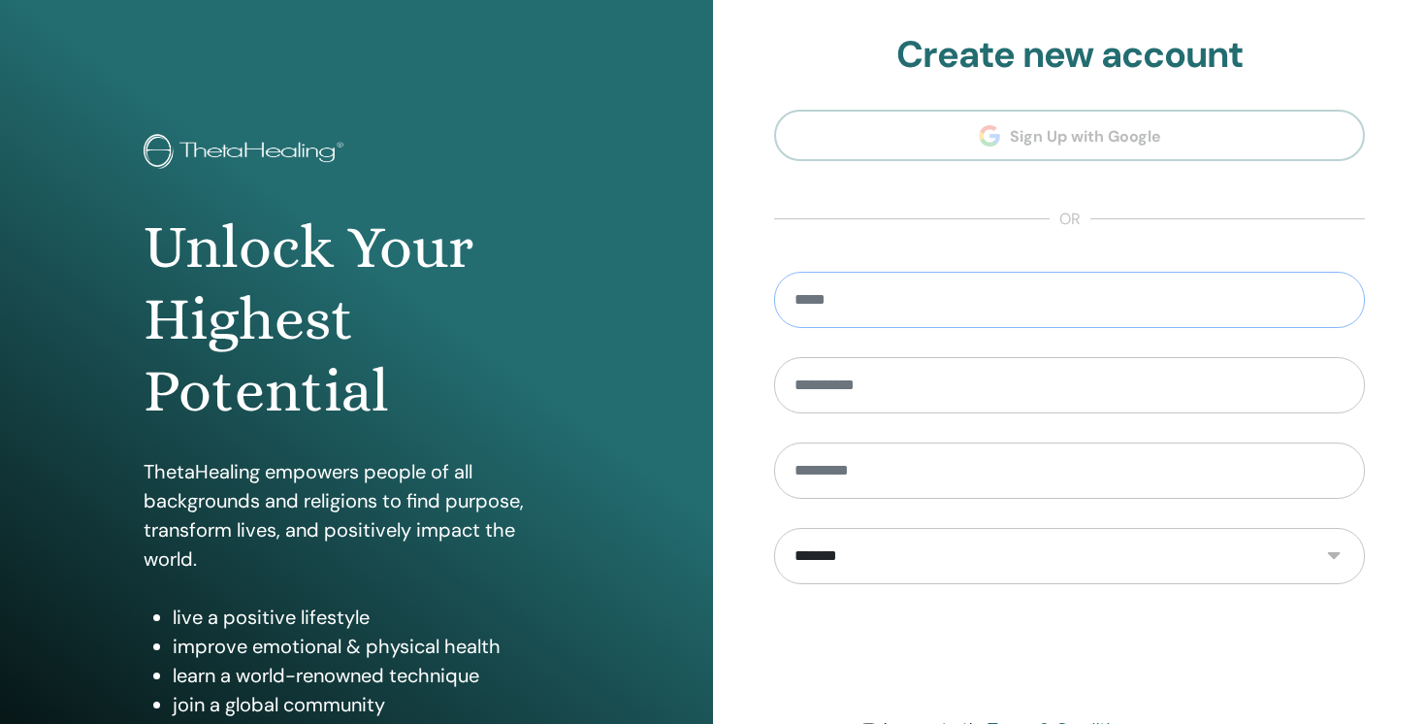
click at [913, 280] on input "email" at bounding box center [1069, 300] width 591 height 56
type input "**********"
click at [922, 375] on input "text" at bounding box center [1069, 385] width 591 height 56
type input "******"
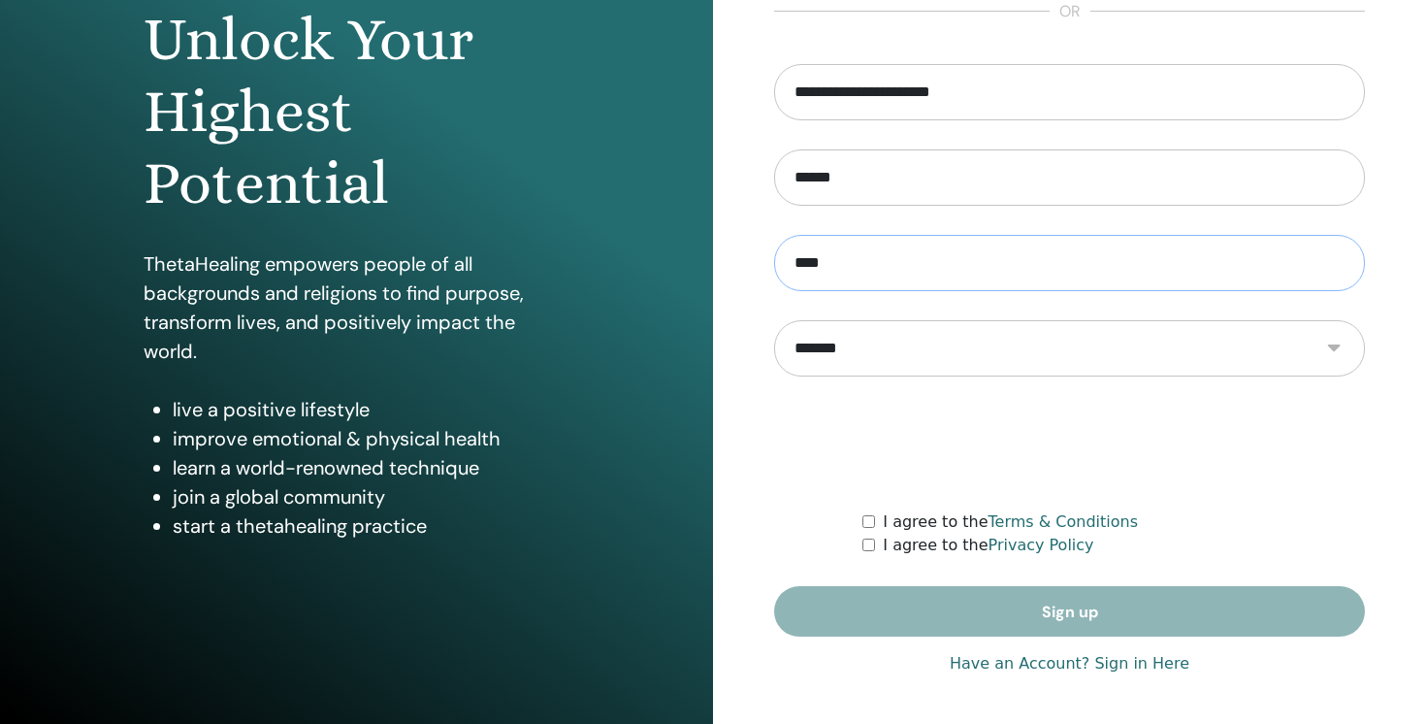
type input "****"
click at [1056, 668] on link "Have an Account? Sign in Here" at bounding box center [1070, 663] width 240 height 23
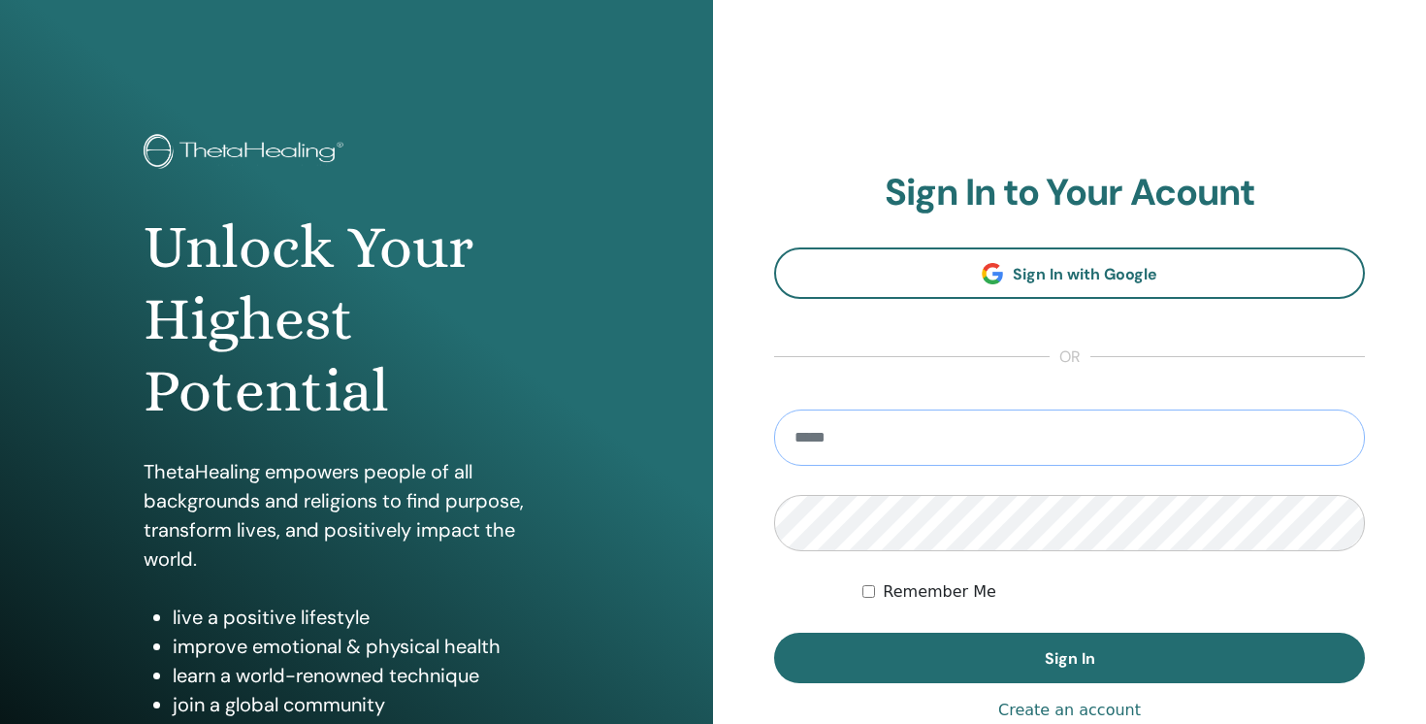
click at [975, 440] on input "email" at bounding box center [1069, 437] width 591 height 56
type input "**********"
click at [945, 582] on label "Remember Me" at bounding box center [939, 591] width 113 height 23
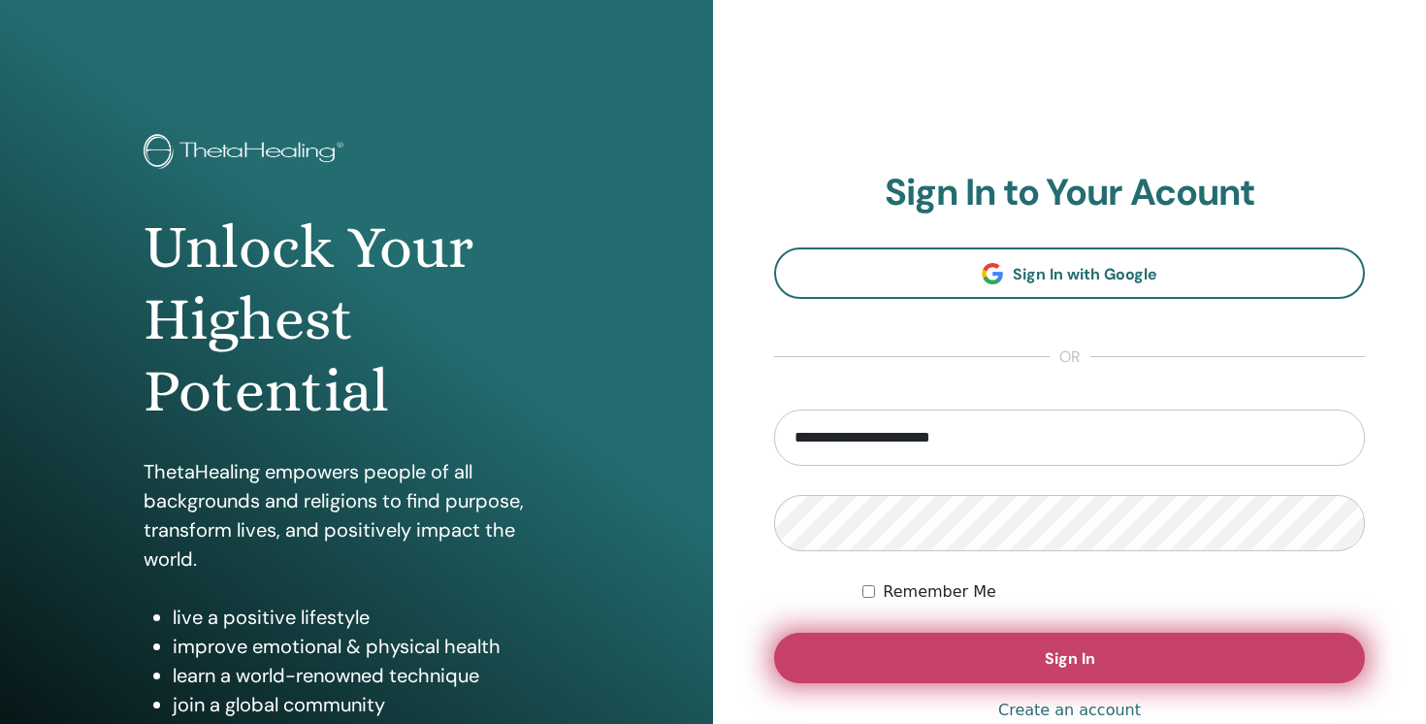
click at [988, 663] on button "Sign In" at bounding box center [1069, 657] width 591 height 50
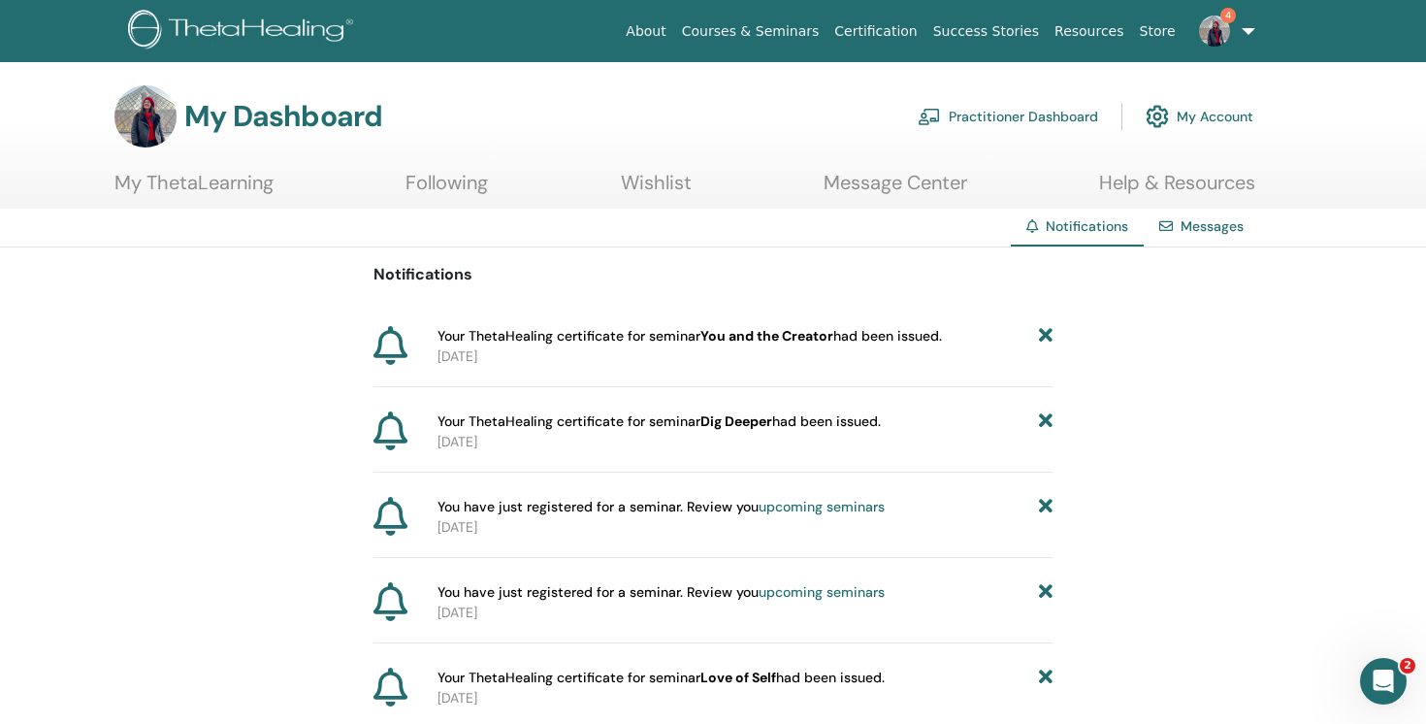
click at [1203, 29] on img at bounding box center [1214, 31] width 31 height 31
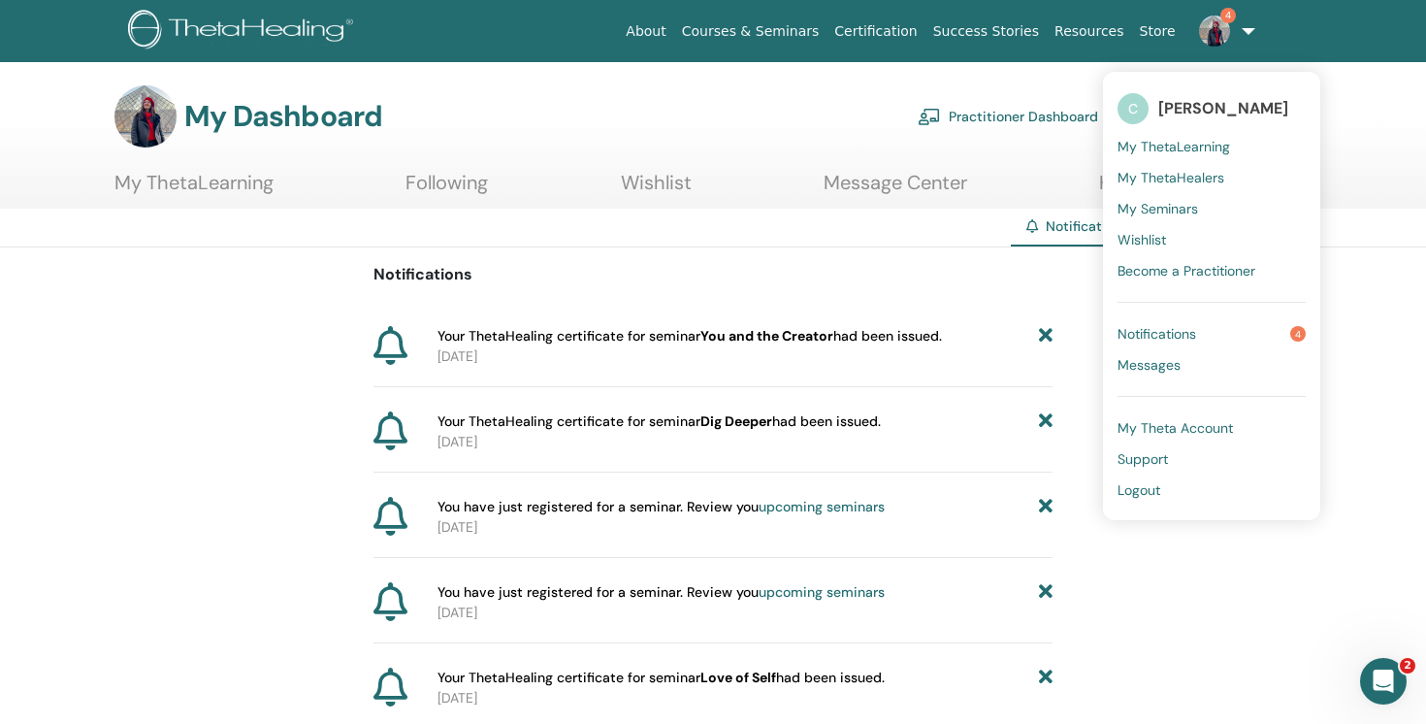
click at [1180, 429] on span "My Theta Account" at bounding box center [1174, 427] width 115 height 17
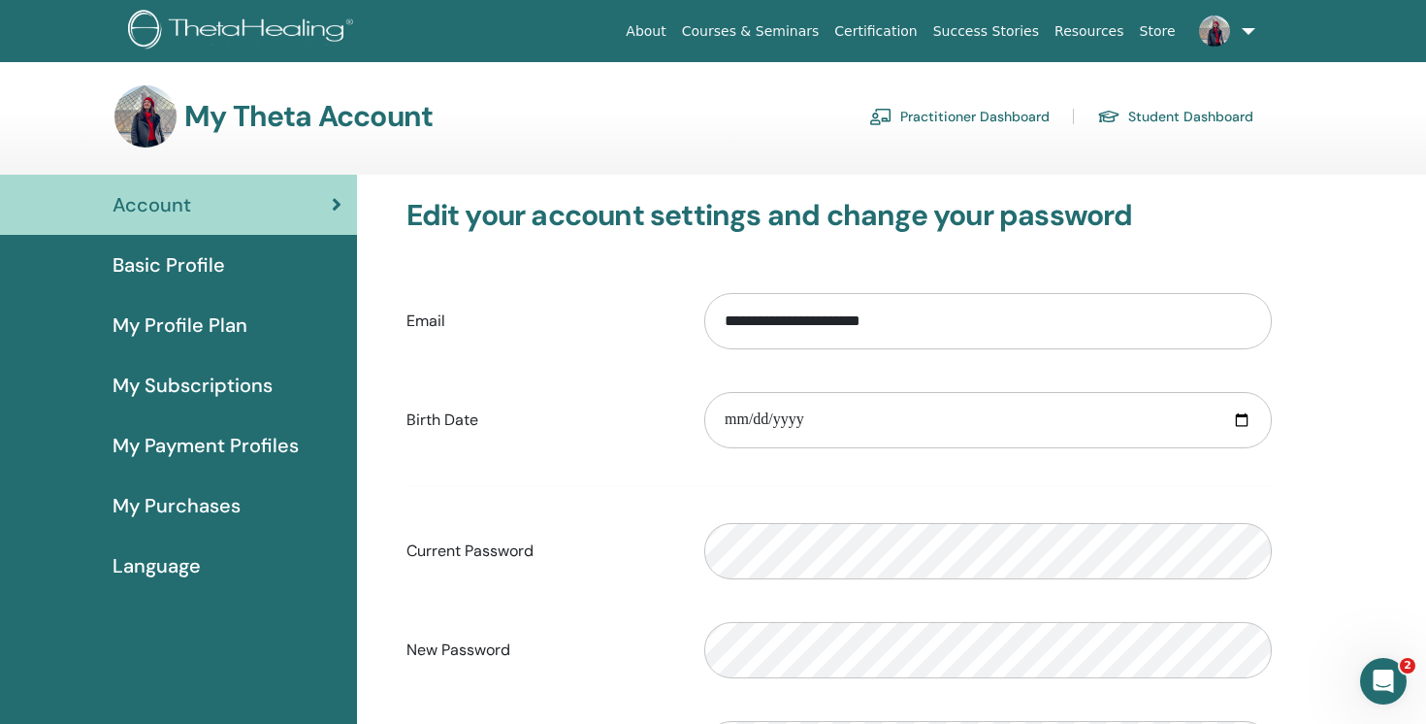
click at [235, 290] on link "Basic Profile" at bounding box center [178, 265] width 357 height 60
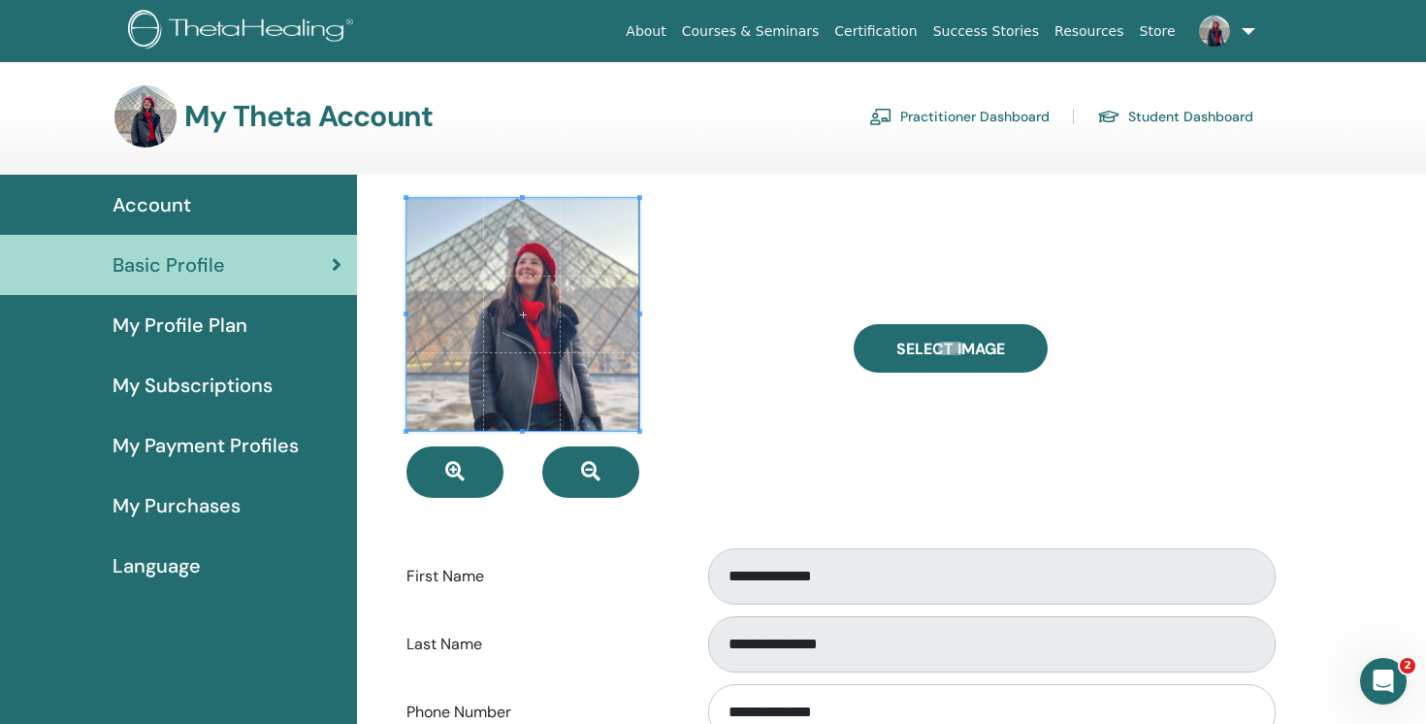
click at [245, 326] on div "My Profile Plan" at bounding box center [179, 324] width 326 height 29
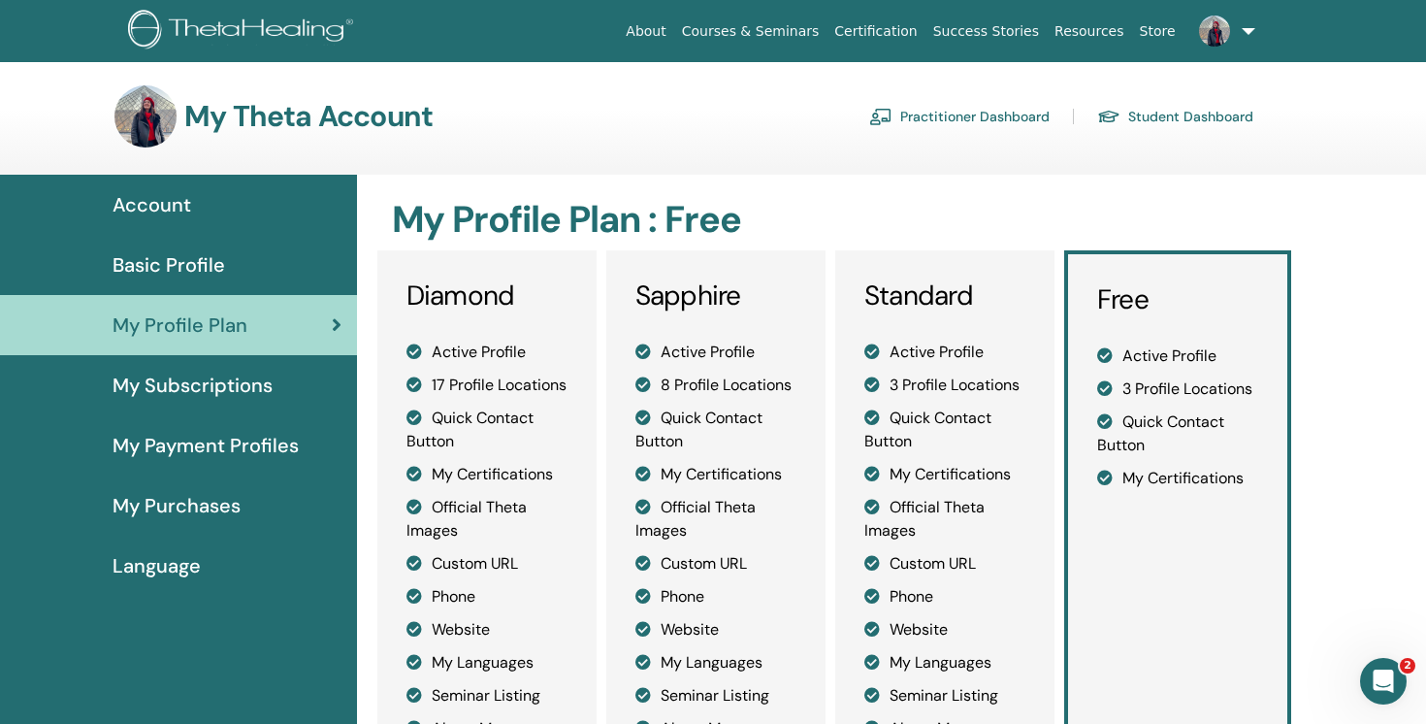
click at [163, 508] on span "My Purchases" at bounding box center [177, 505] width 128 height 29
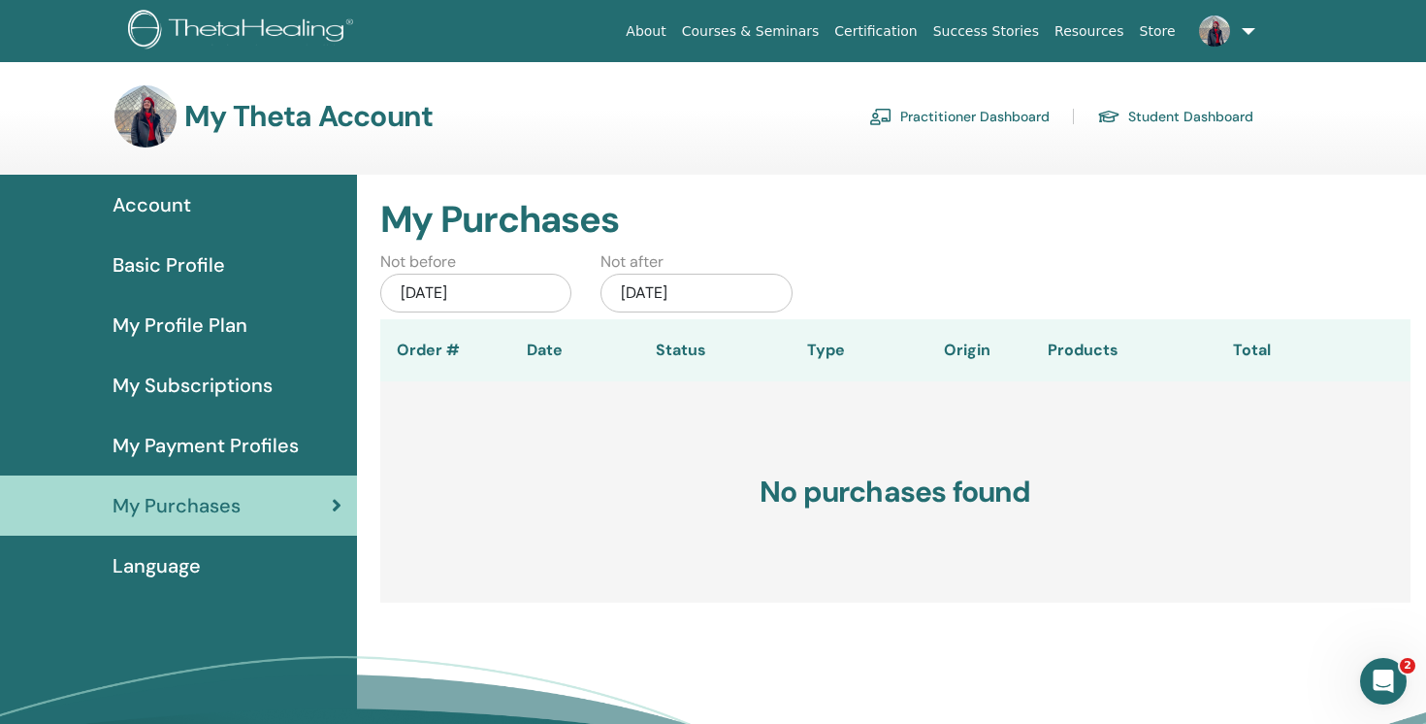
click at [194, 259] on span "Basic Profile" at bounding box center [169, 264] width 113 height 29
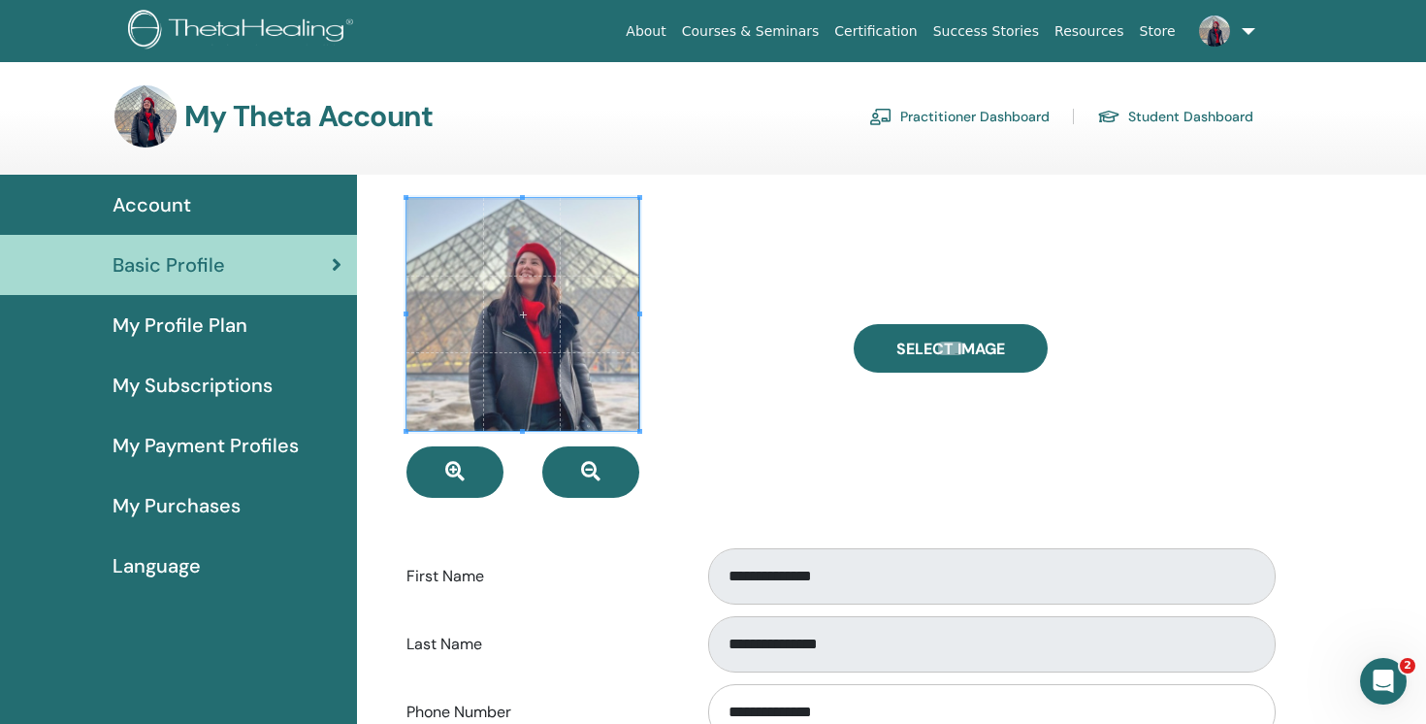
click at [1001, 117] on link "Practitioner Dashboard" at bounding box center [959, 116] width 180 height 31
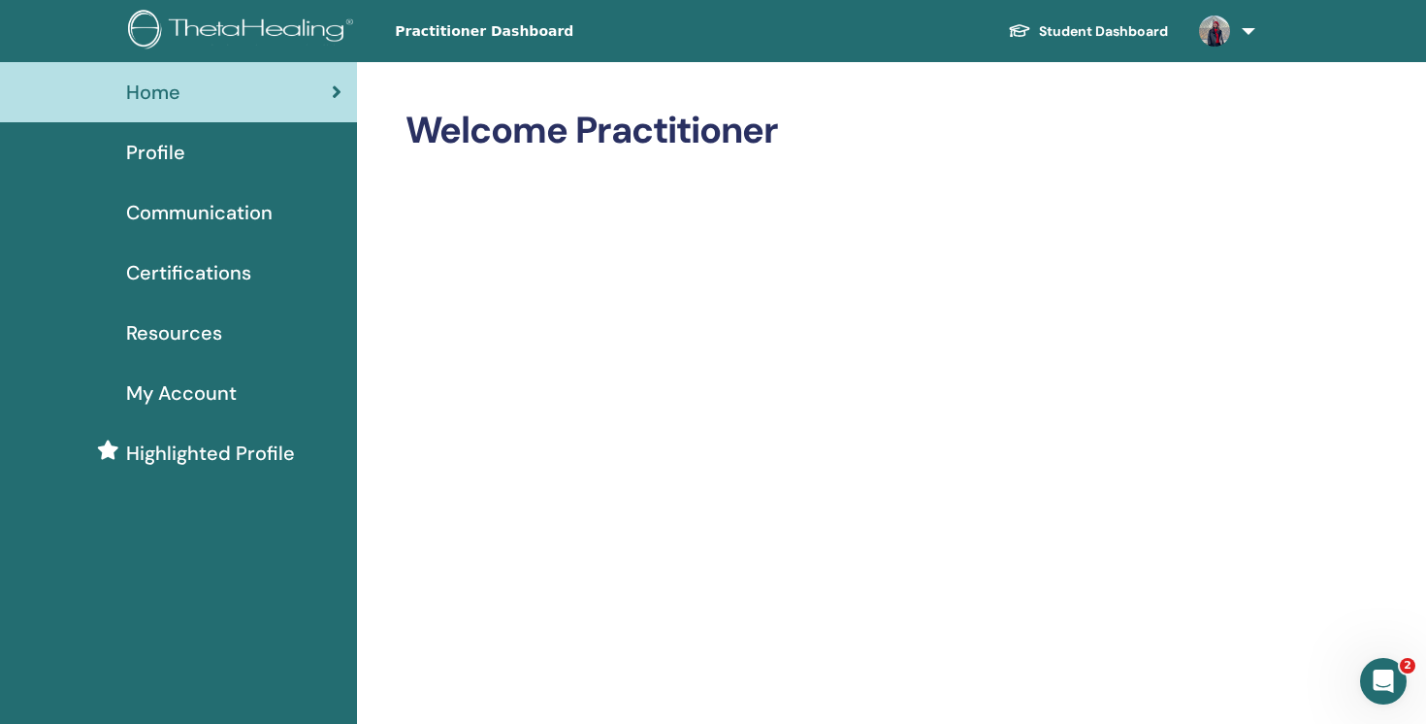
click at [169, 157] on span "Profile" at bounding box center [155, 152] width 59 height 29
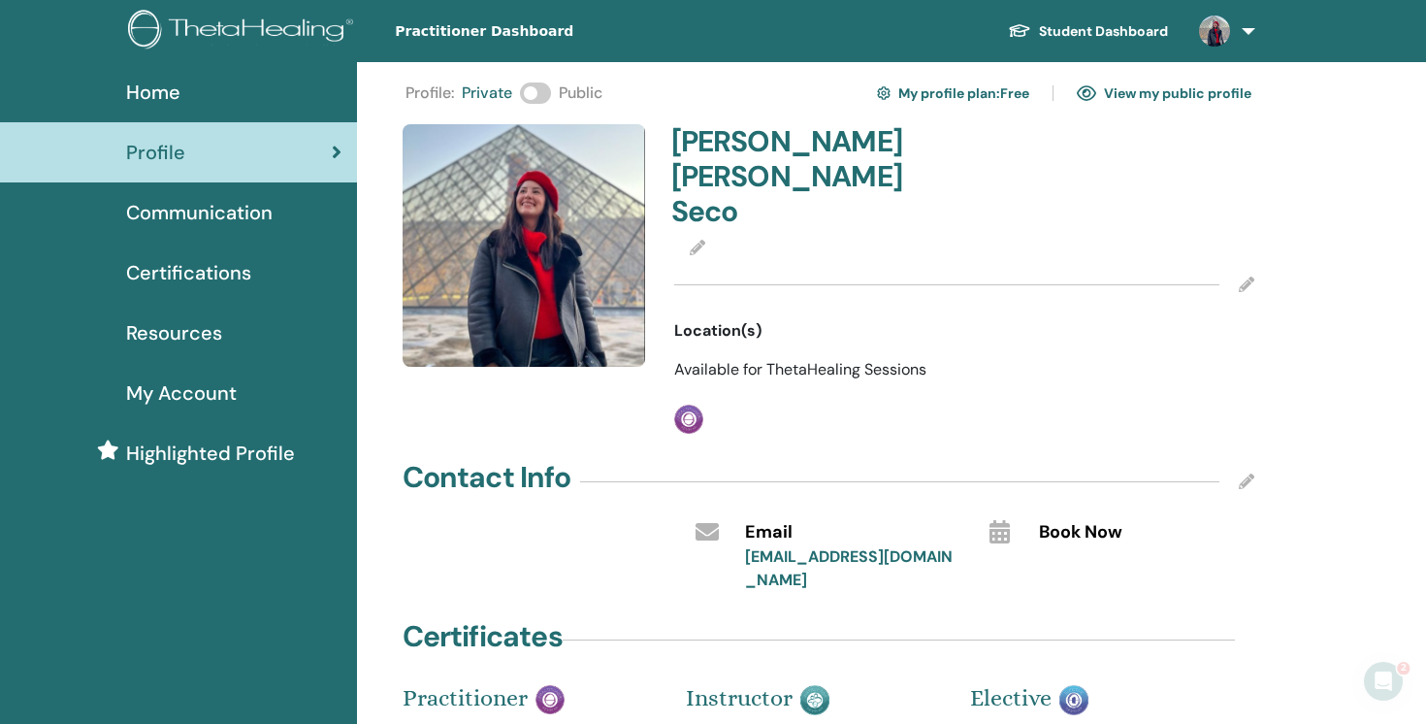
click at [528, 98] on span at bounding box center [535, 92] width 31 height 21
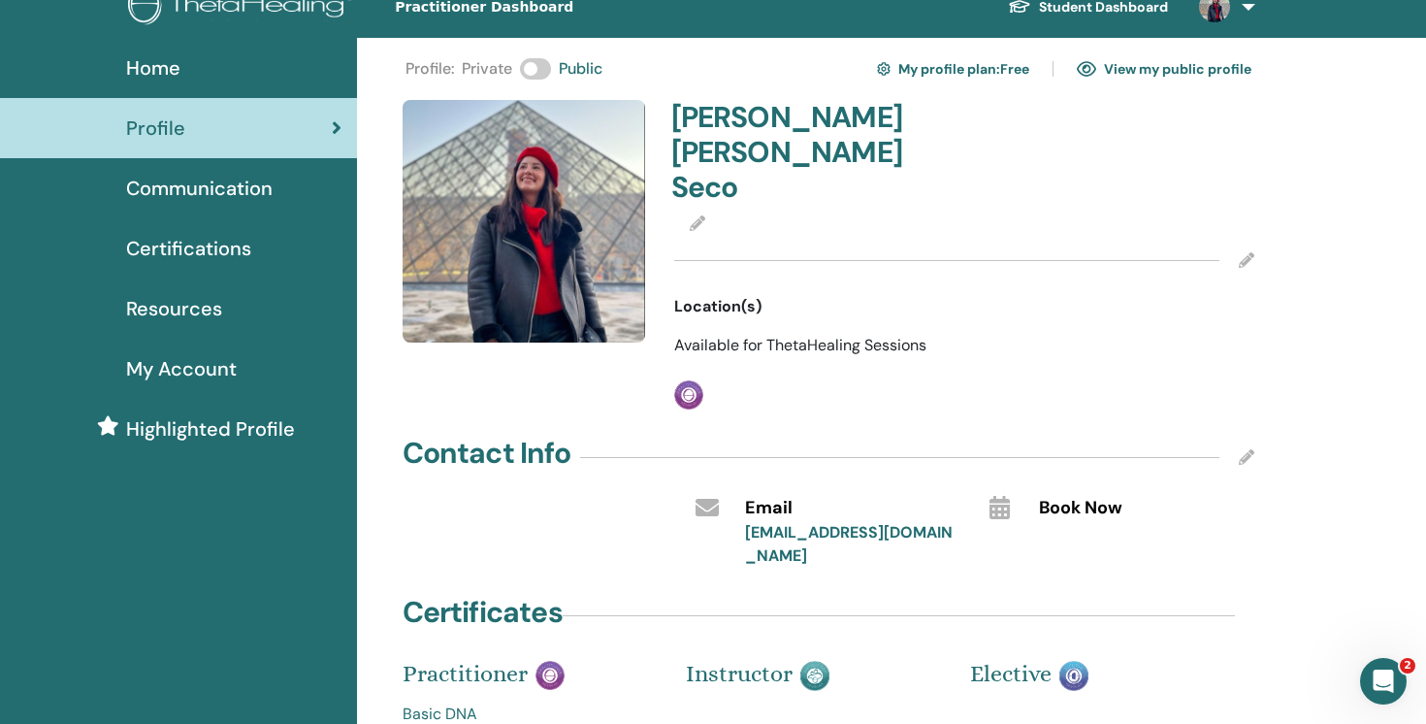
scroll to position [17, 0]
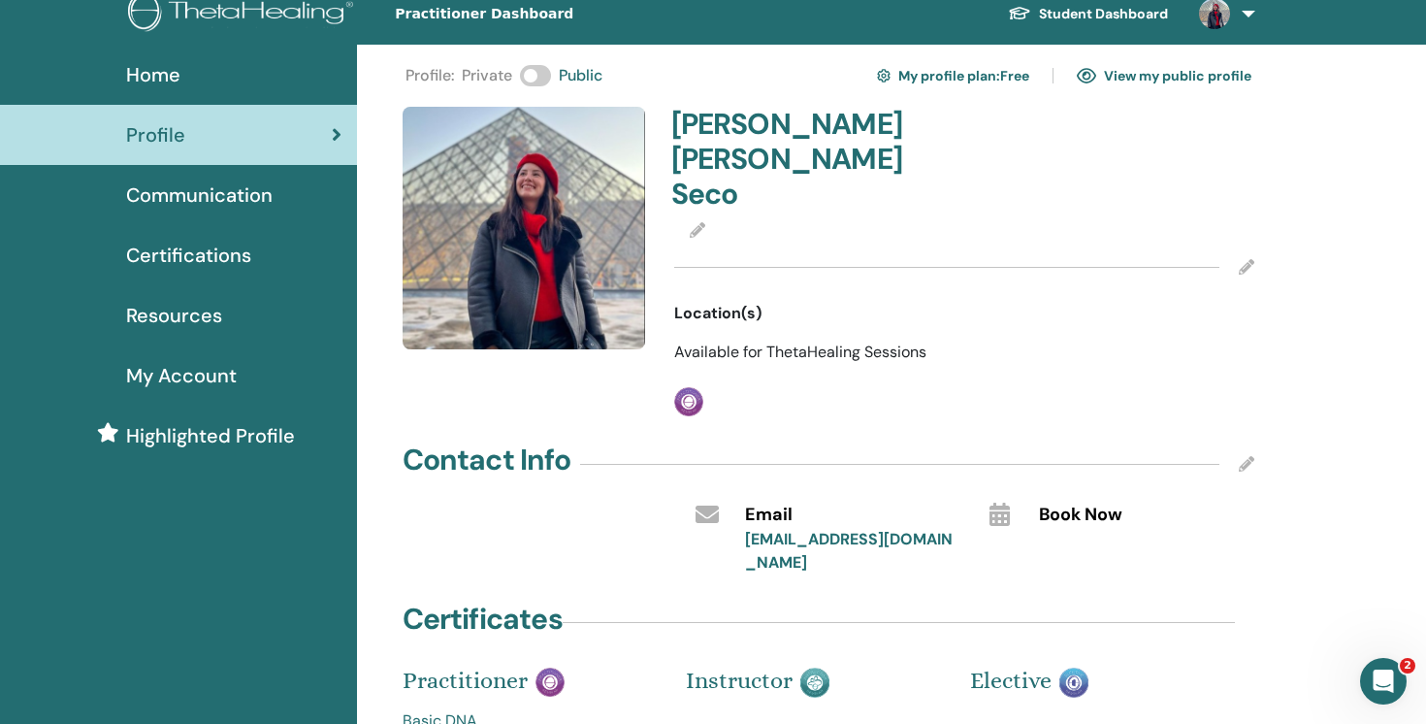
click at [509, 212] on img at bounding box center [524, 228] width 243 height 243
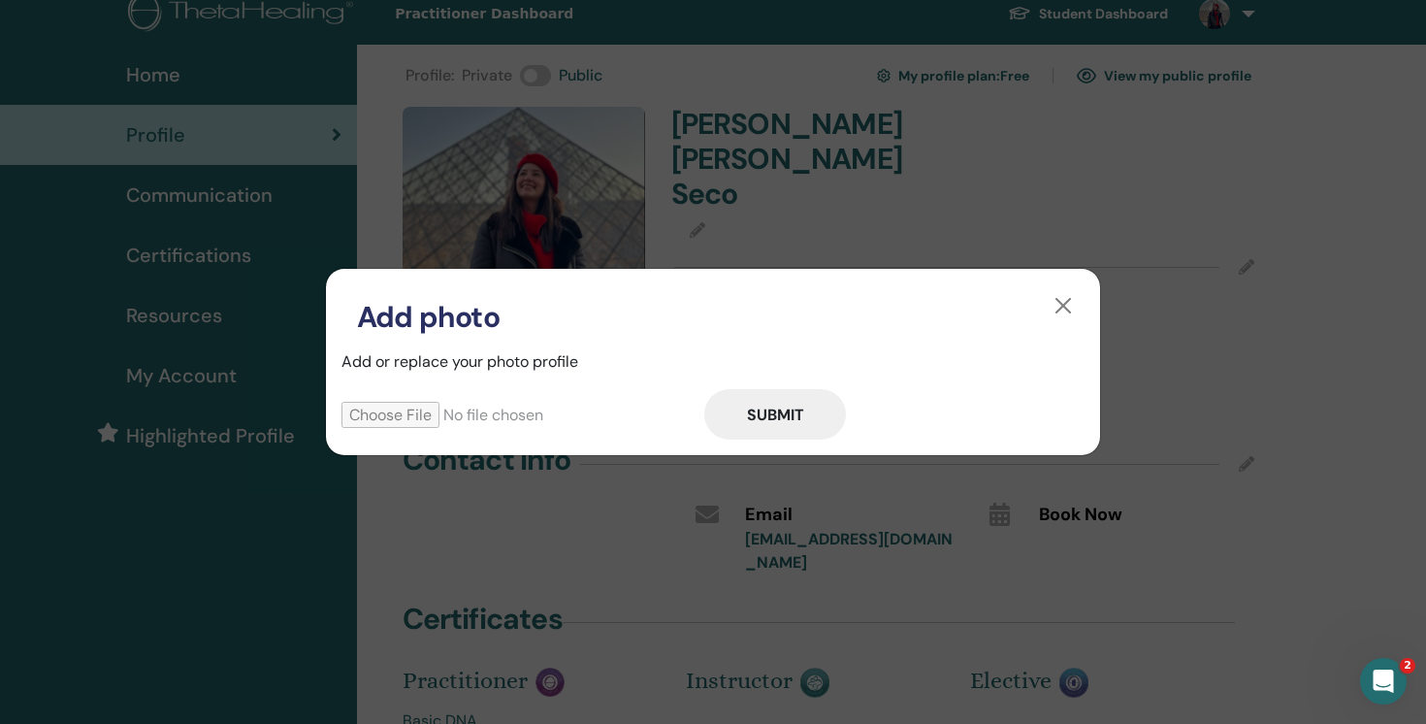
click at [479, 417] on input "file" at bounding box center [522, 415] width 363 height 26
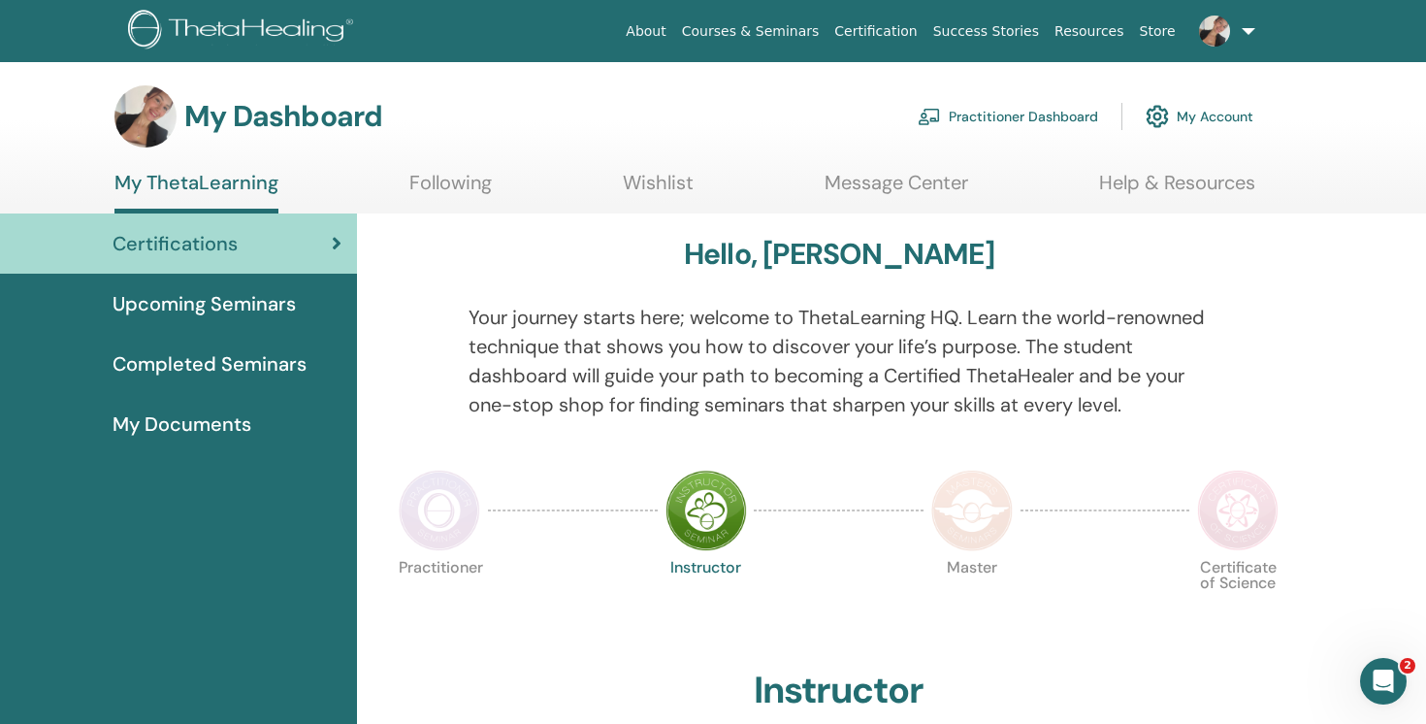
click at [1240, 26] on link at bounding box center [1223, 31] width 80 height 62
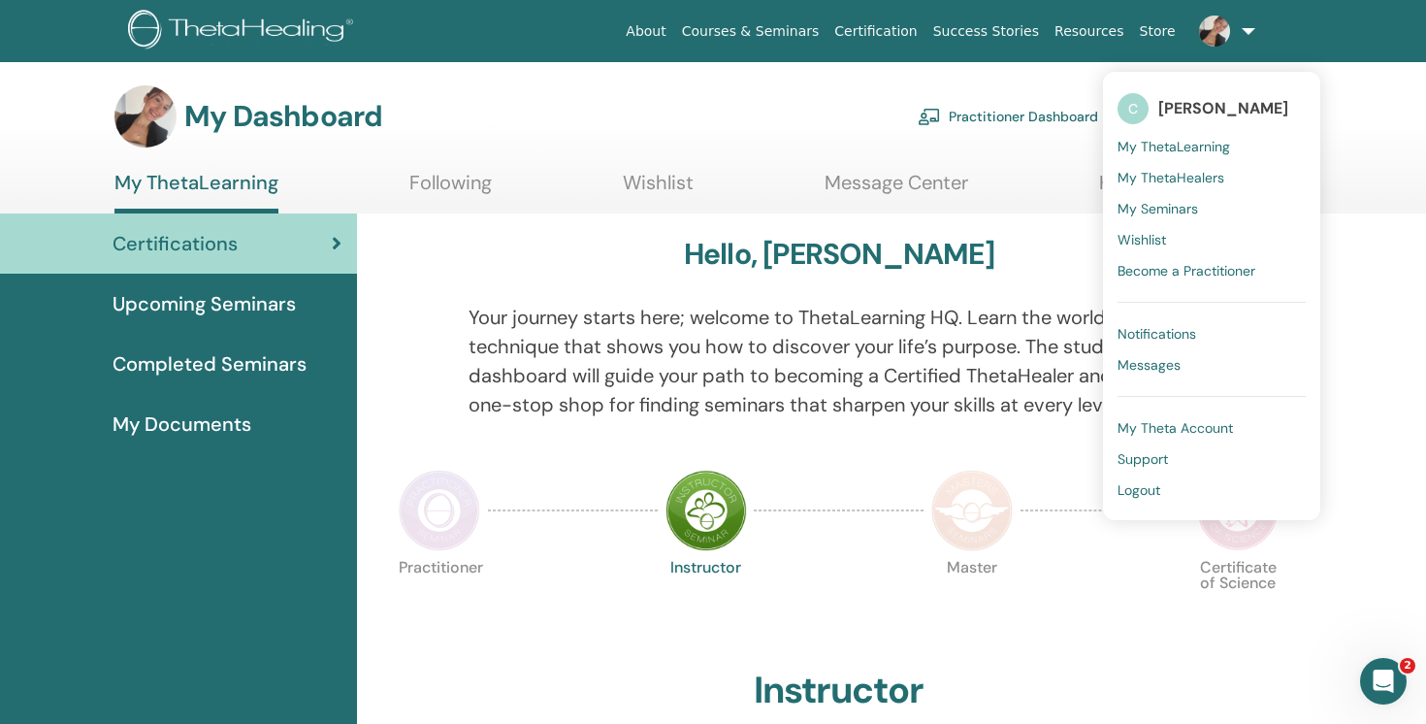
click at [839, 524] on div at bounding box center [839, 510] width 170 height 89
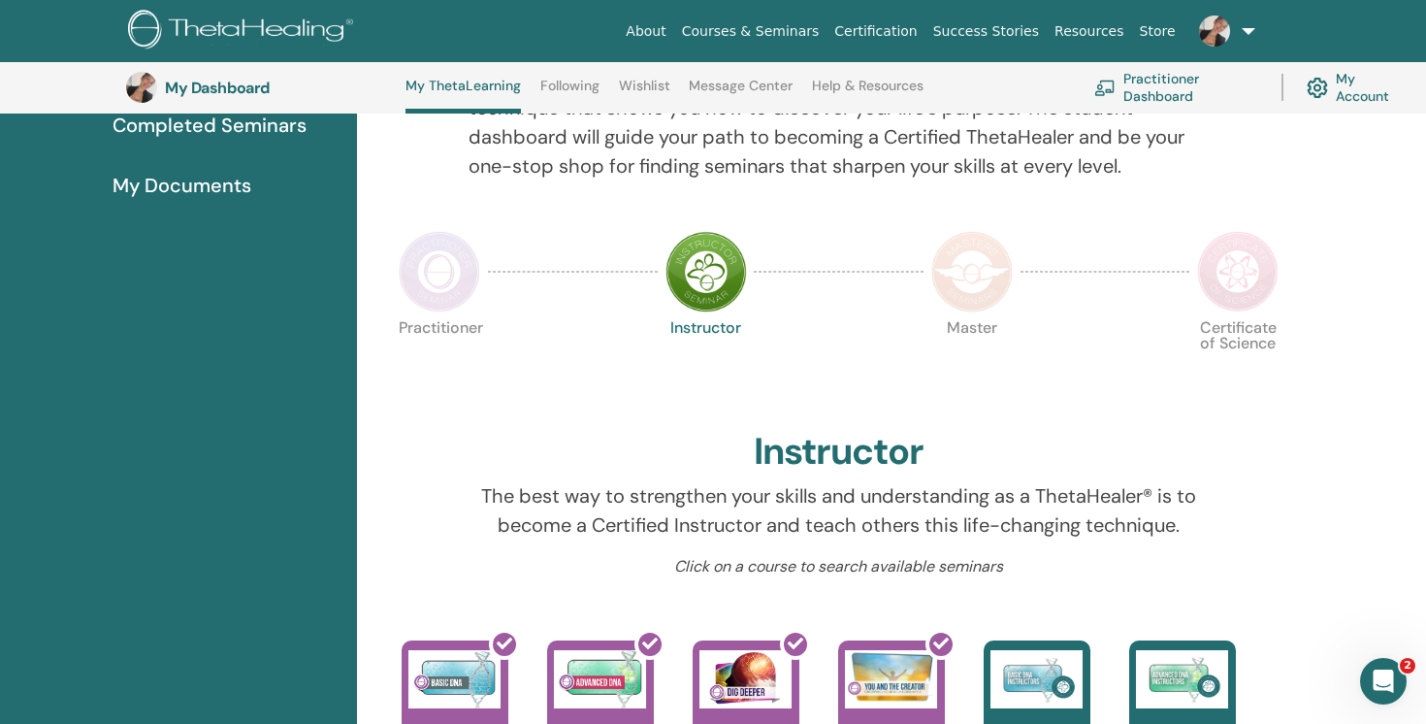
scroll to position [287, 0]
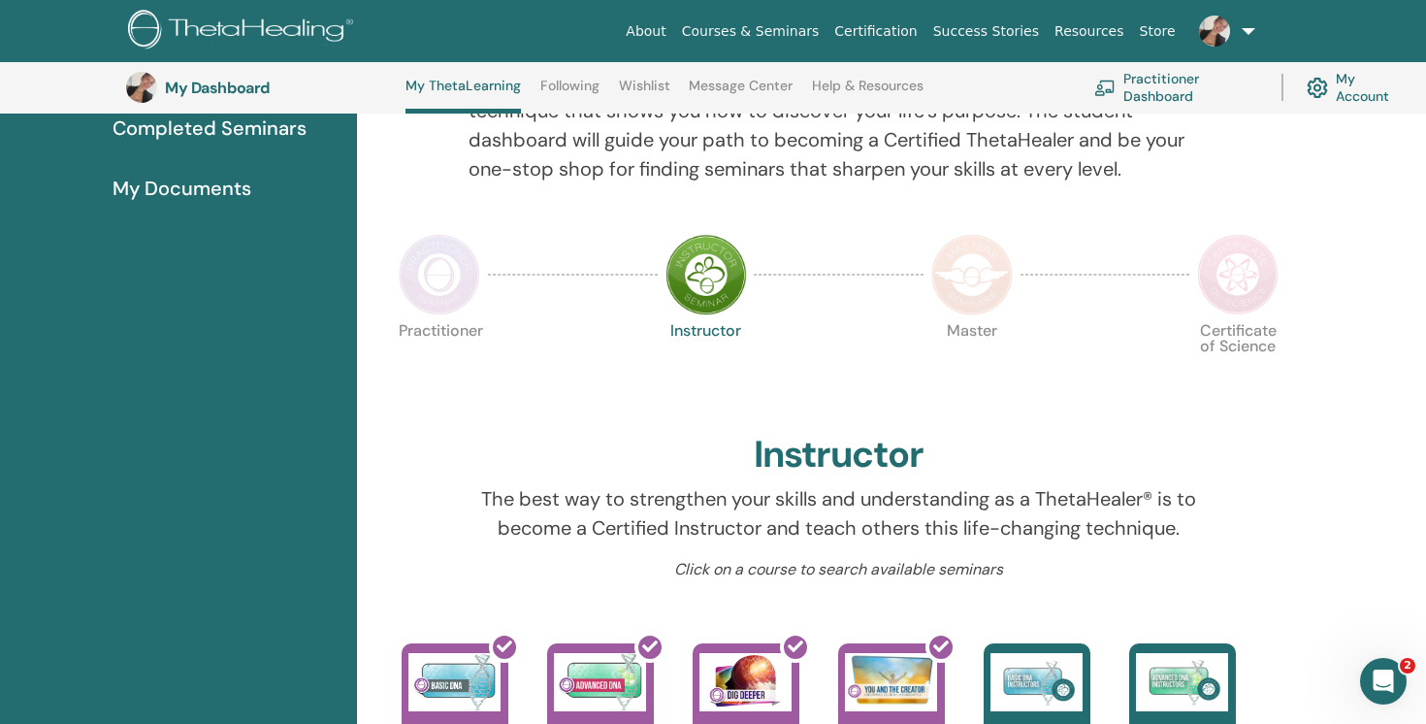
click at [454, 294] on img at bounding box center [439, 274] width 81 height 81
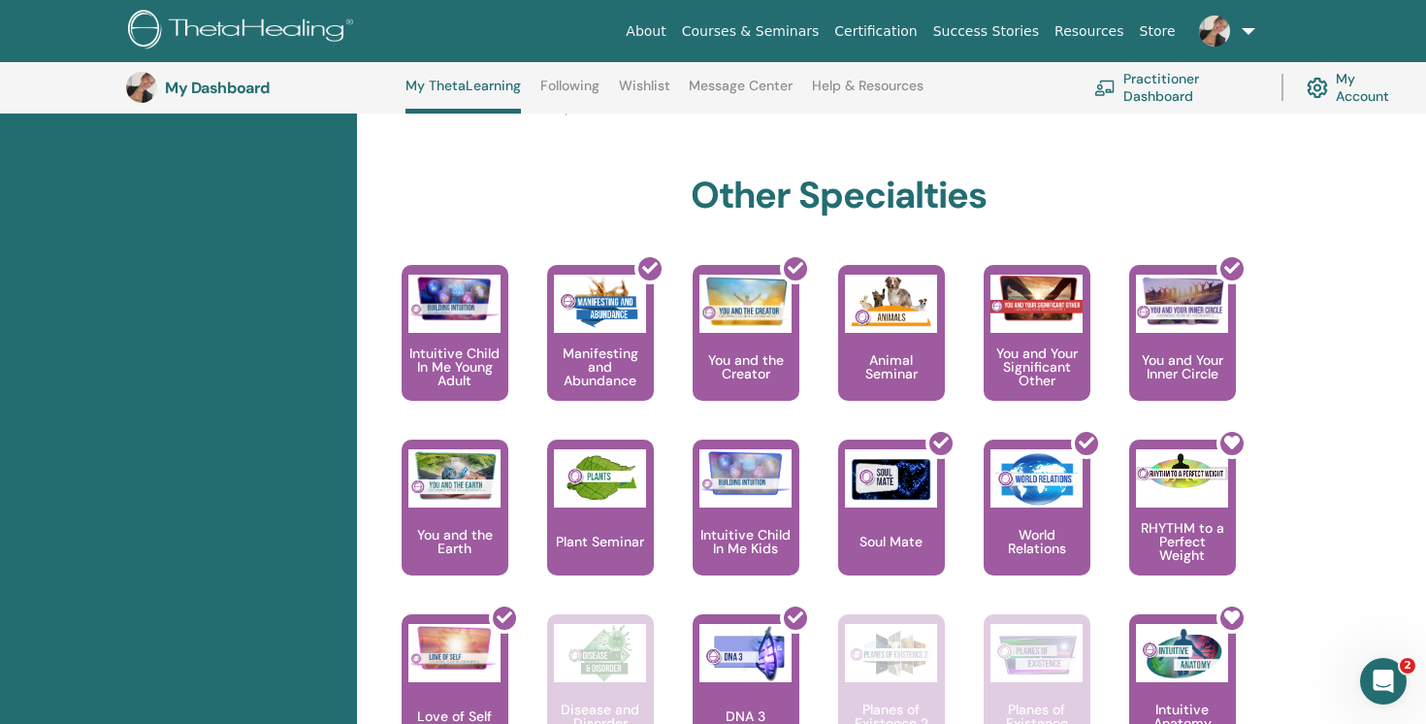
scroll to position [971, 0]
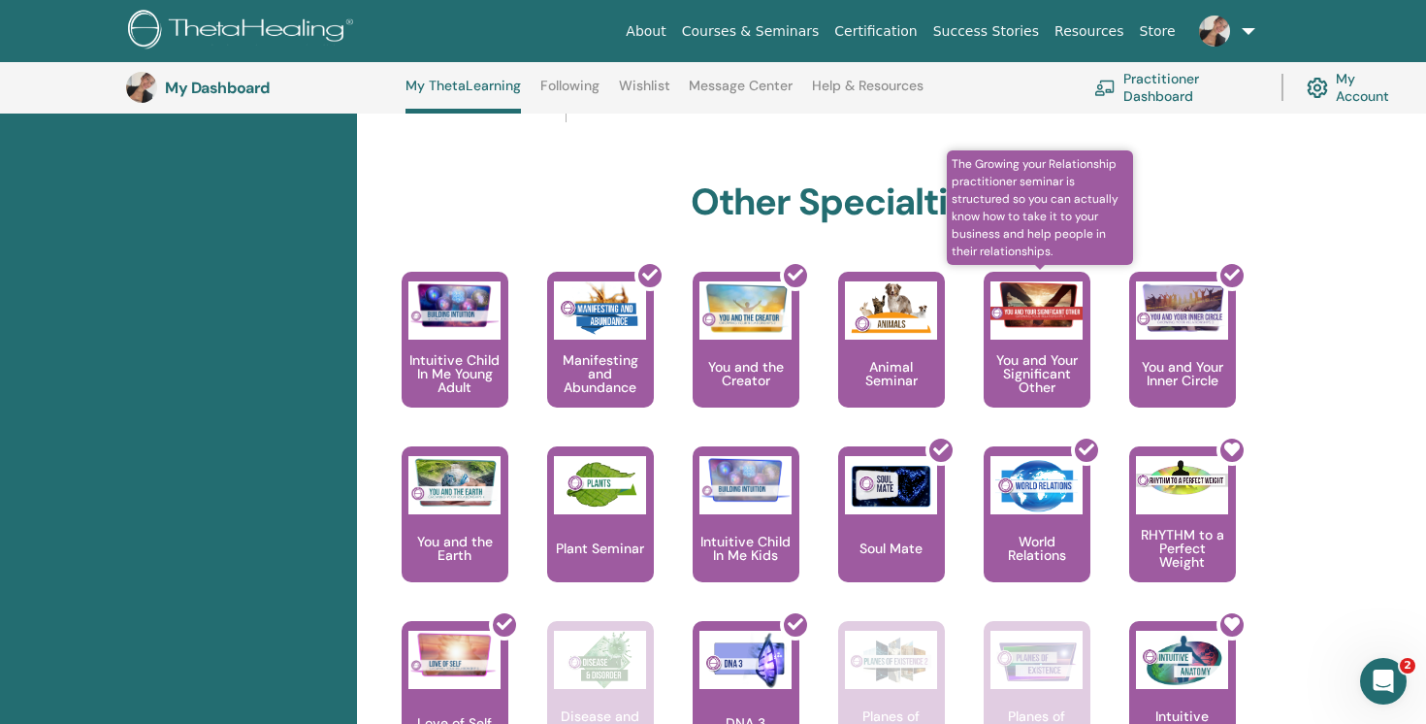
click at [1059, 331] on div at bounding box center [1036, 310] width 92 height 58
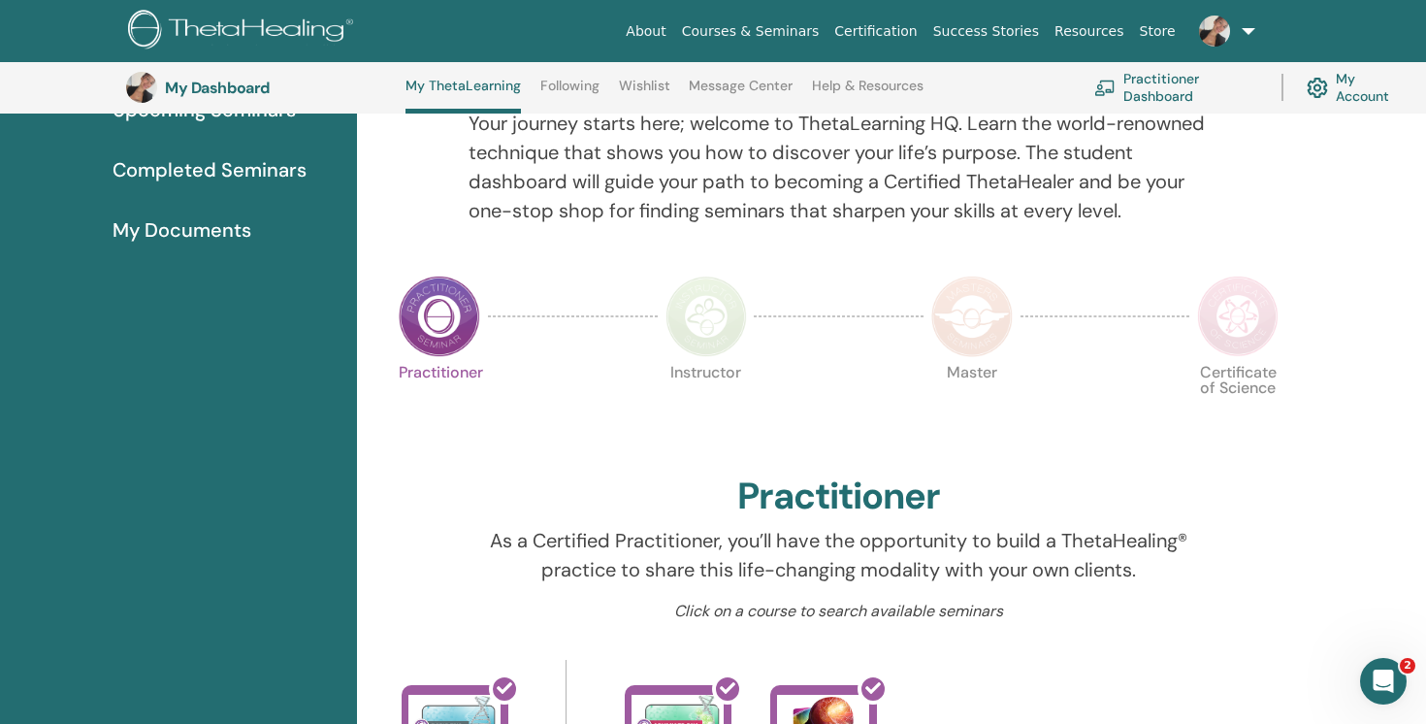
scroll to position [67, 0]
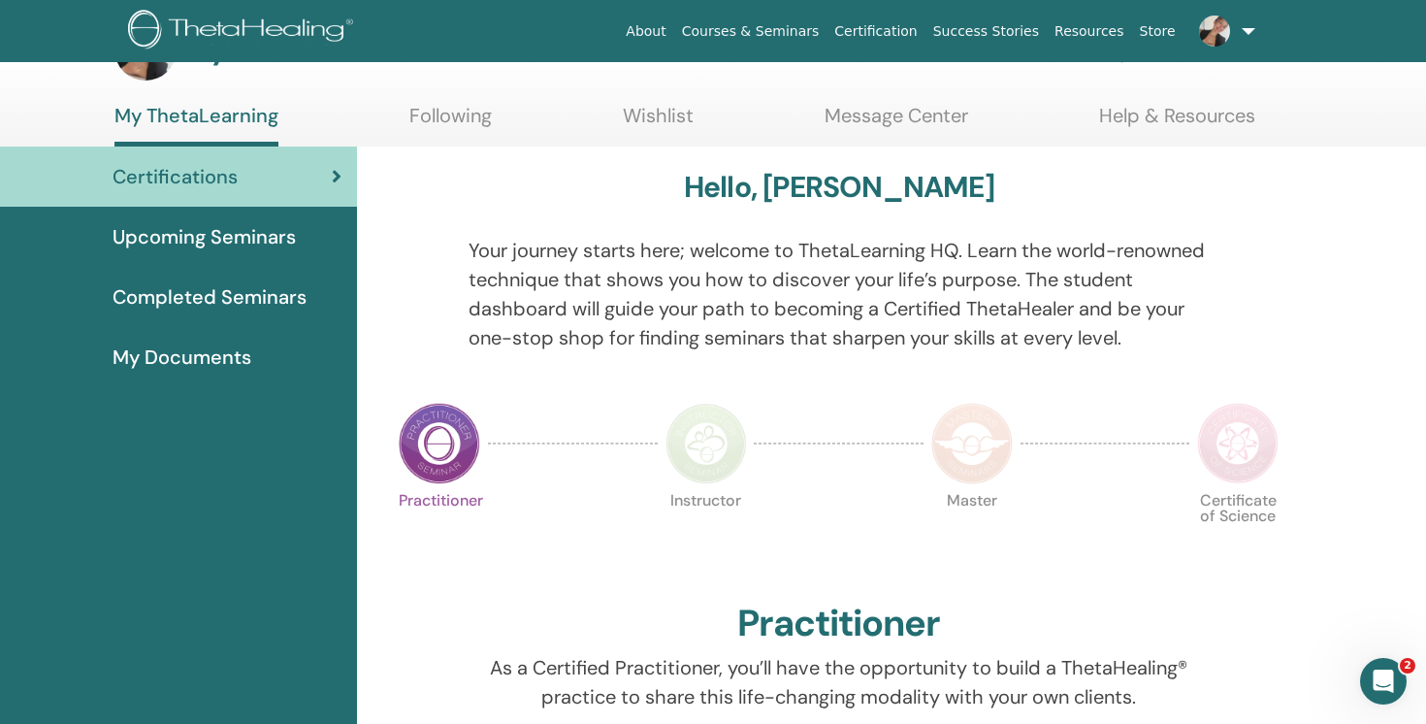
click at [723, 455] on img at bounding box center [705, 443] width 81 height 81
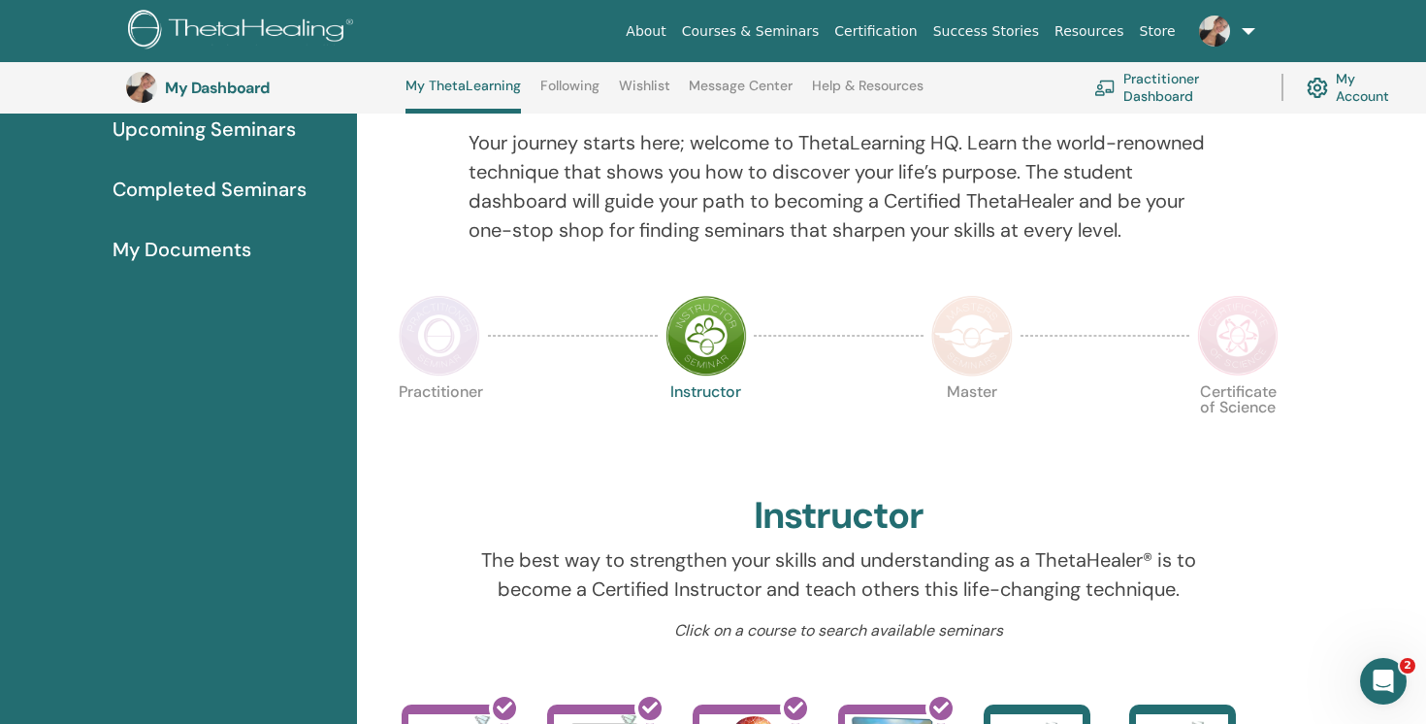
scroll to position [217, 0]
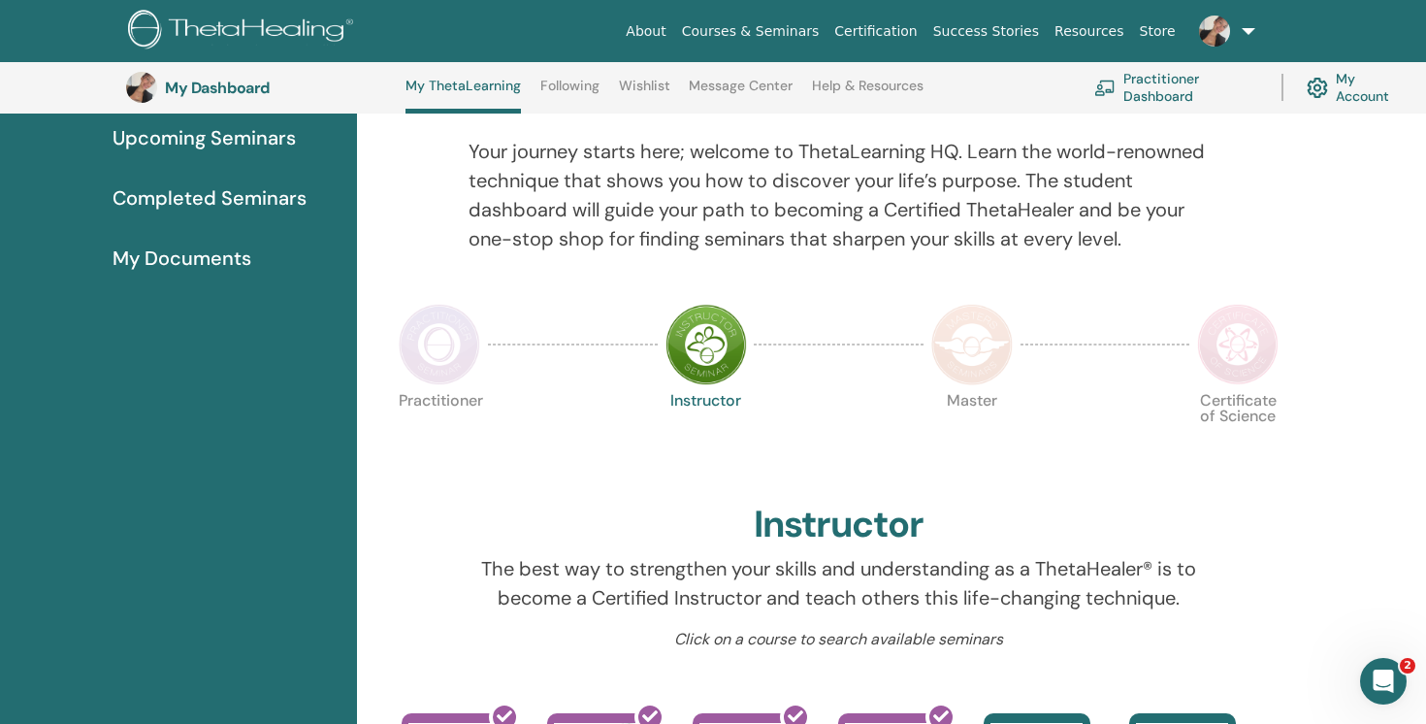
click at [447, 354] on img at bounding box center [439, 344] width 81 height 81
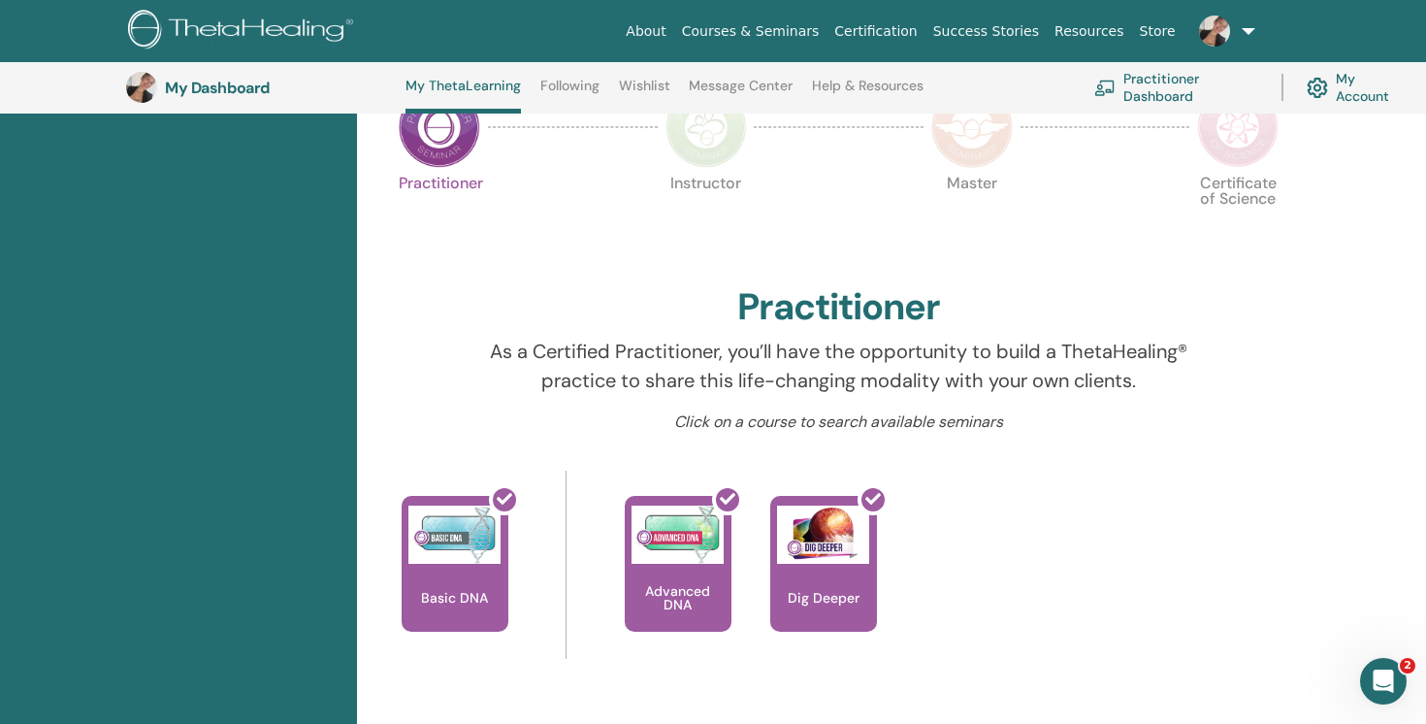
scroll to position [47, 0]
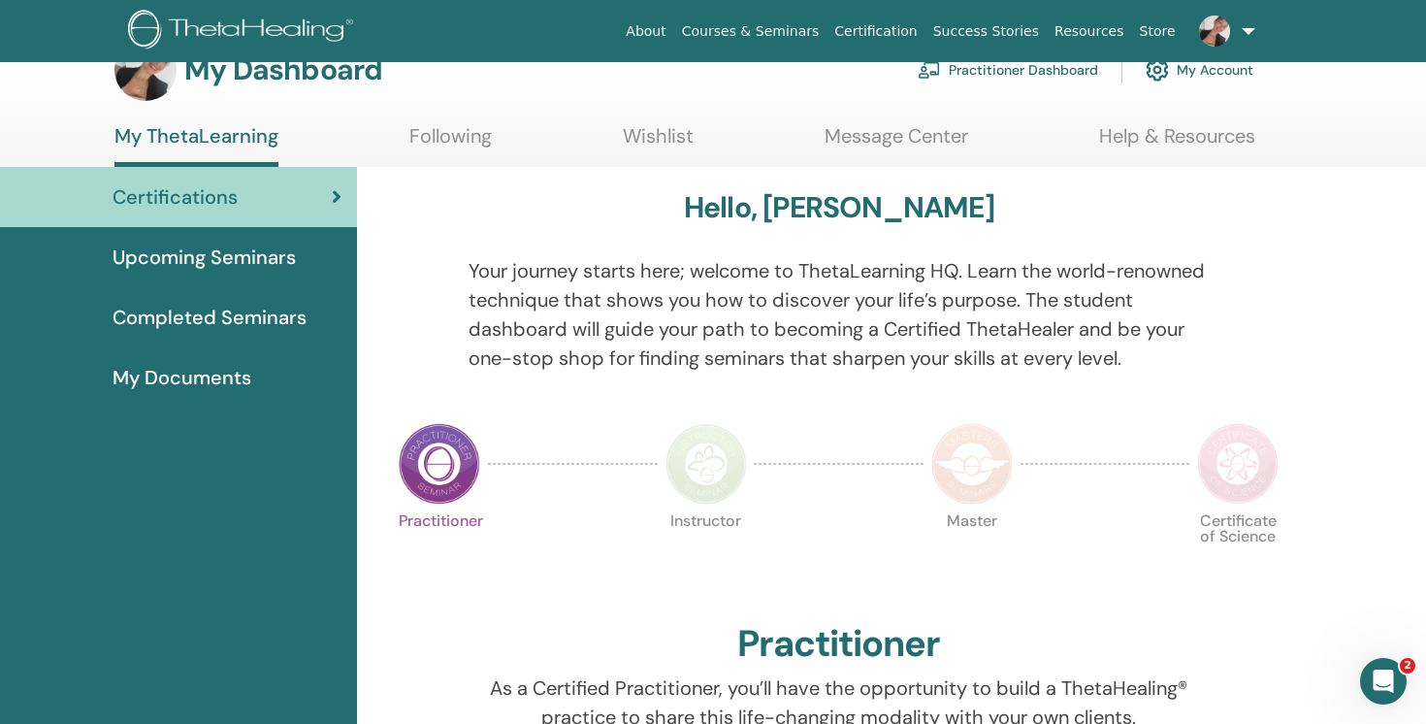
click at [1238, 37] on link at bounding box center [1223, 31] width 80 height 62
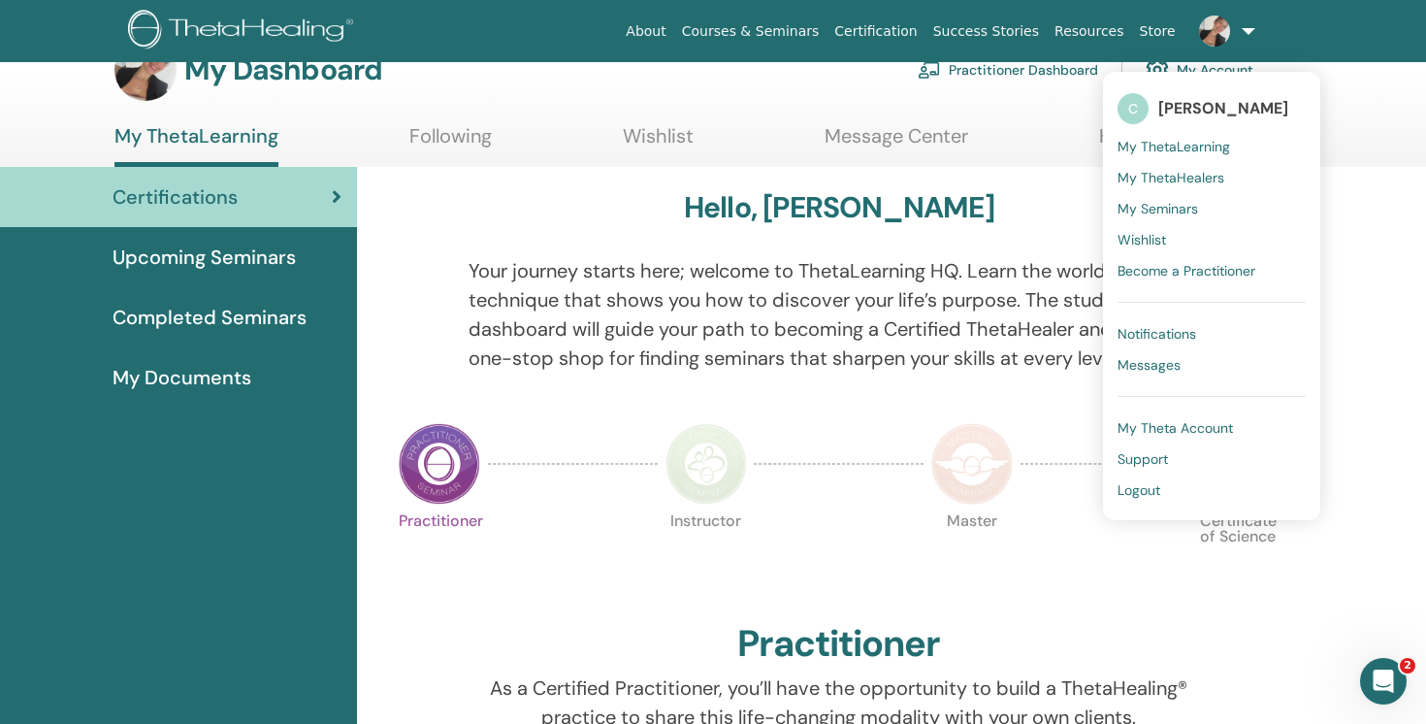
click at [1195, 142] on span "My ThetaLearning" at bounding box center [1173, 146] width 113 height 17
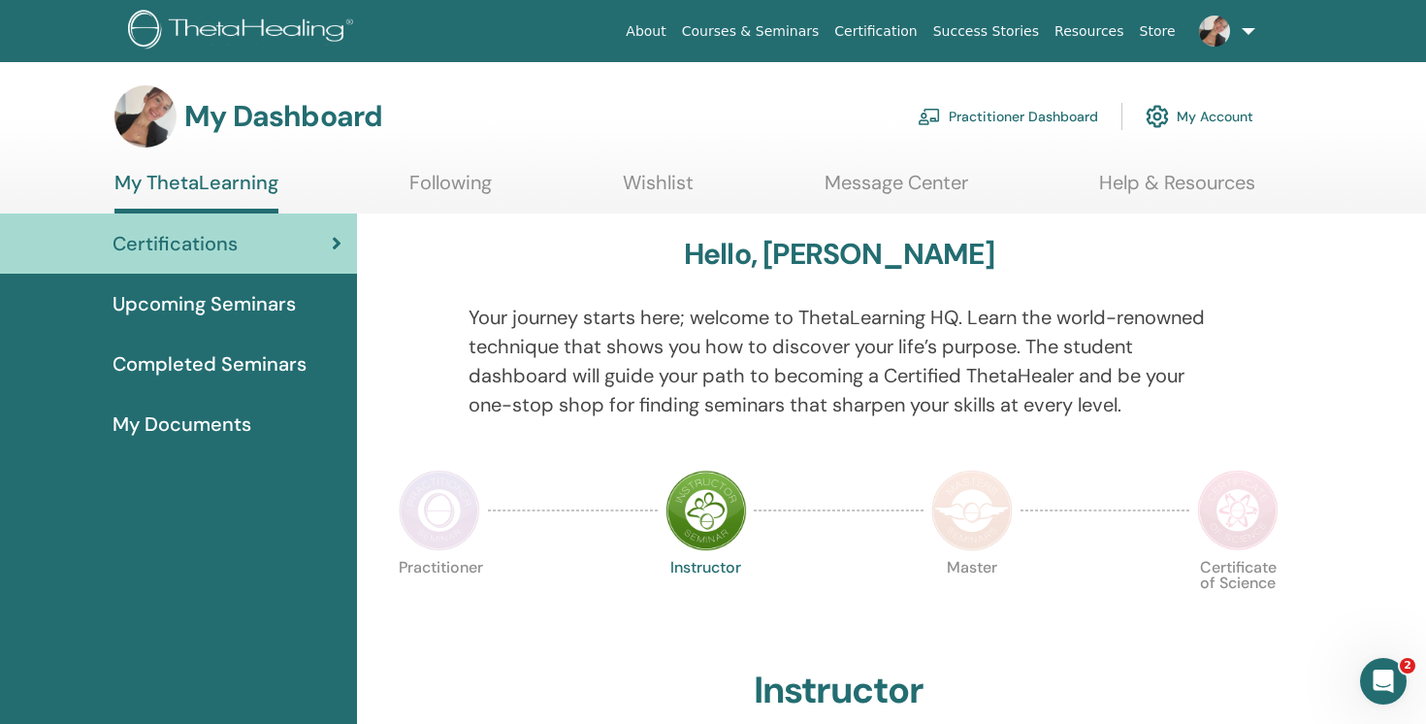
click at [1226, 31] on img at bounding box center [1214, 31] width 31 height 31
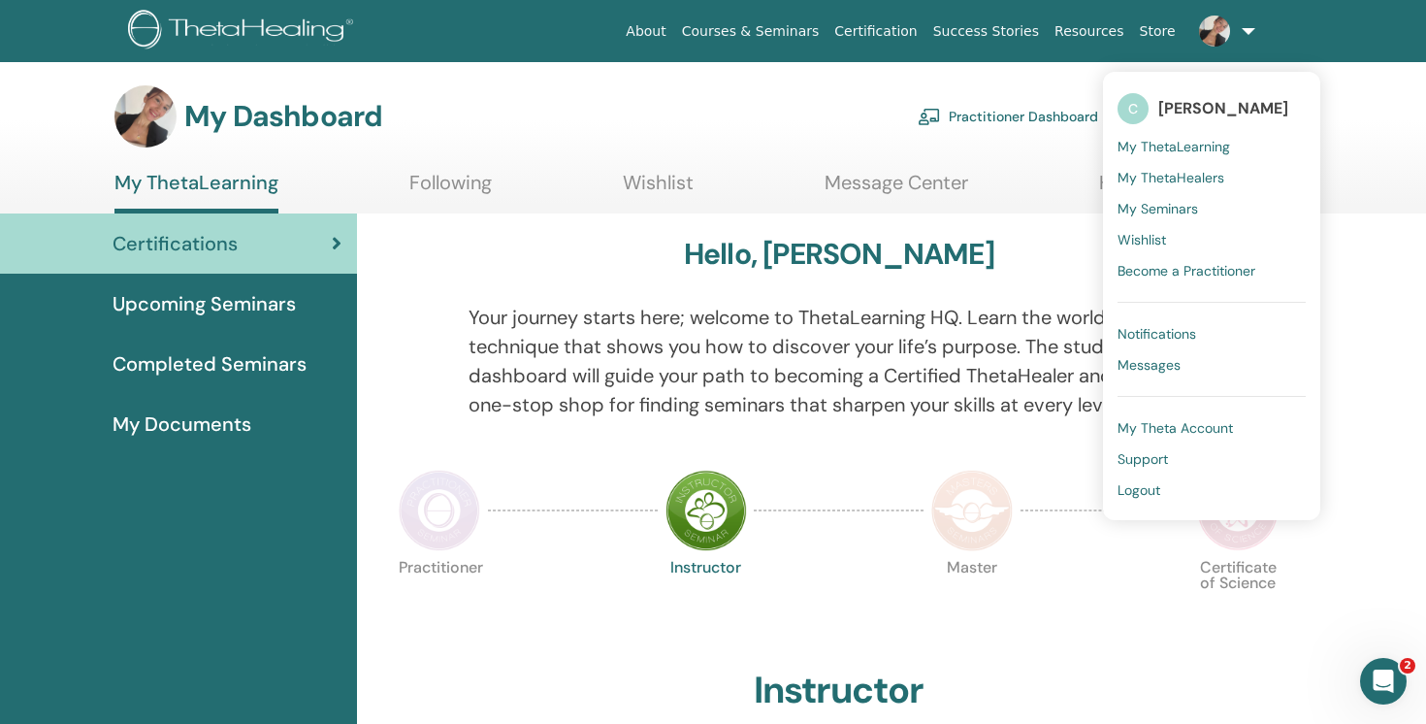
click at [1194, 421] on span "My Theta Account" at bounding box center [1174, 427] width 115 height 17
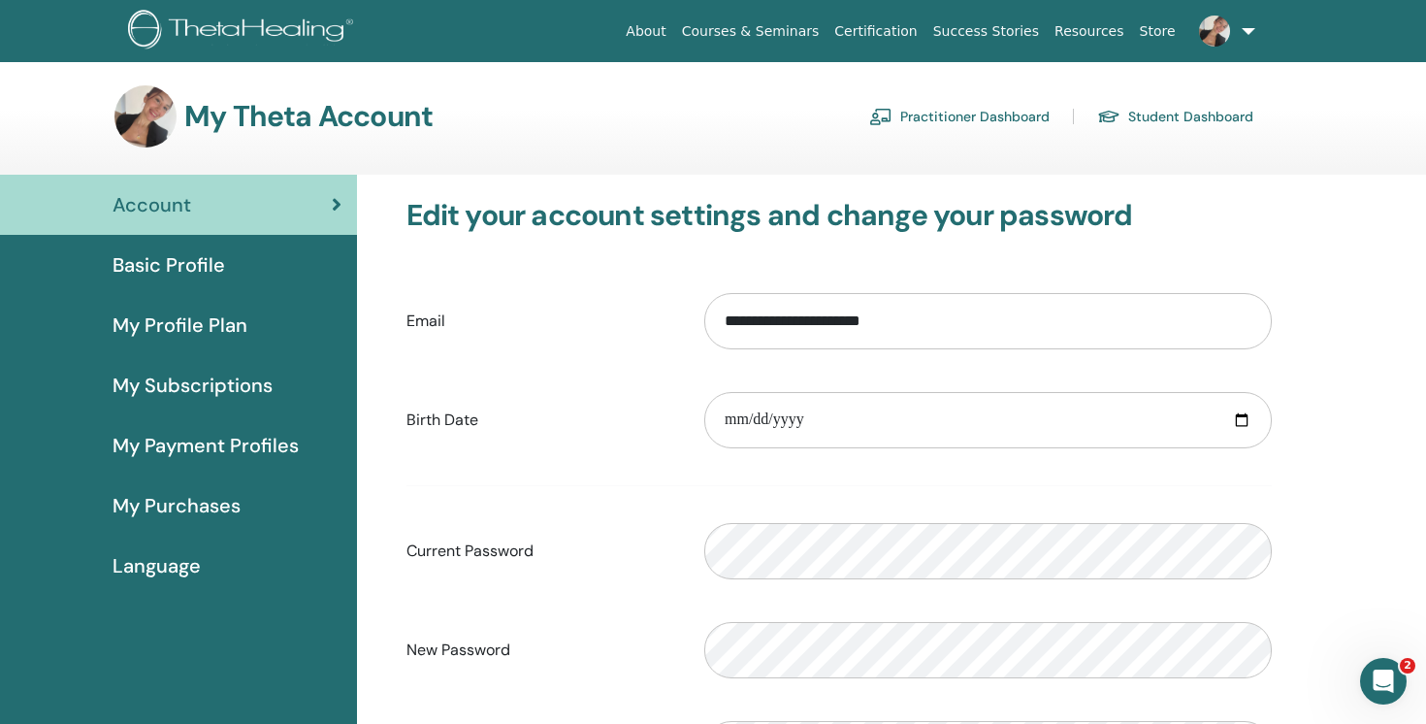
click at [912, 113] on link "Practitioner Dashboard" at bounding box center [959, 116] width 180 height 31
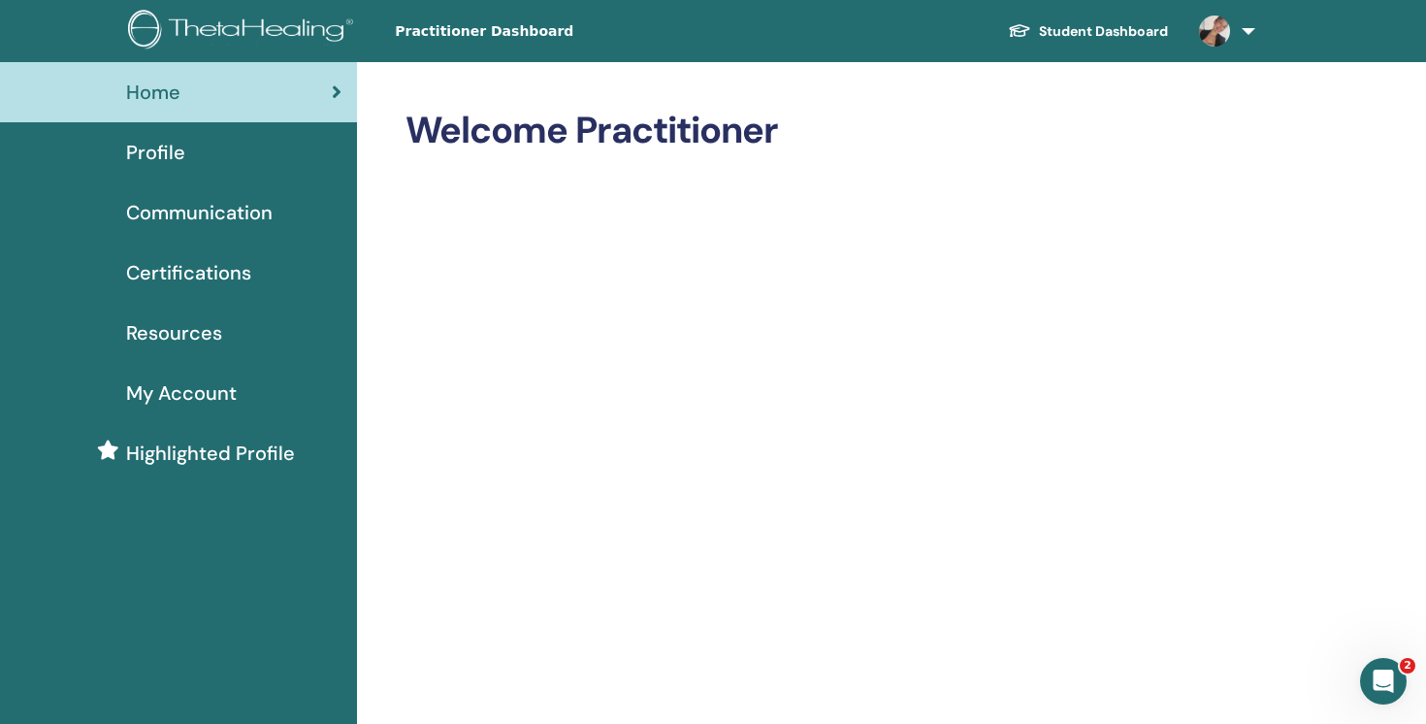
click at [277, 272] on div "Certifications" at bounding box center [179, 272] width 326 height 29
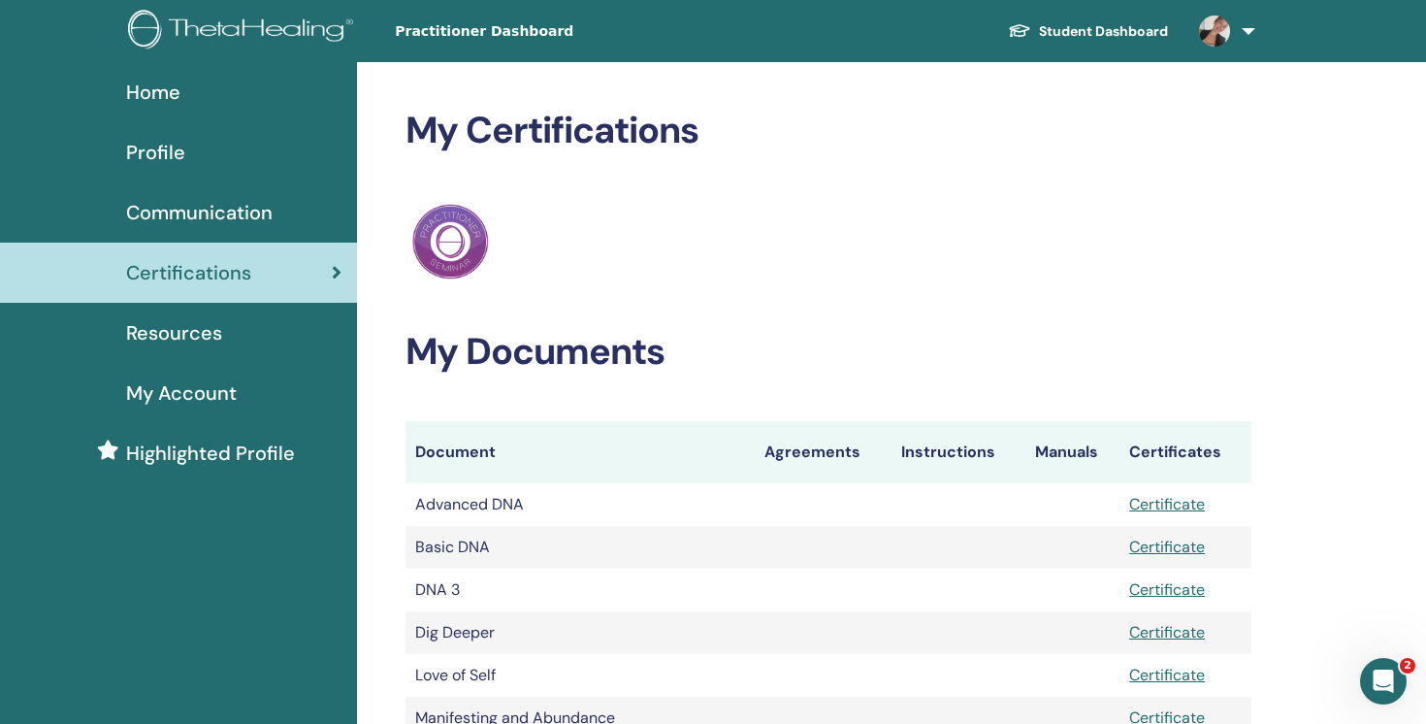
click at [227, 398] on span "My Account" at bounding box center [181, 392] width 111 height 29
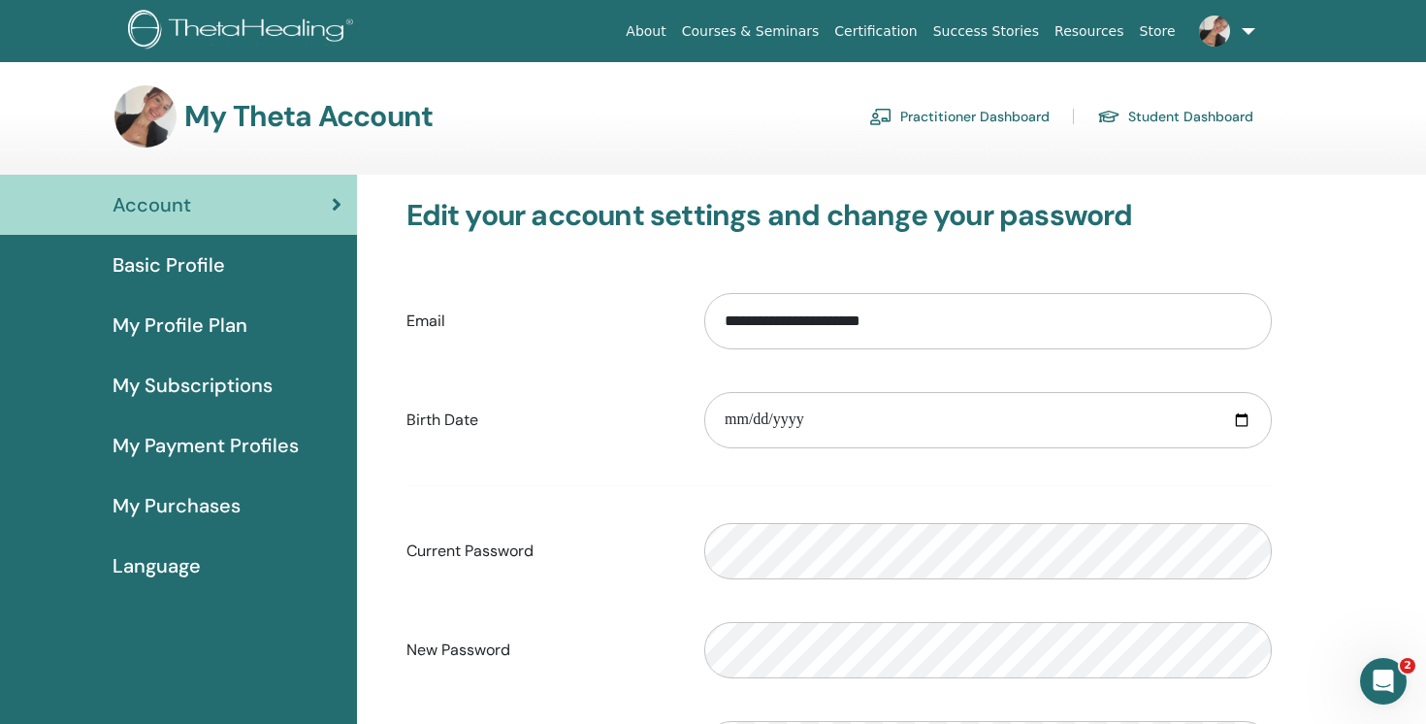
click at [1246, 33] on link at bounding box center [1223, 31] width 80 height 62
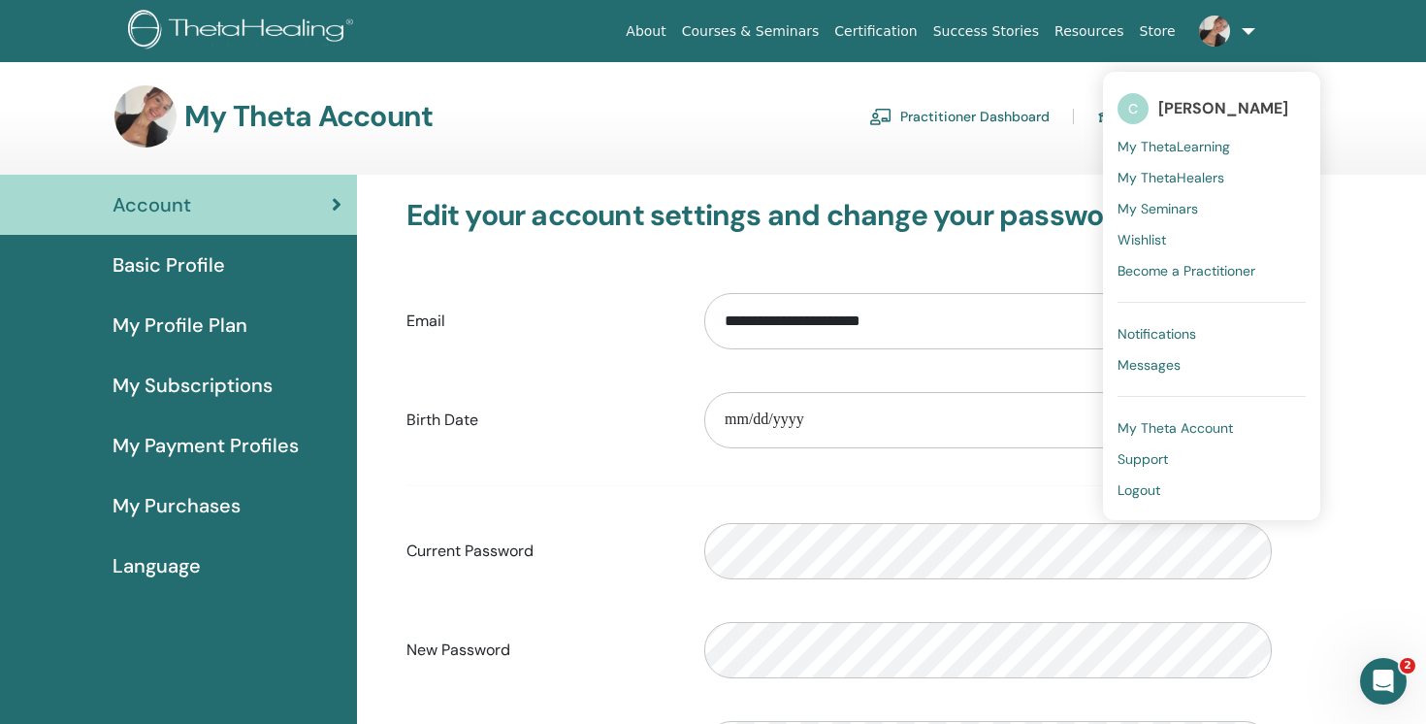
click at [982, 175] on div "**********" at bounding box center [840, 527] width 942 height 705
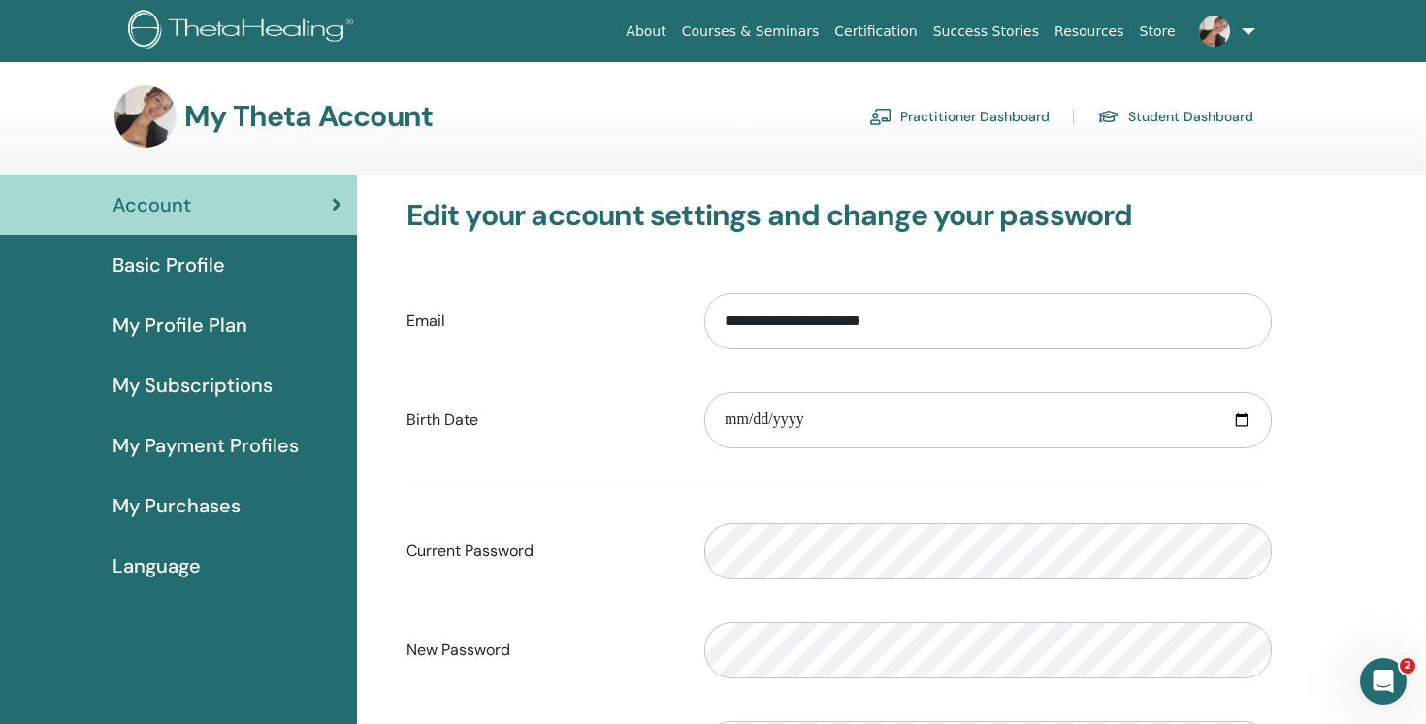
click at [975, 112] on link "Practitioner Dashboard" at bounding box center [959, 116] width 180 height 31
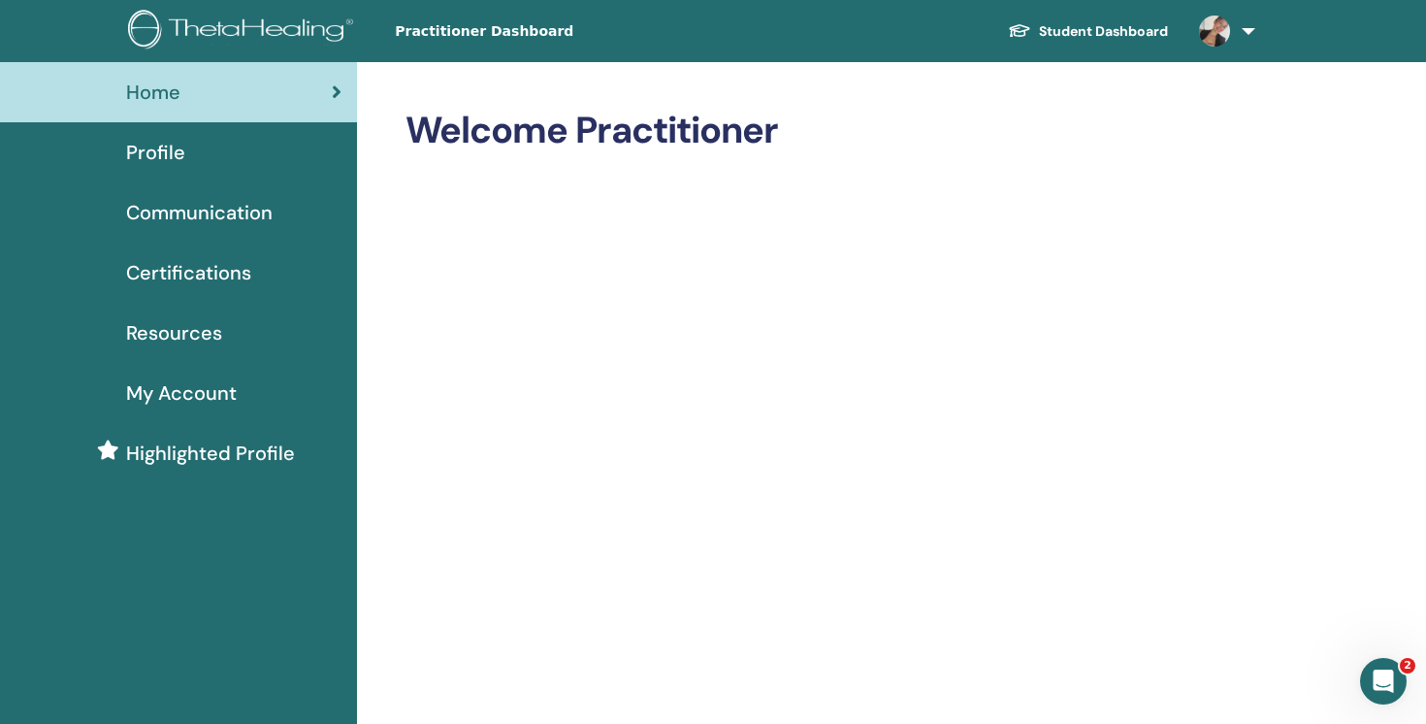
click at [261, 137] on link "Profile" at bounding box center [178, 152] width 357 height 60
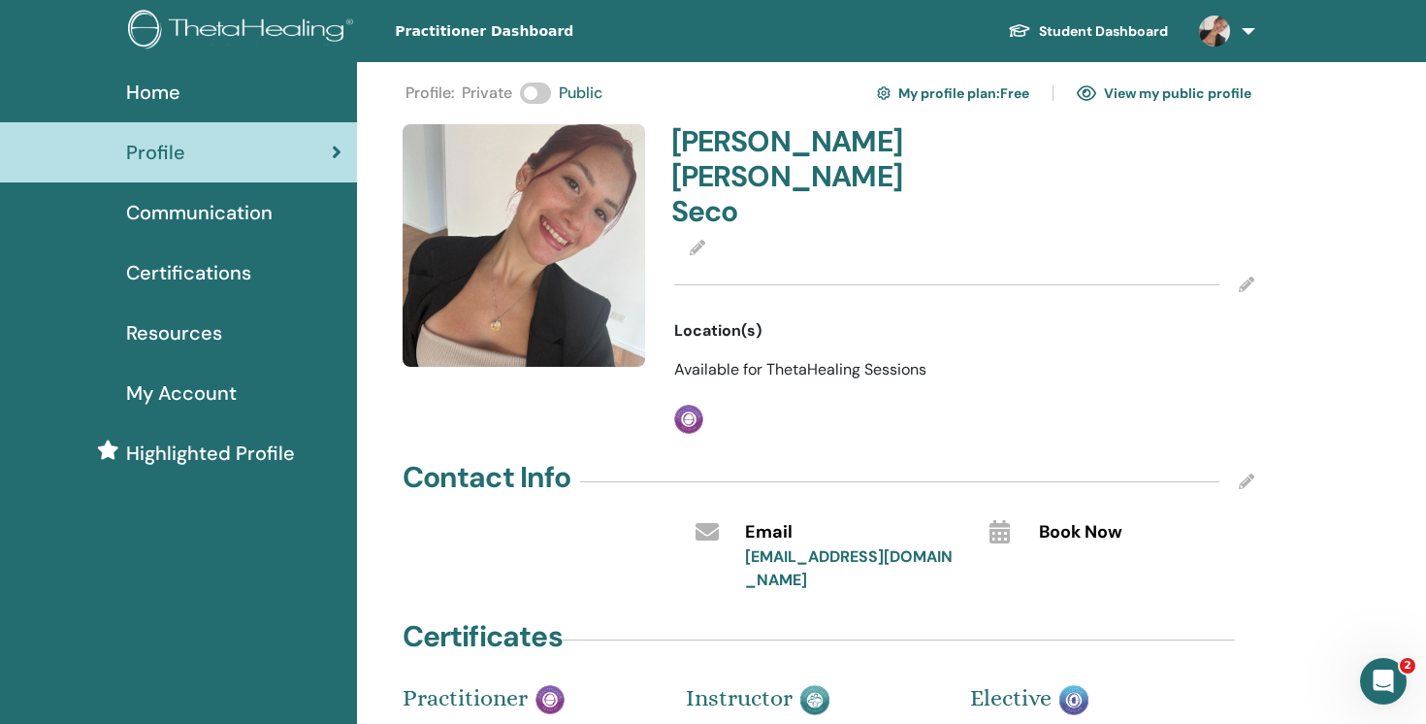
click at [1154, 34] on link "Student Dashboard" at bounding box center [1087, 32] width 191 height 36
click at [1244, 32] on link at bounding box center [1223, 31] width 80 height 62
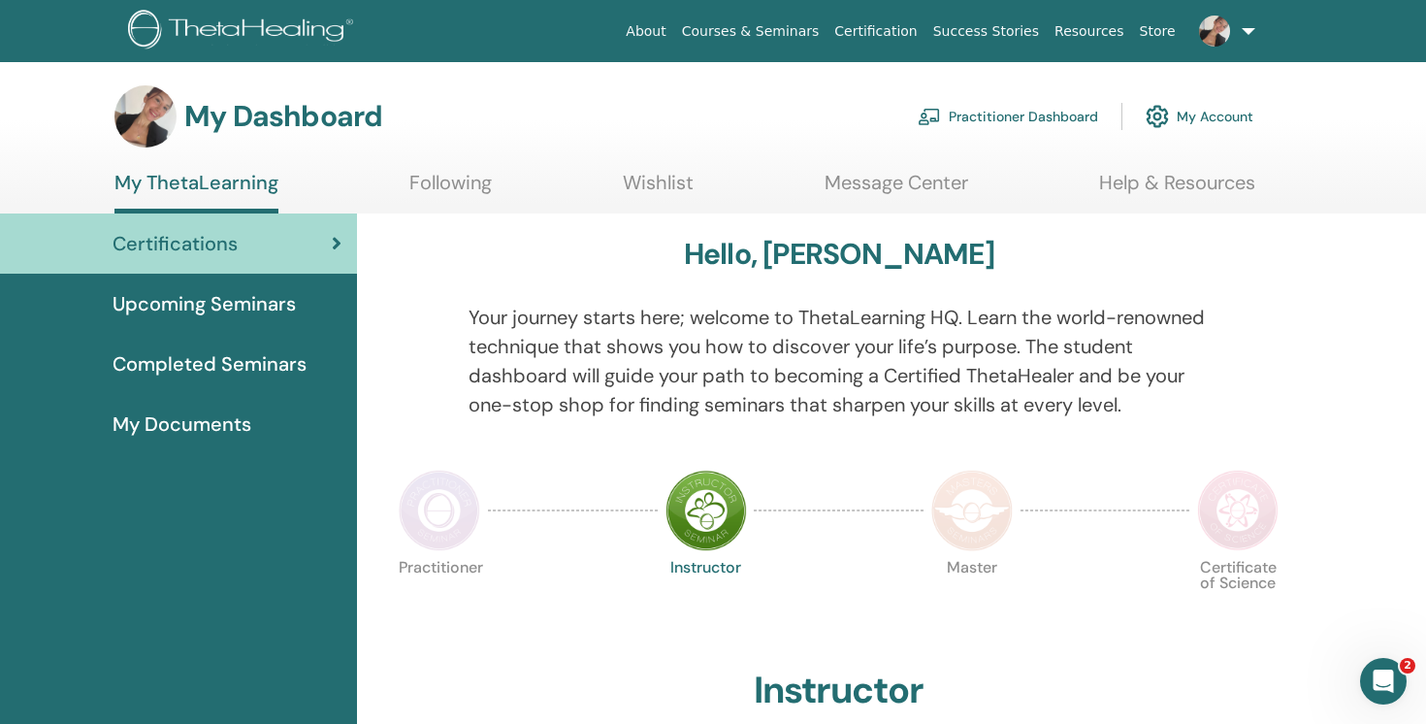
click at [439, 505] on img at bounding box center [439, 509] width 81 height 81
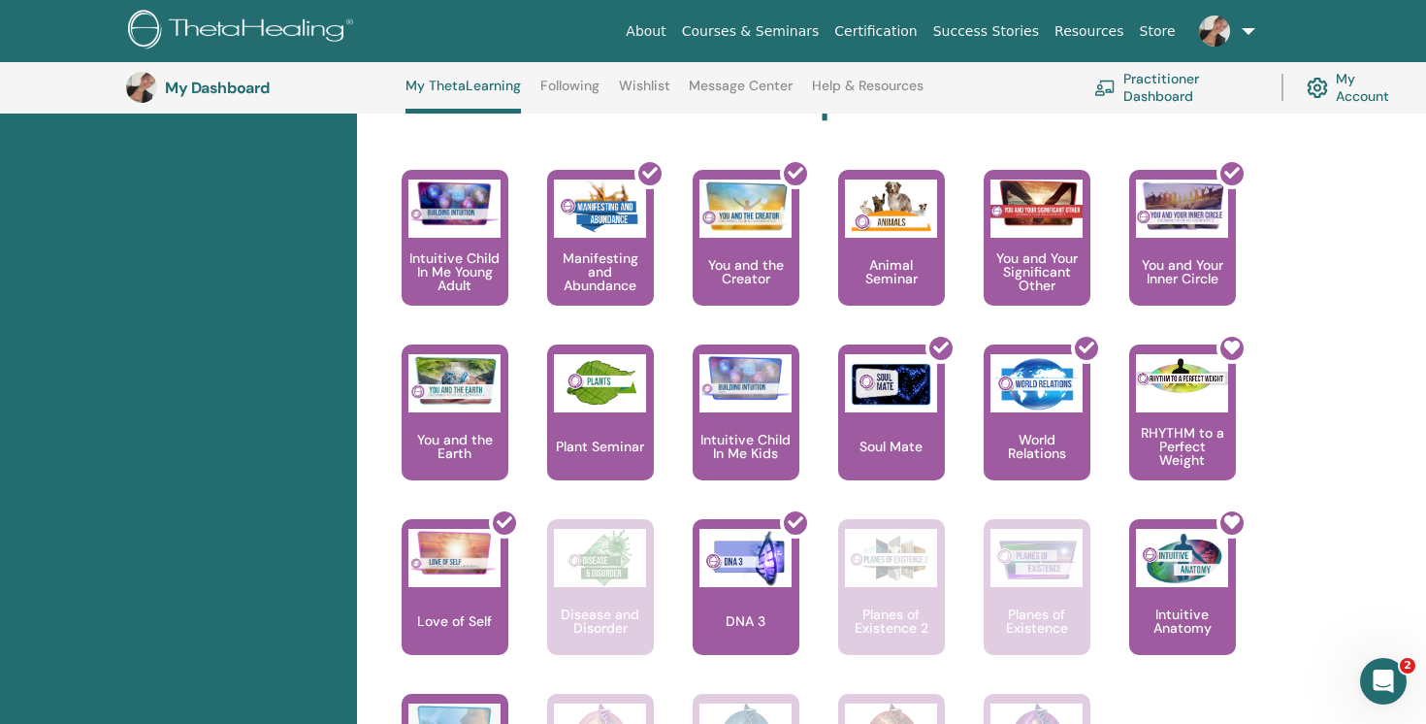
scroll to position [1077, 0]
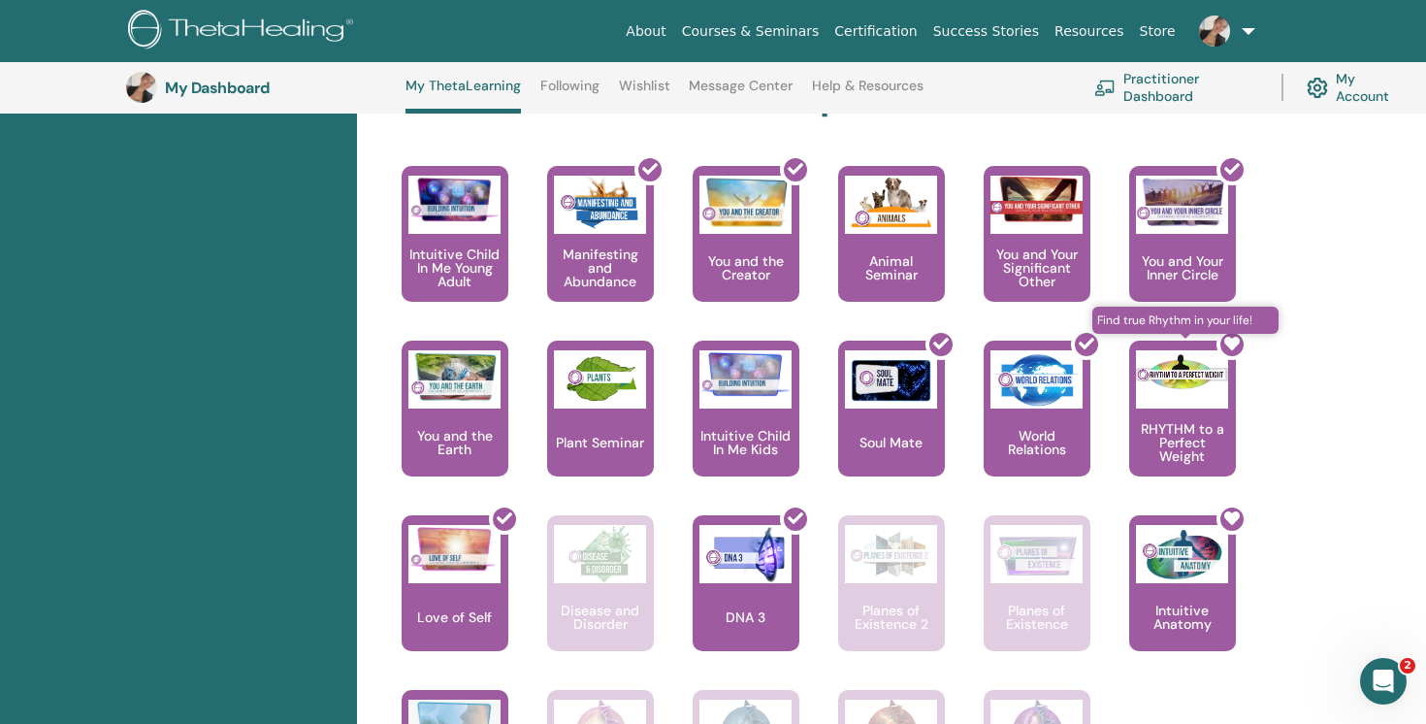
click at [1210, 405] on div at bounding box center [1194, 416] width 107 height 175
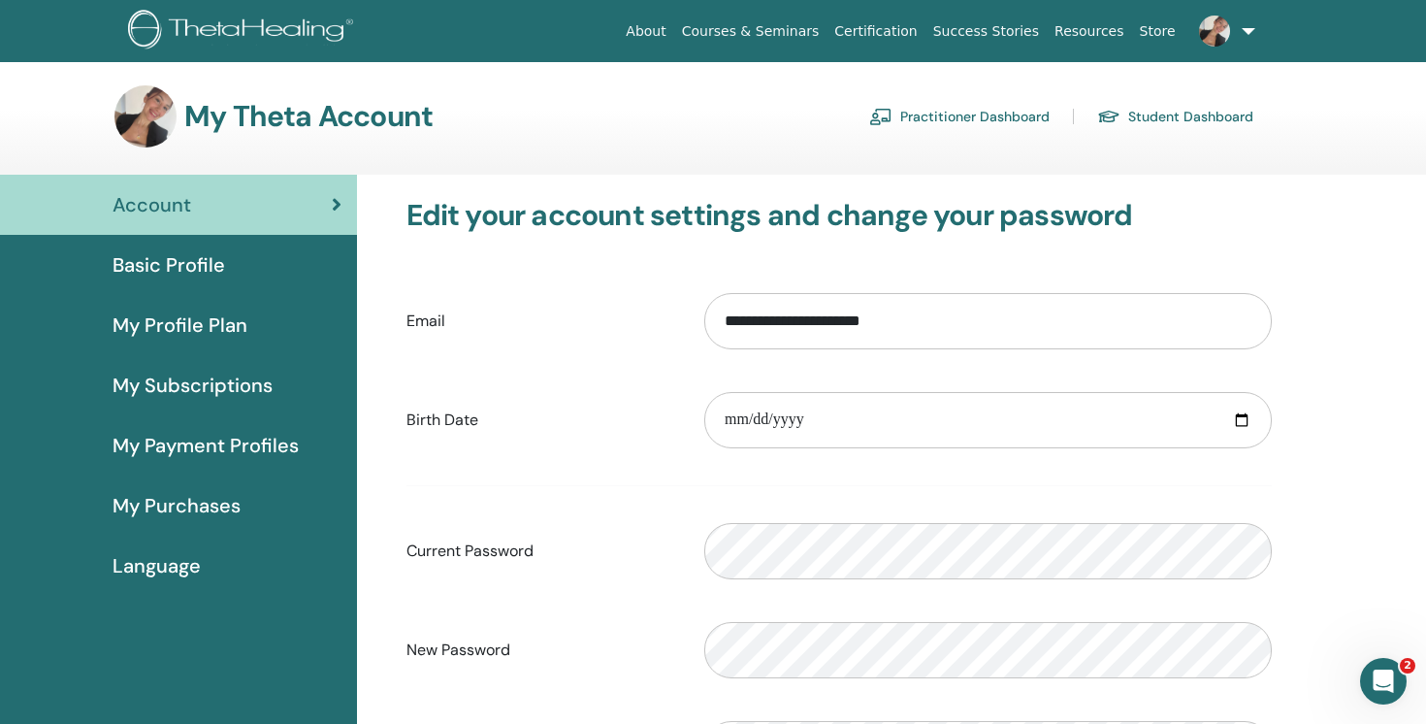
click at [965, 121] on link "Practitioner Dashboard" at bounding box center [959, 116] width 180 height 31
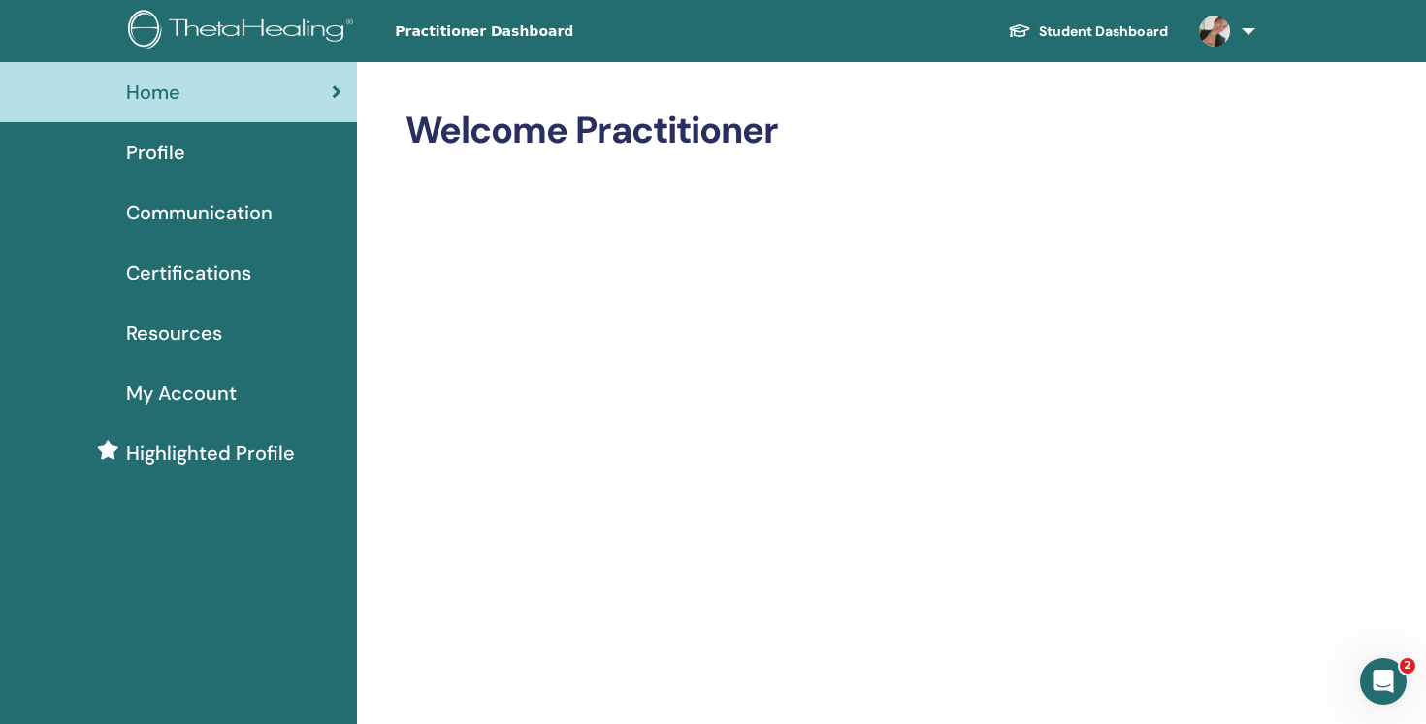
click at [240, 149] on div "Profile" at bounding box center [179, 152] width 326 height 29
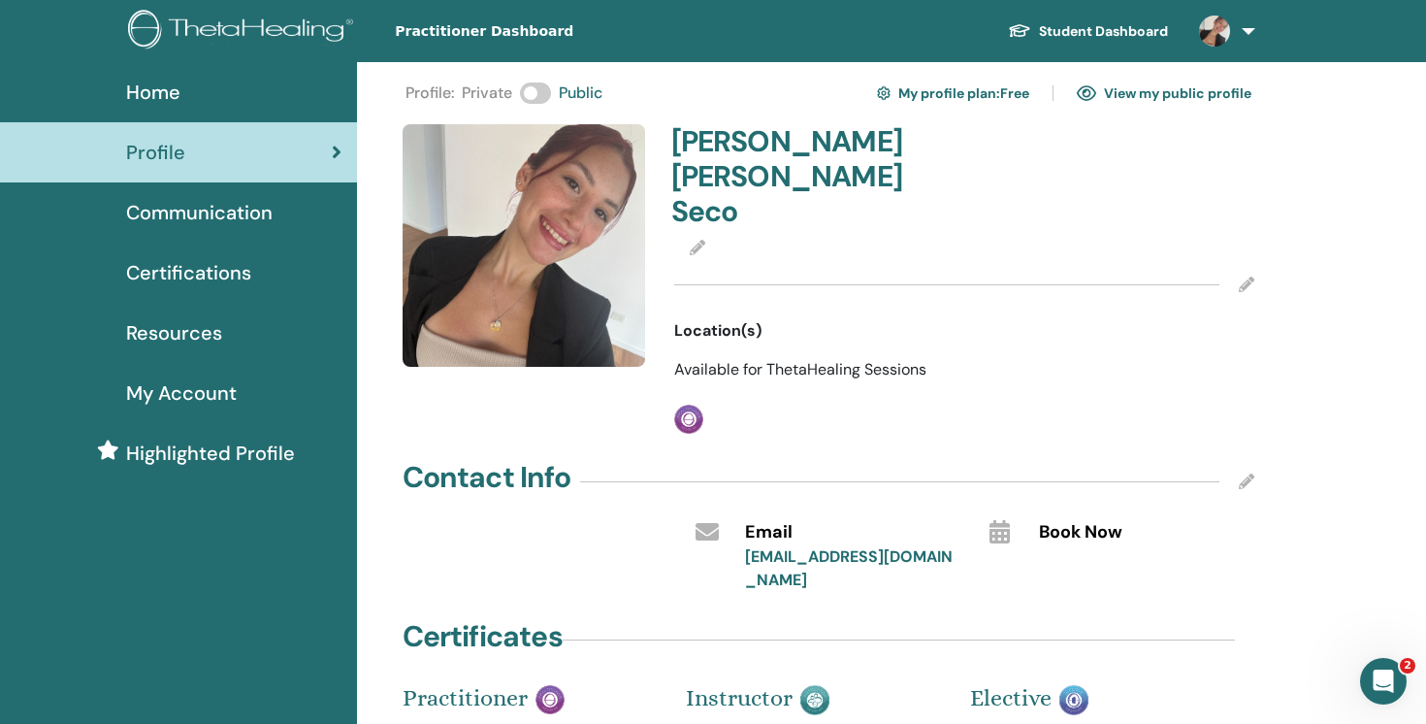
click at [1254, 30] on link at bounding box center [1223, 31] width 80 height 62
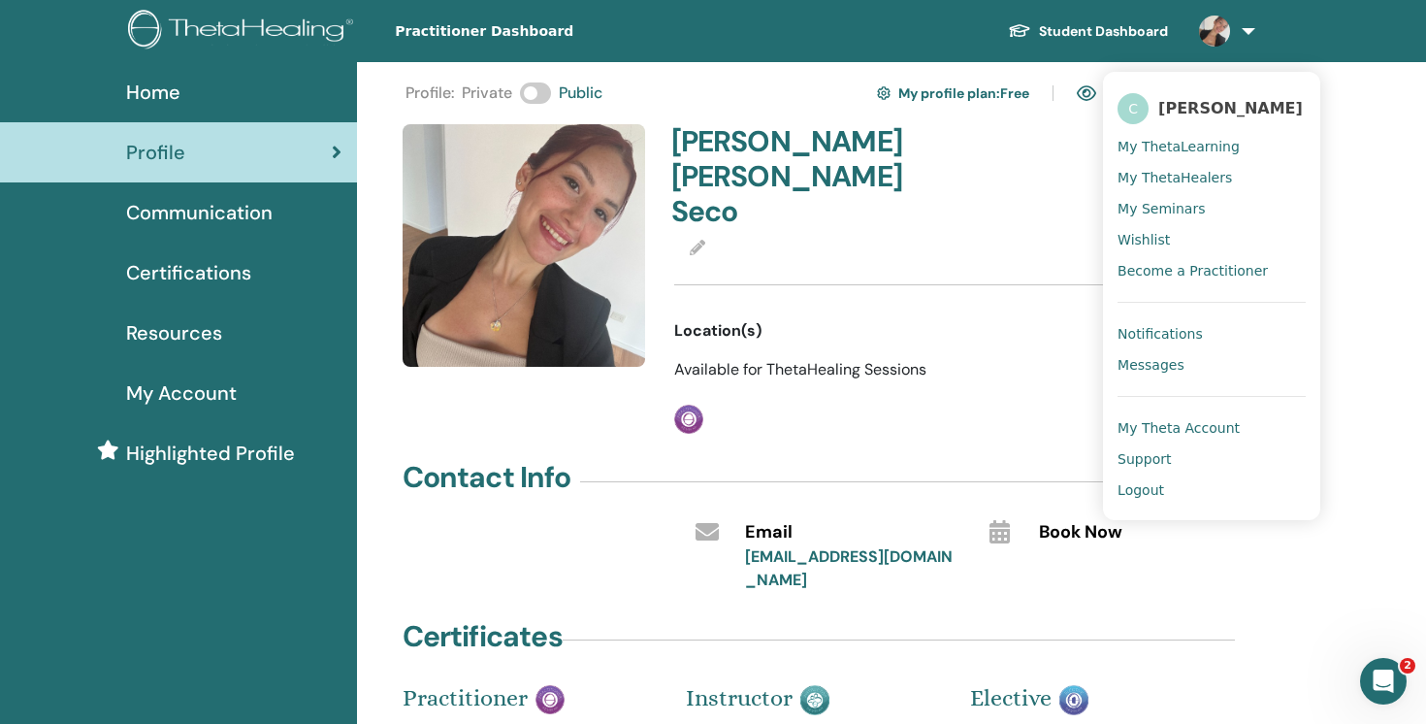
click at [1206, 155] on span "My ThetaLearning" at bounding box center [1178, 146] width 122 height 17
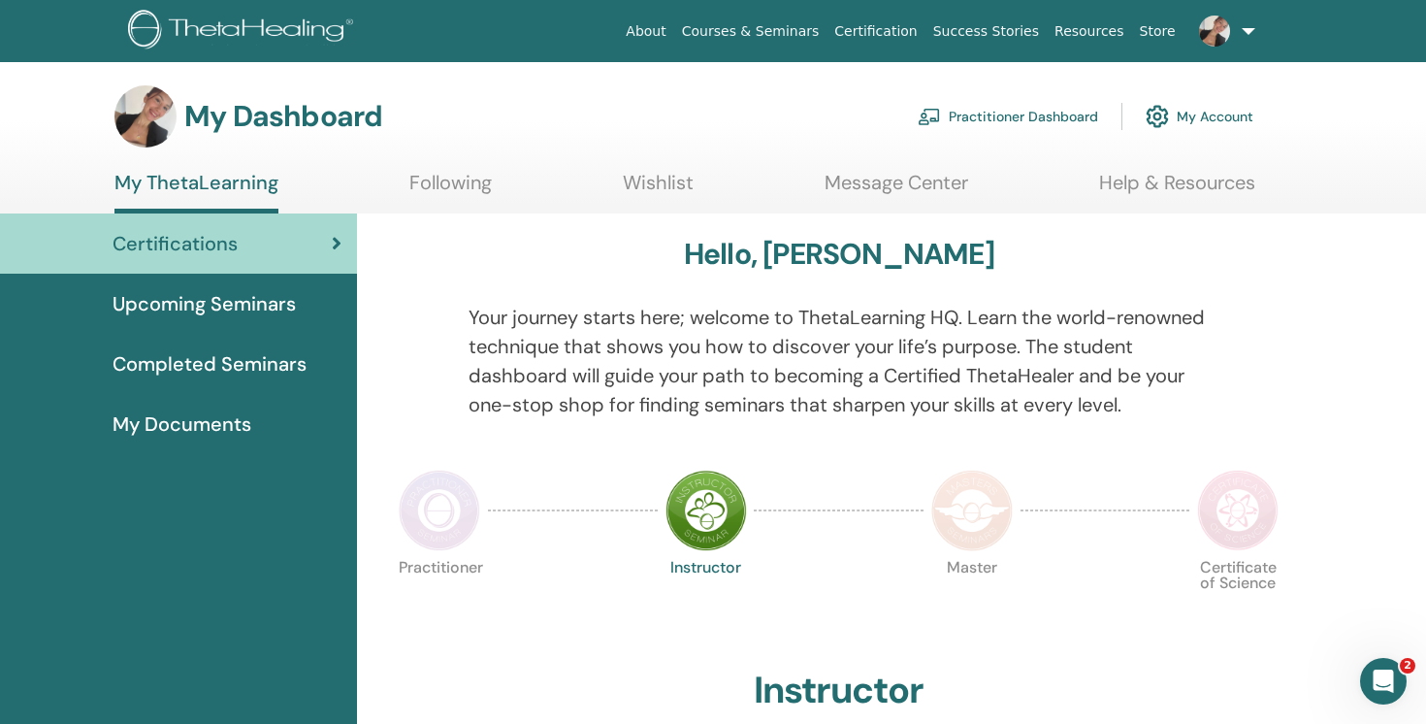
click at [401, 495] on img at bounding box center [439, 509] width 81 height 81
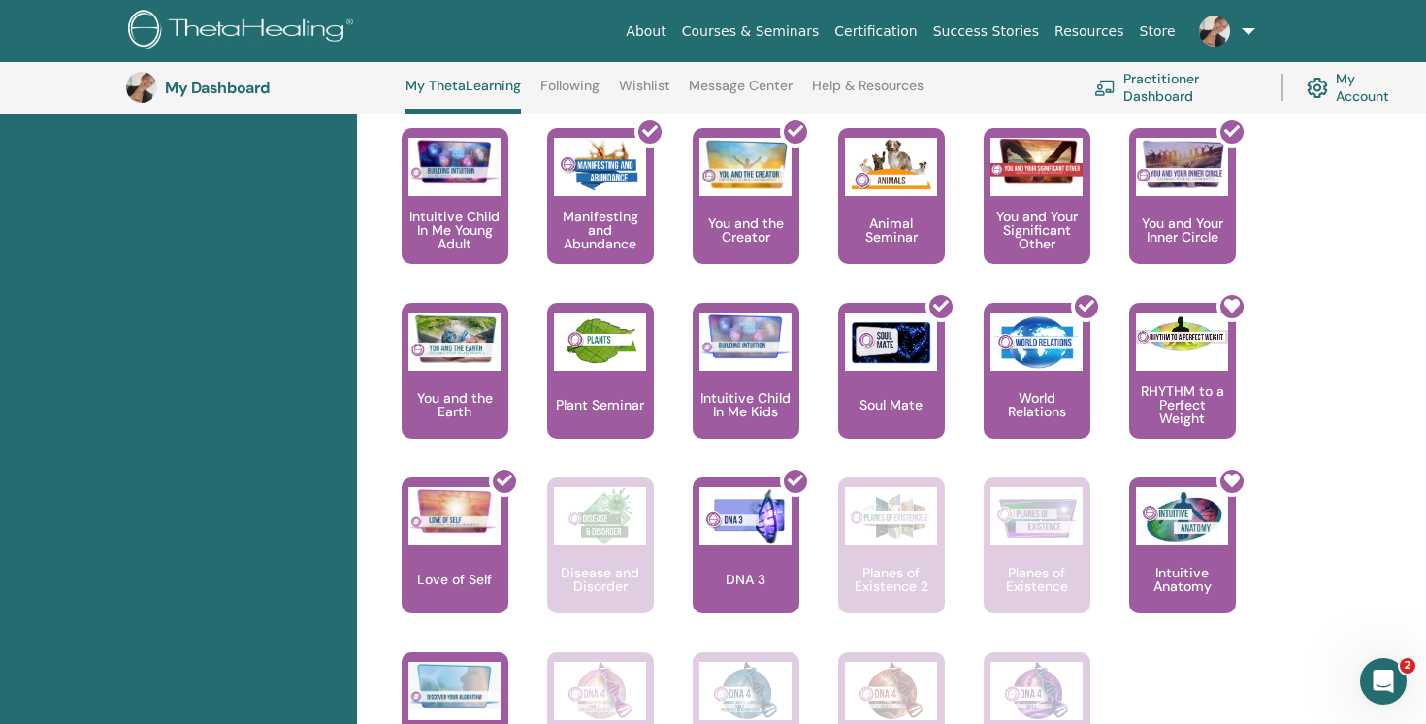
scroll to position [1118, 0]
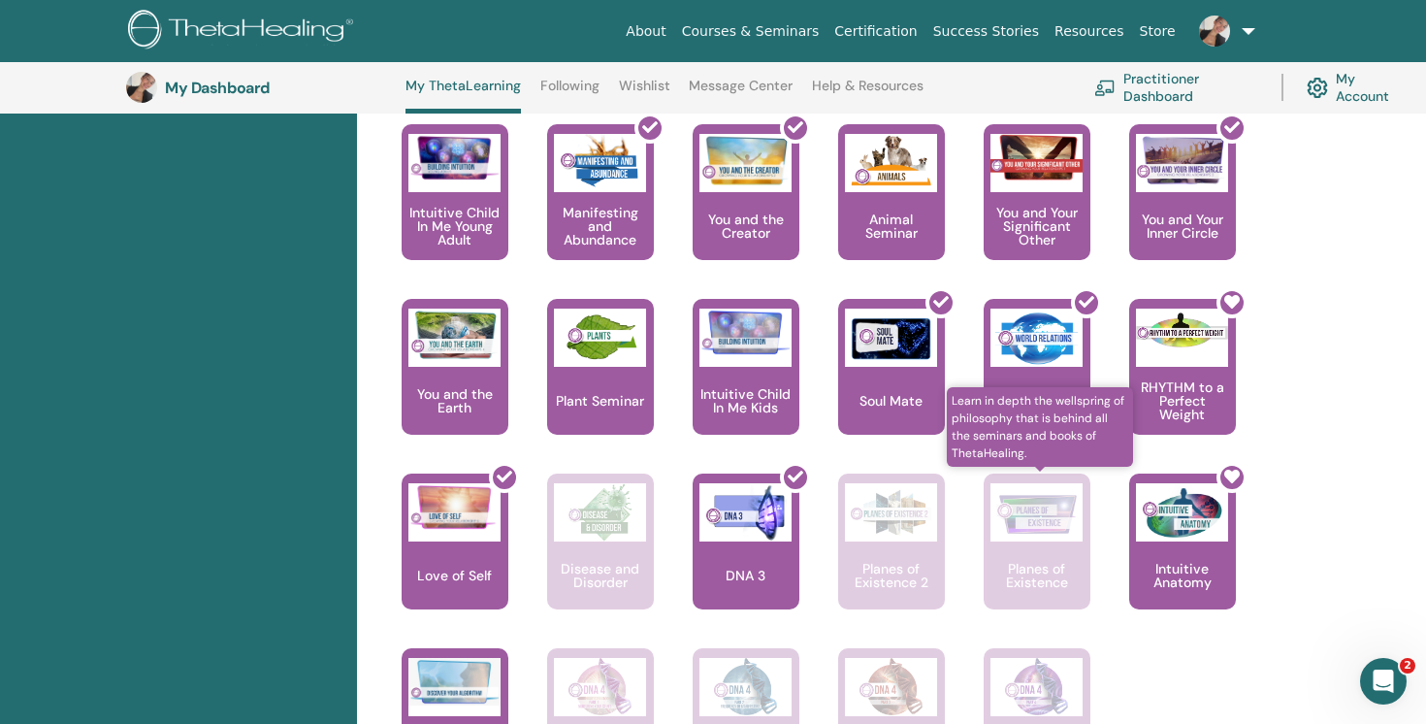
click at [1009, 555] on div "Planes of Existence" at bounding box center [1037, 541] width 107 height 136
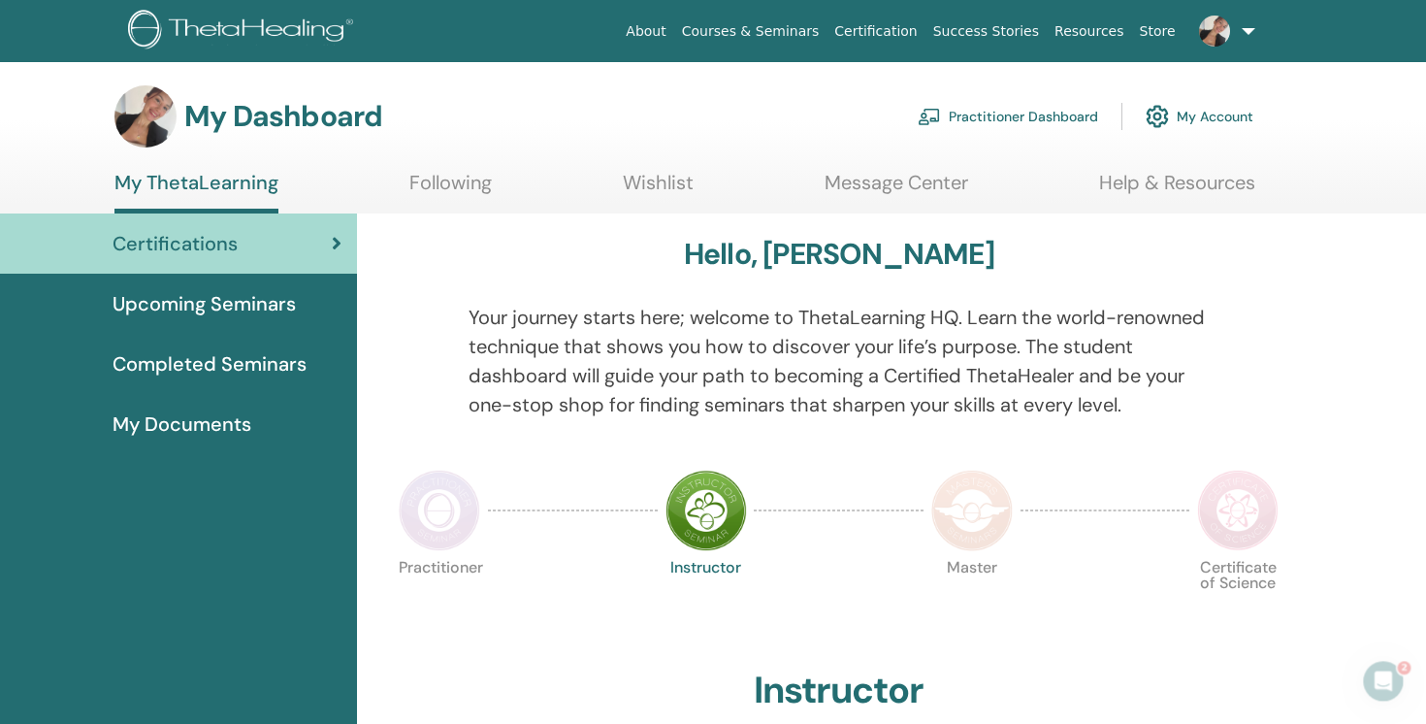
click at [1019, 119] on link "Practitioner Dashboard" at bounding box center [1008, 116] width 180 height 43
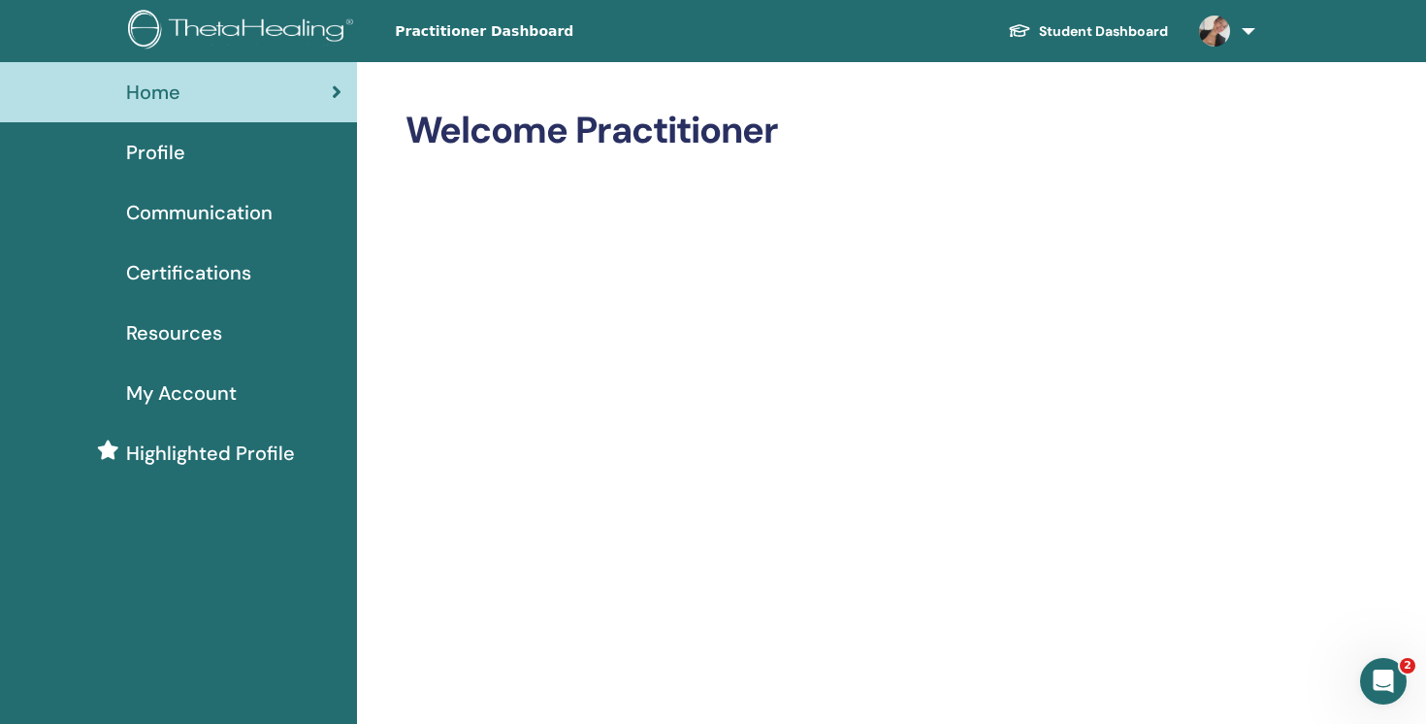
click at [1246, 42] on link at bounding box center [1223, 31] width 80 height 62
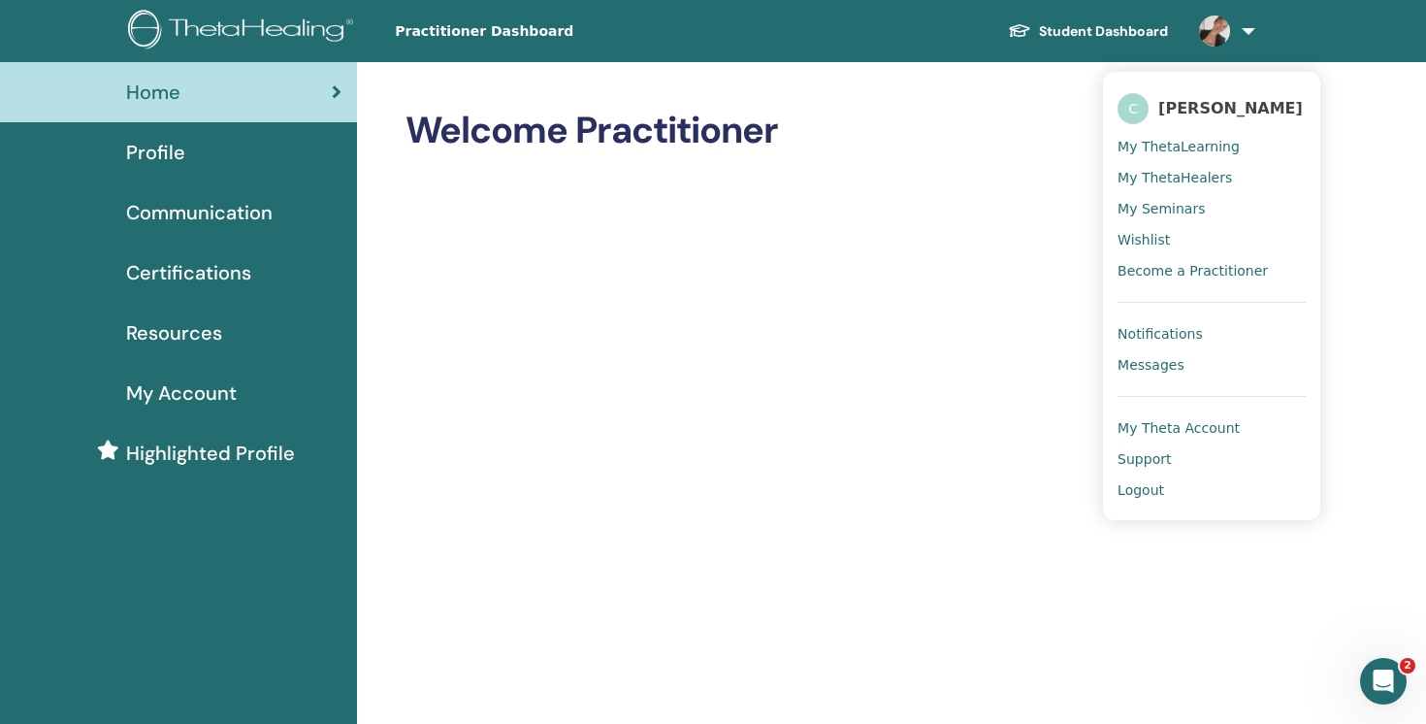
click at [290, 147] on div "Profile" at bounding box center [179, 152] width 326 height 29
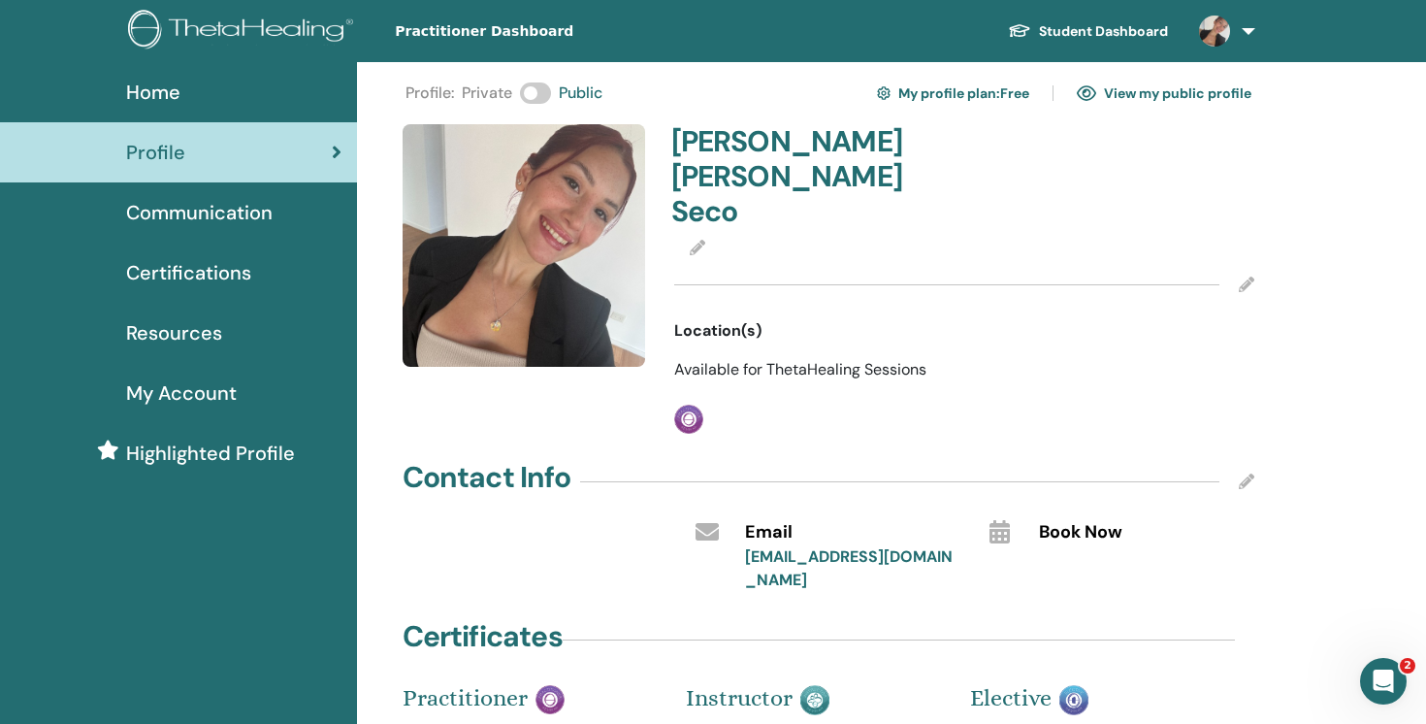
click at [1247, 276] on icon at bounding box center [1247, 284] width 16 height 16
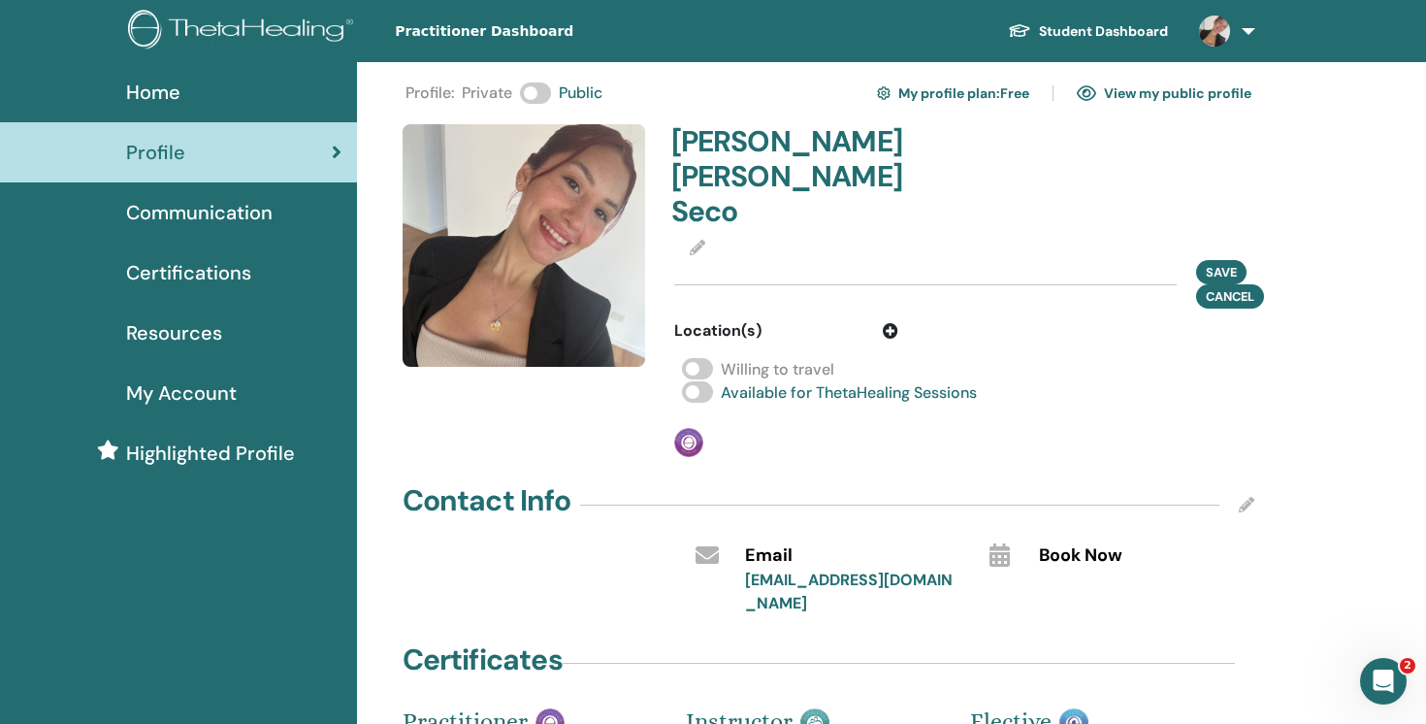
click at [236, 37] on img at bounding box center [244, 32] width 232 height 44
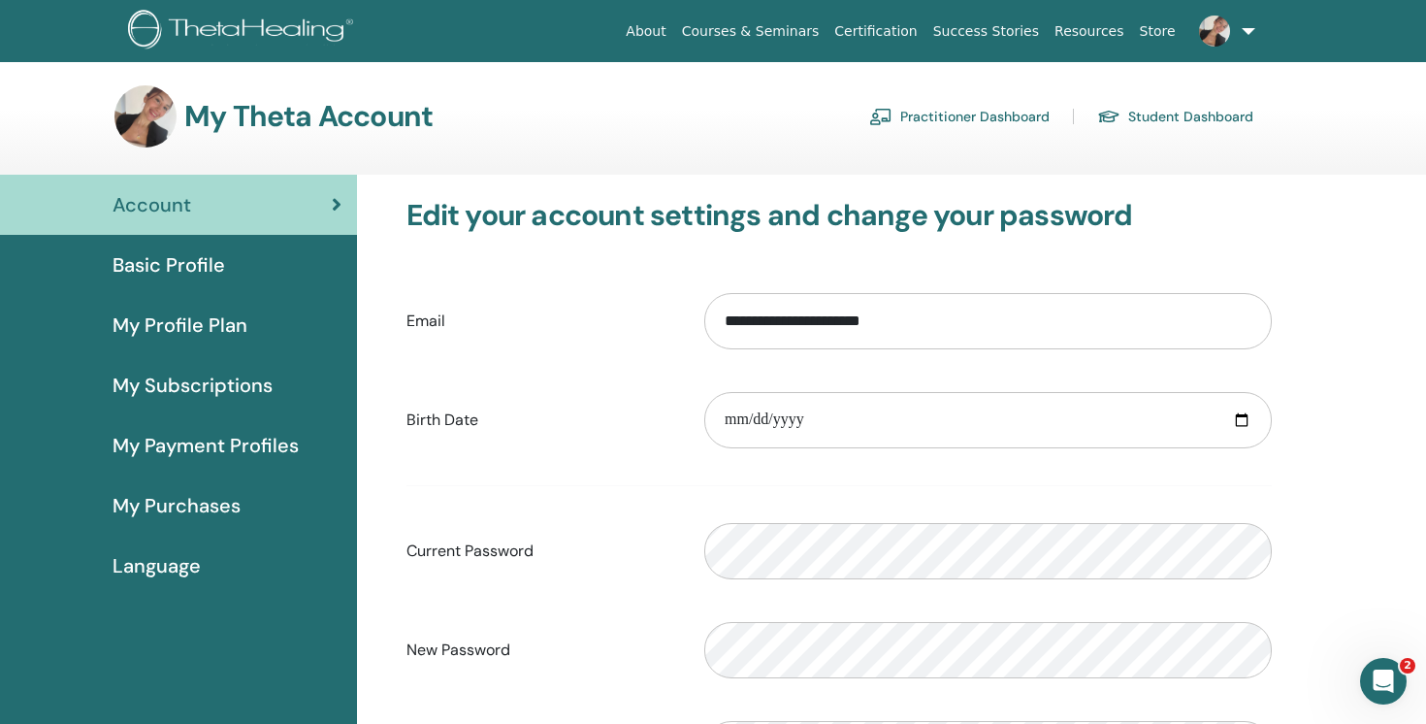
click at [238, 268] on div "Basic Profile" at bounding box center [179, 264] width 326 height 29
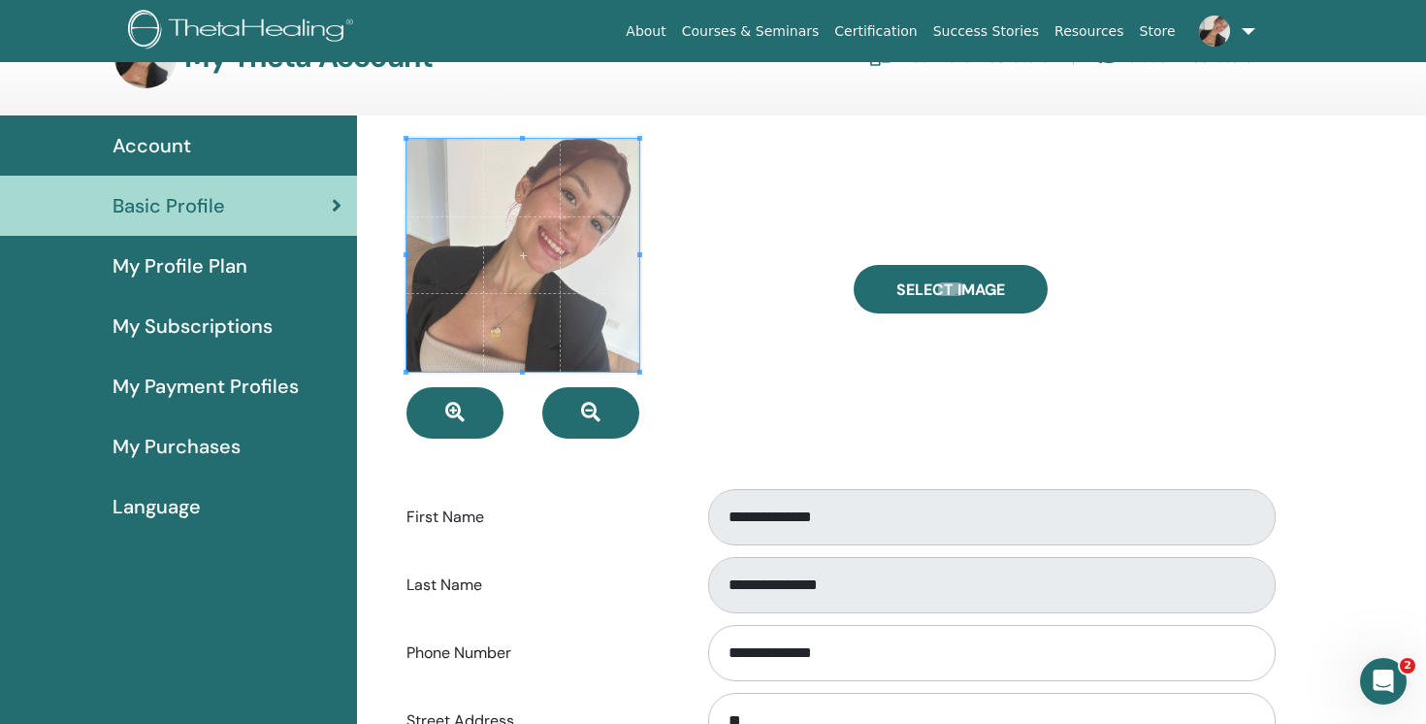
scroll to position [16, 0]
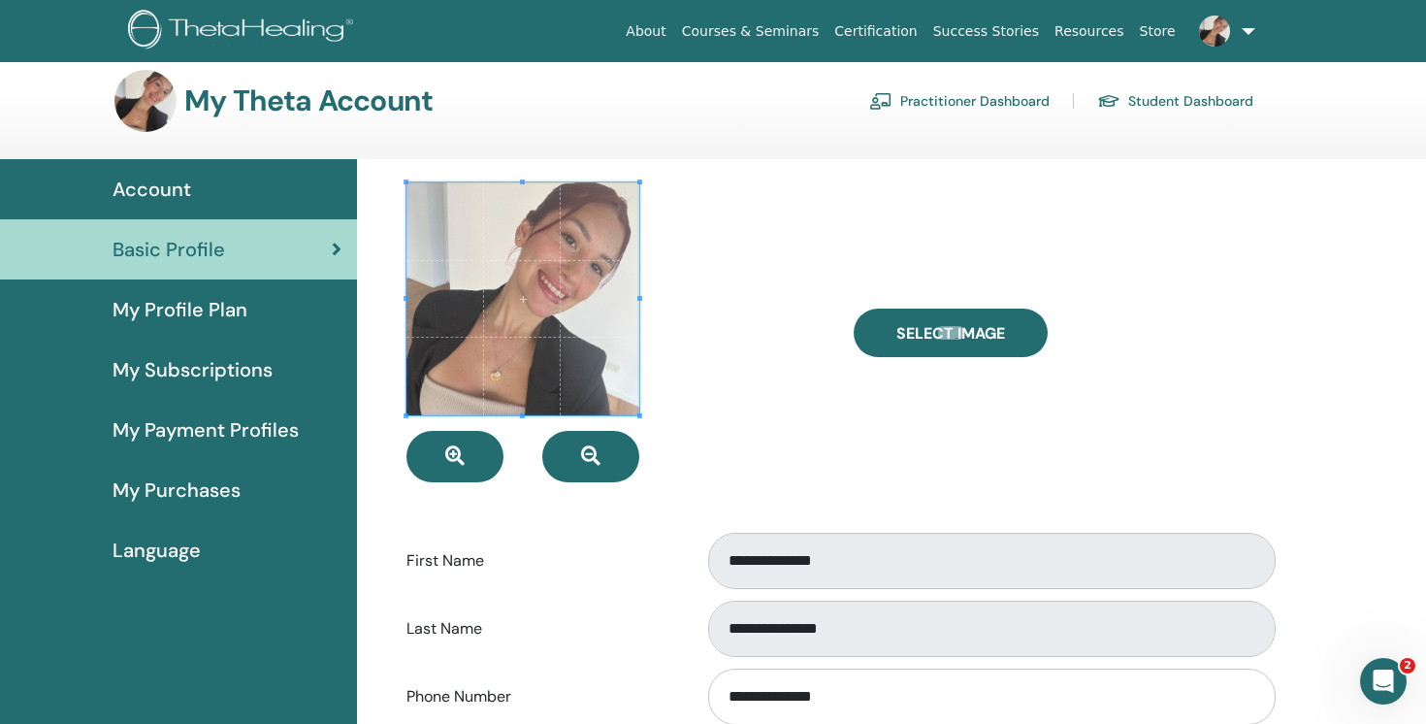
click at [237, 317] on span "My Profile Plan" at bounding box center [180, 309] width 135 height 29
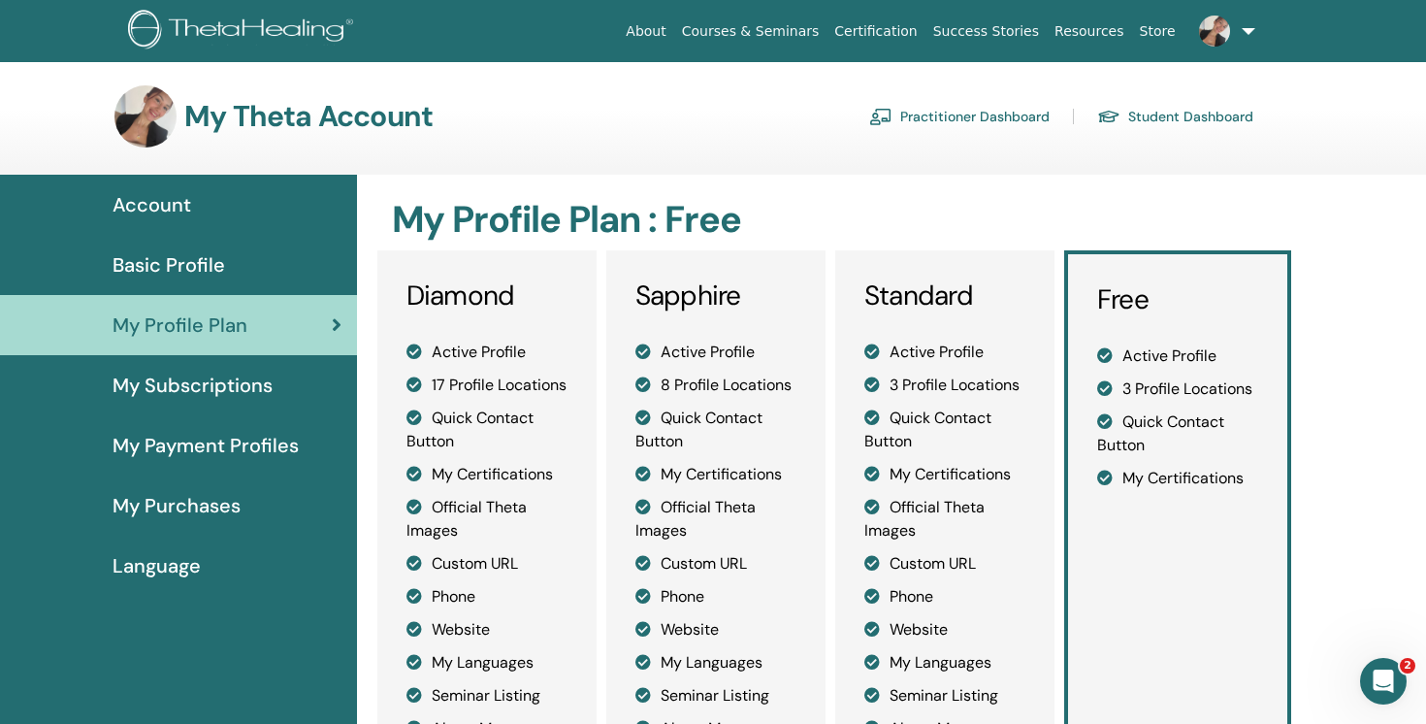
click at [219, 437] on span "My Payment Profiles" at bounding box center [206, 445] width 186 height 29
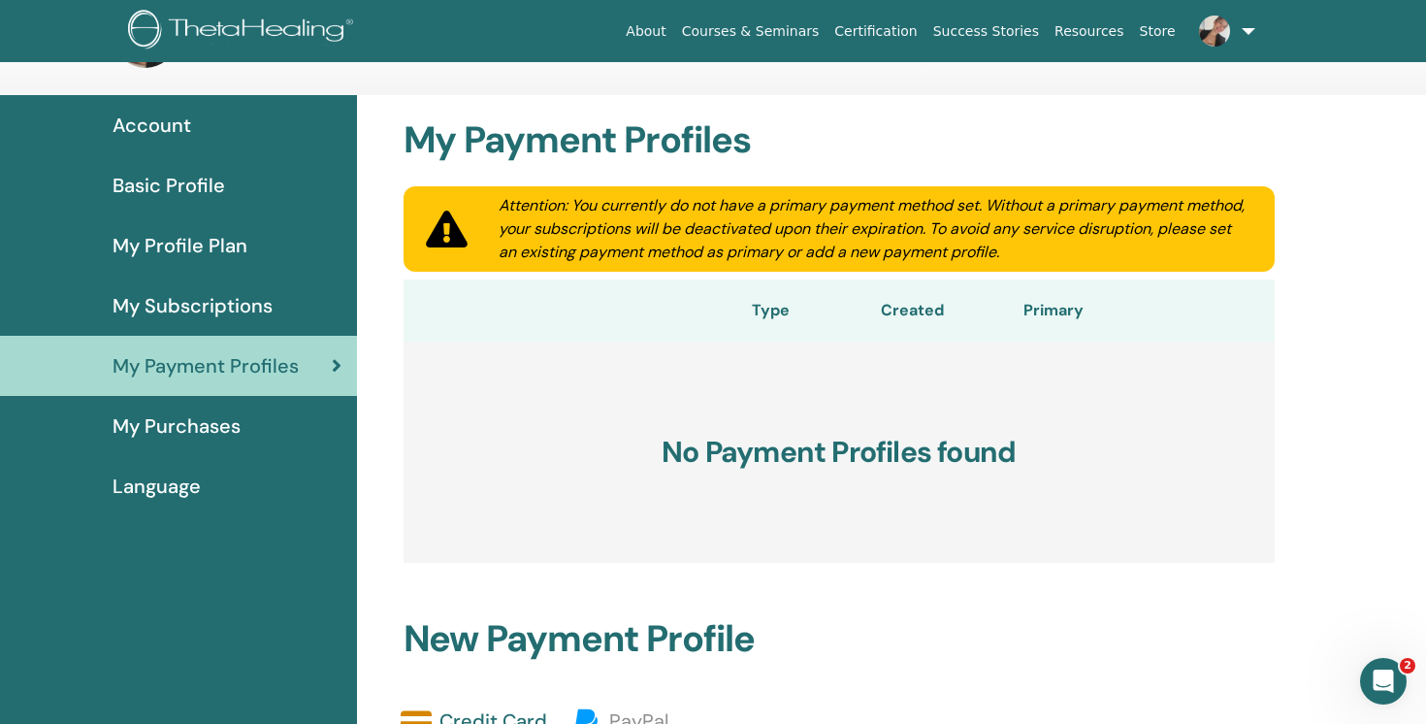
scroll to position [86, 0]
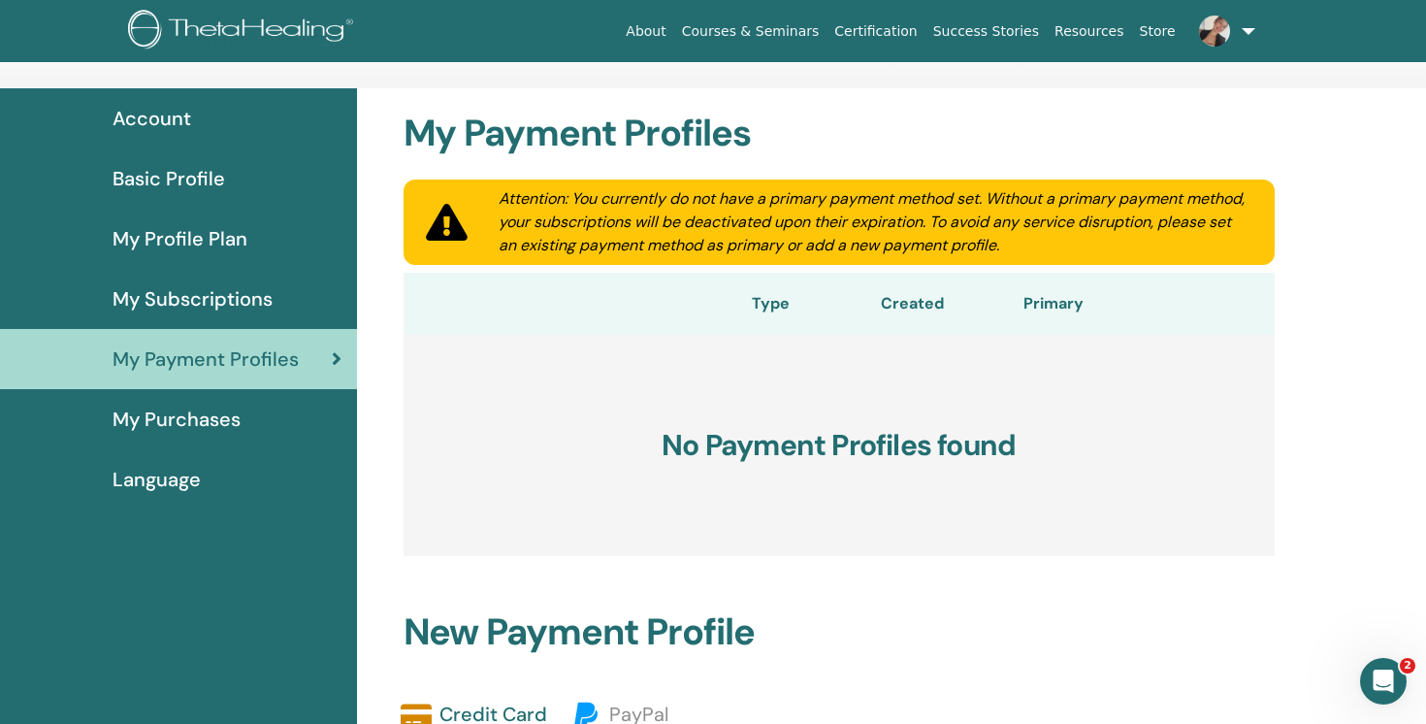
click at [182, 438] on link "My Purchases" at bounding box center [178, 419] width 357 height 60
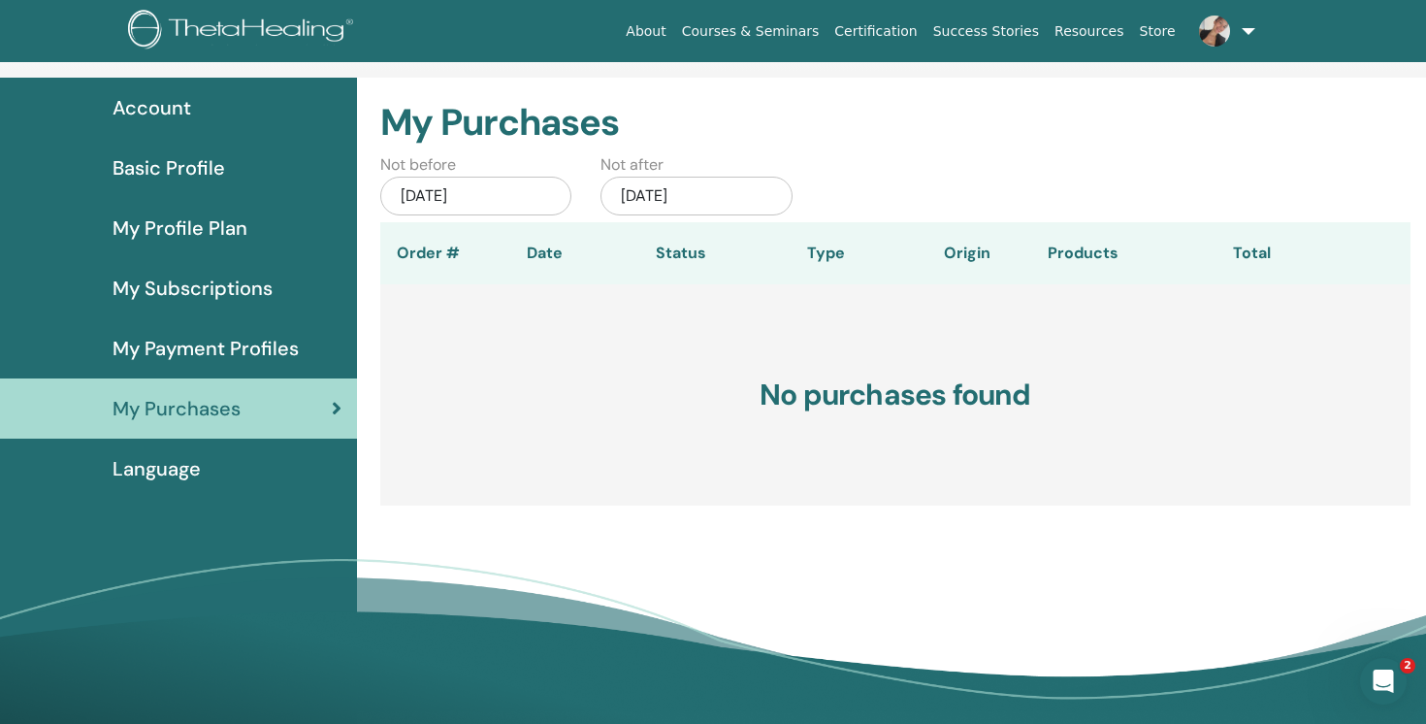
scroll to position [101, 0]
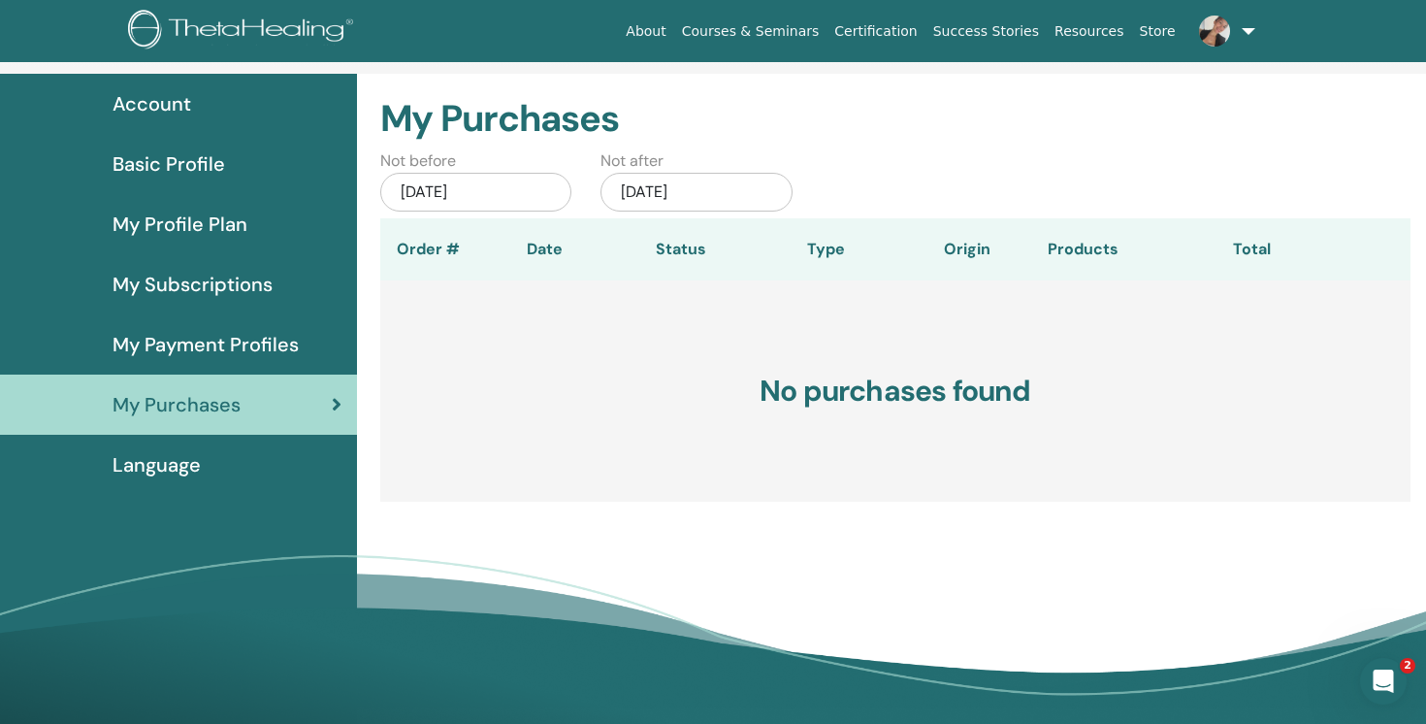
click at [171, 475] on span "Language" at bounding box center [157, 464] width 88 height 29
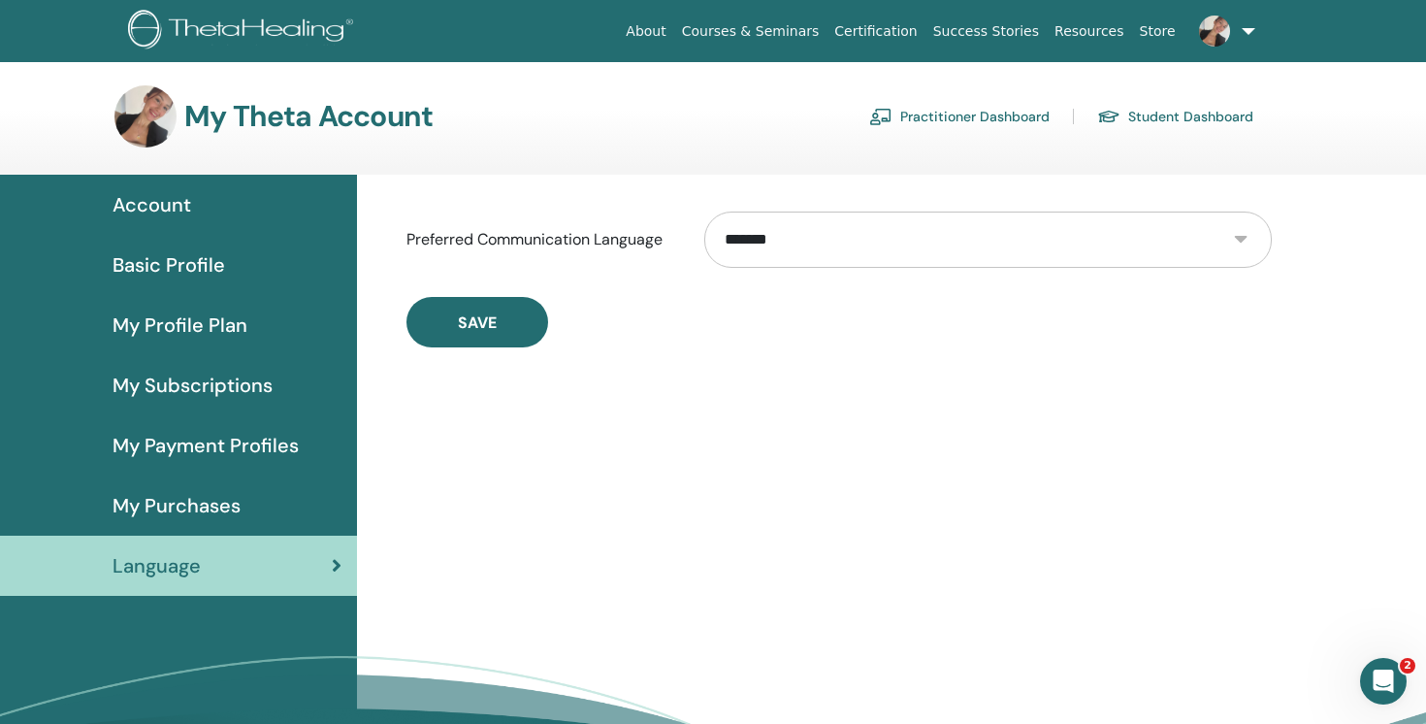
click at [842, 249] on select "**********" at bounding box center [987, 239] width 567 height 56
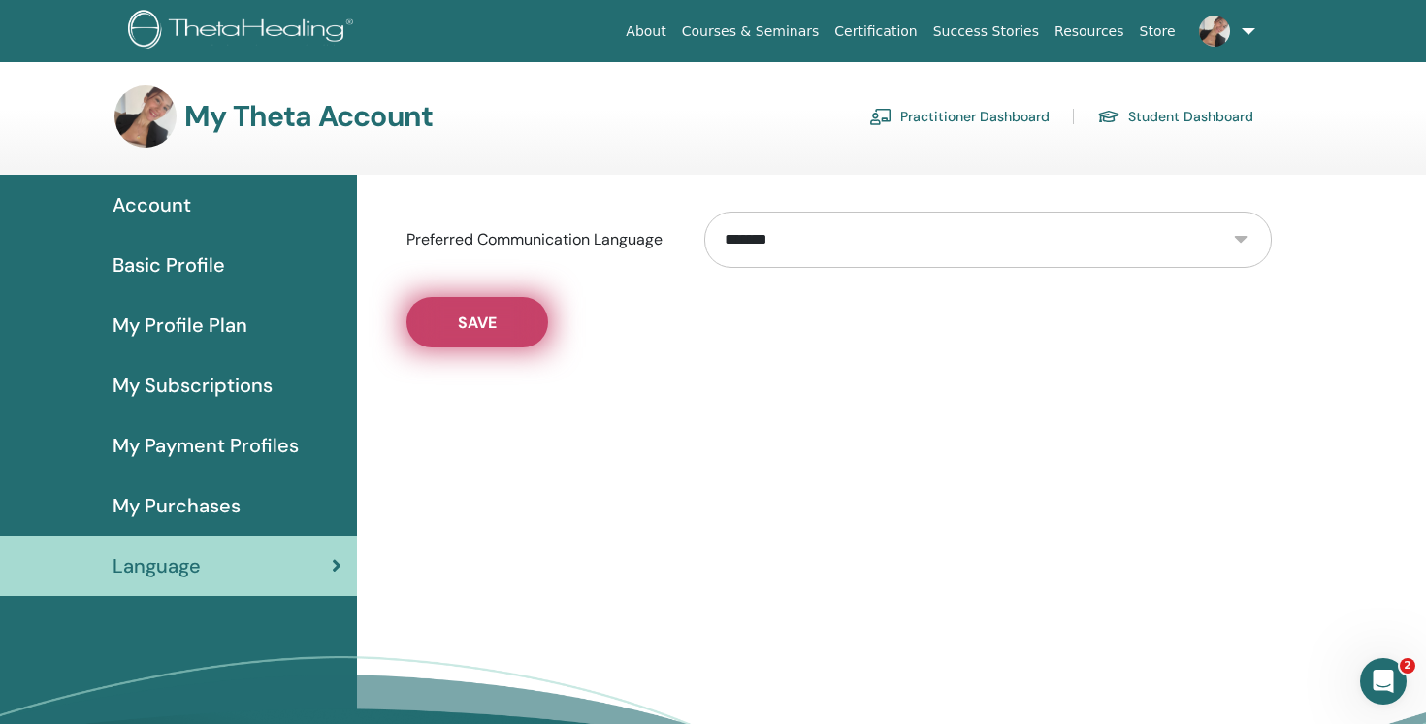
click at [502, 338] on button "Save" at bounding box center [477, 322] width 142 height 50
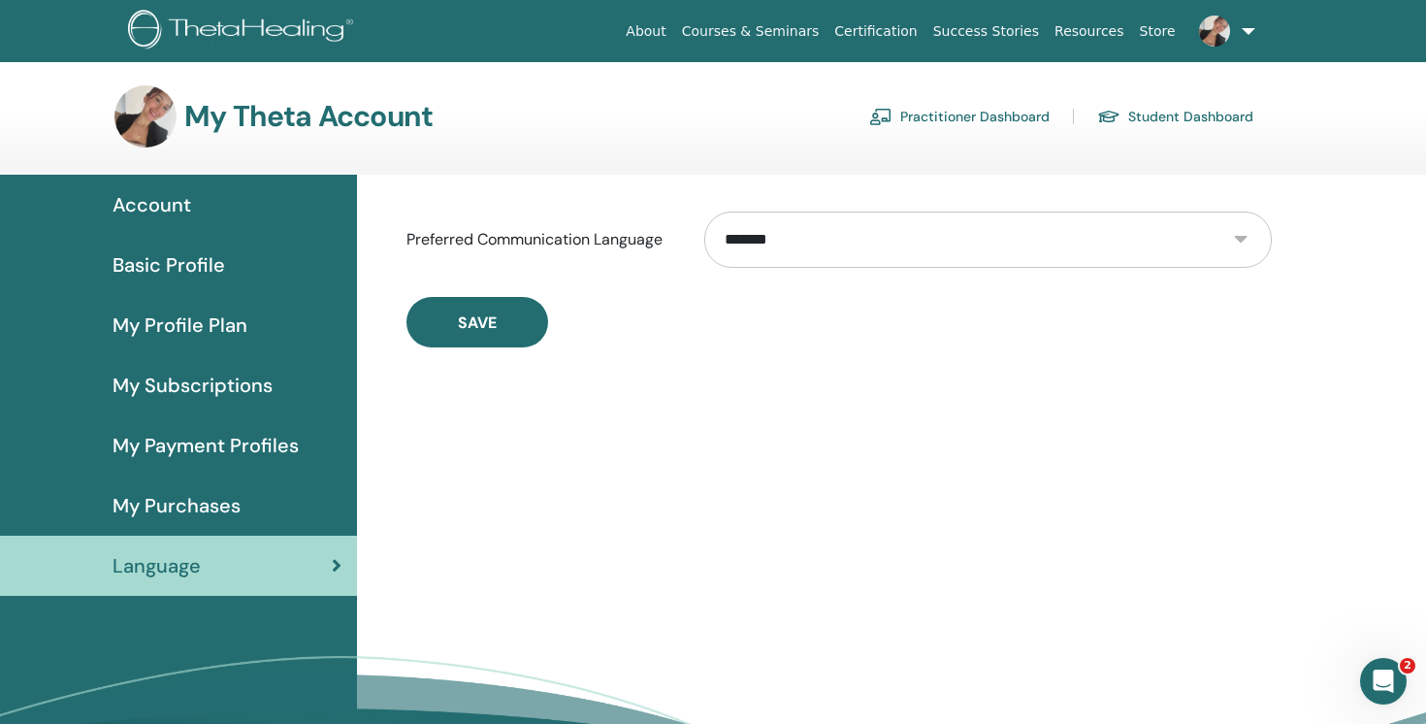
click at [1234, 35] on span at bounding box center [1214, 30] width 47 height 16
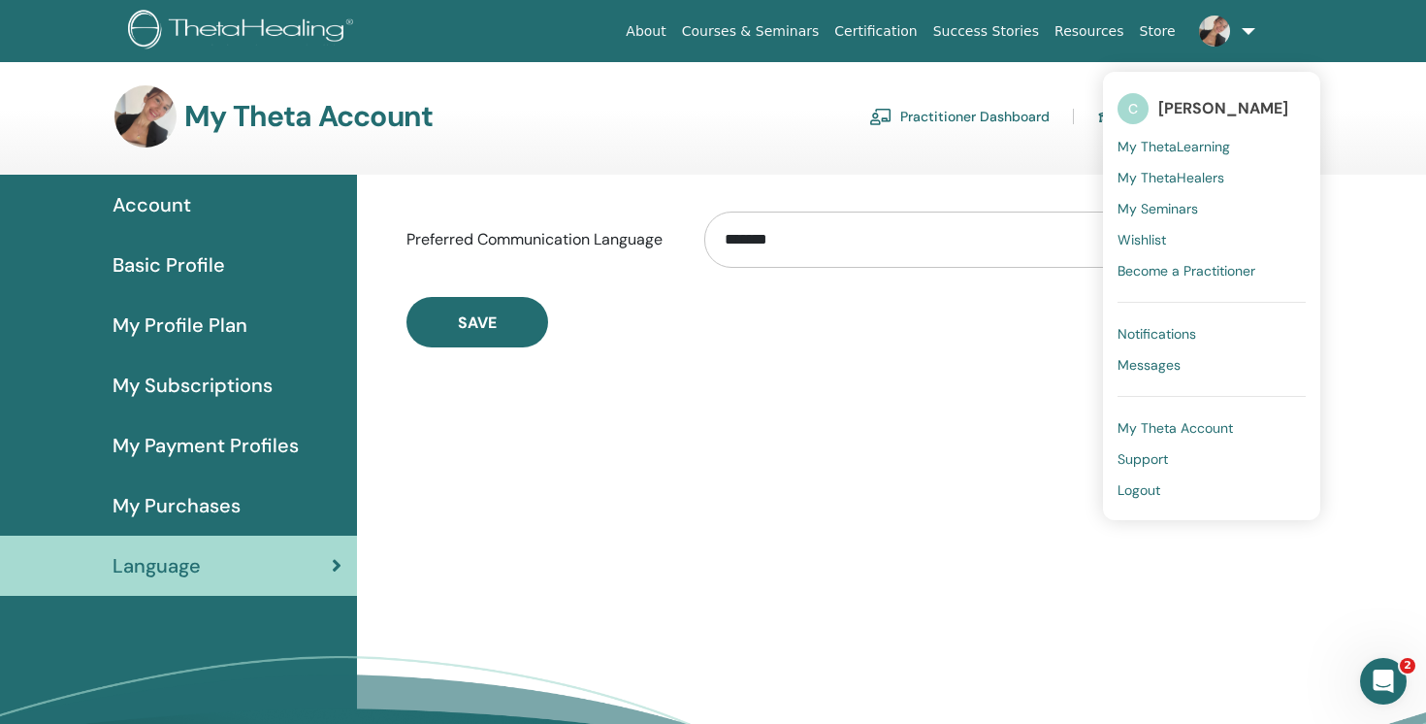
click at [933, 404] on div "**********" at bounding box center [892, 512] width 1070 height 675
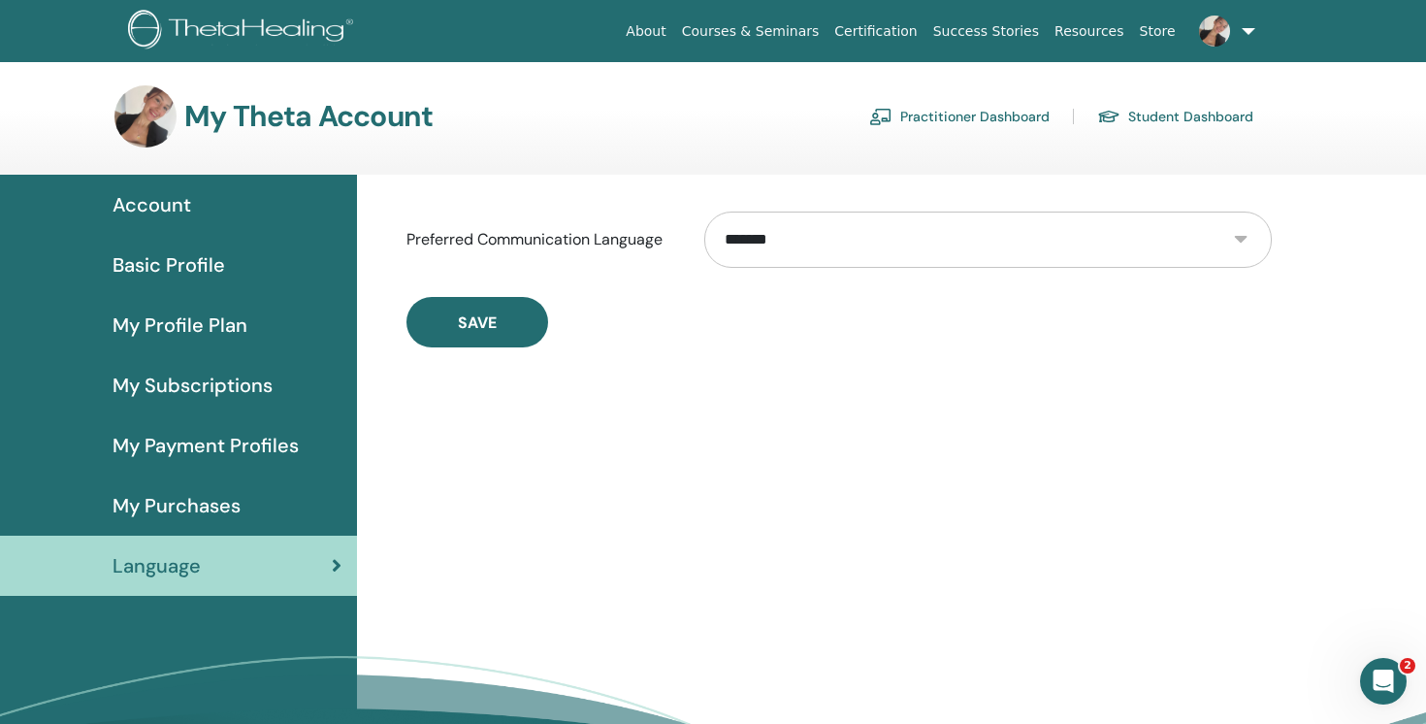
click at [796, 249] on select "**********" at bounding box center [987, 239] width 567 height 56
select select "***"
click at [275, 250] on div "Basic Profile" at bounding box center [179, 264] width 326 height 29
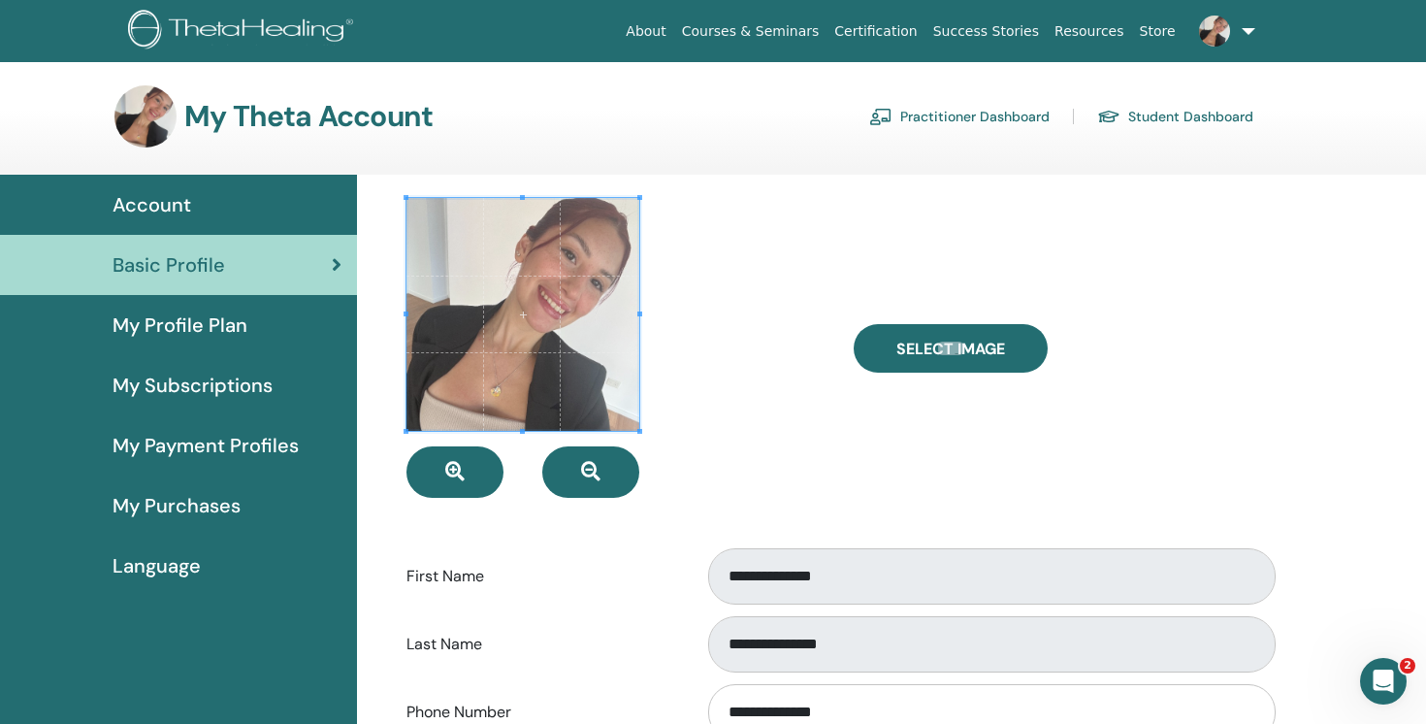
click at [1241, 29] on link at bounding box center [1223, 31] width 80 height 62
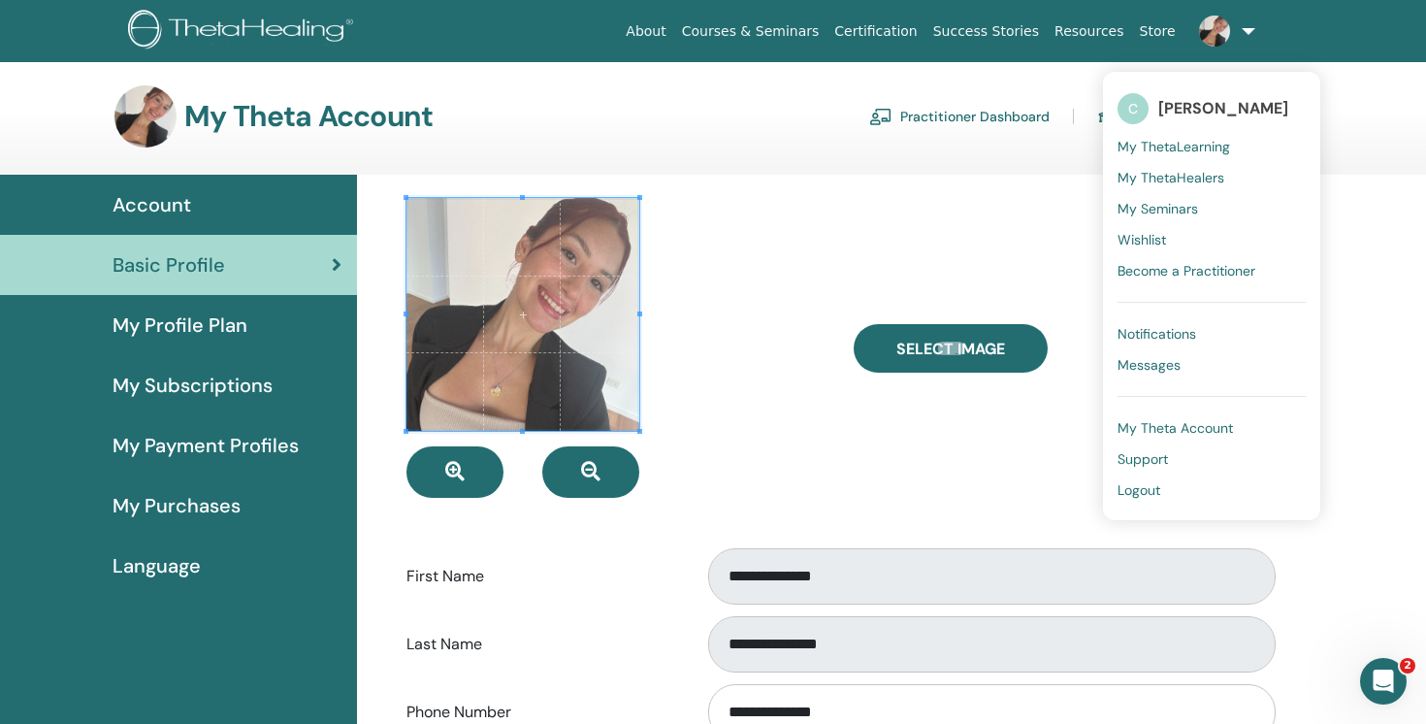
click at [1047, 270] on div "Select Image" at bounding box center [1062, 348] width 447 height 300
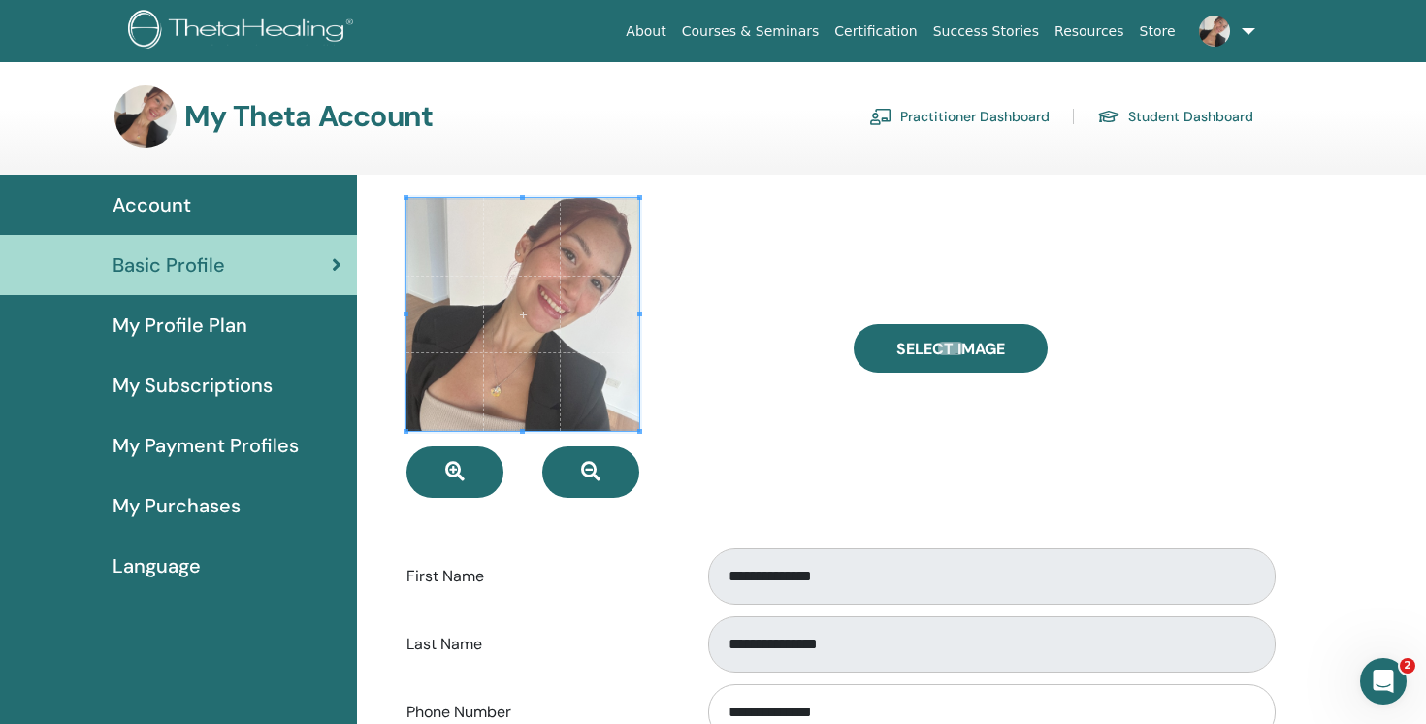
click at [1013, 109] on link "Practitioner Dashboard" at bounding box center [959, 116] width 180 height 31
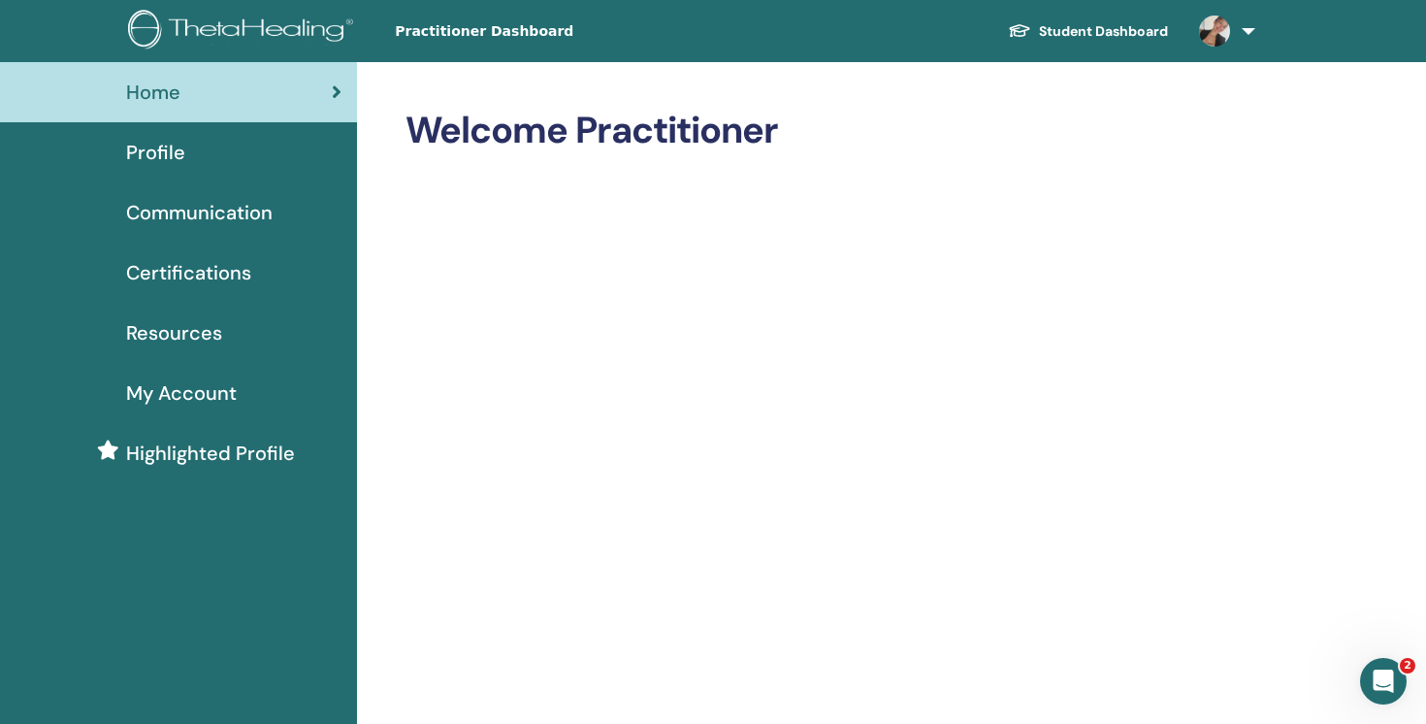
click at [240, 145] on div "Profile" at bounding box center [179, 152] width 326 height 29
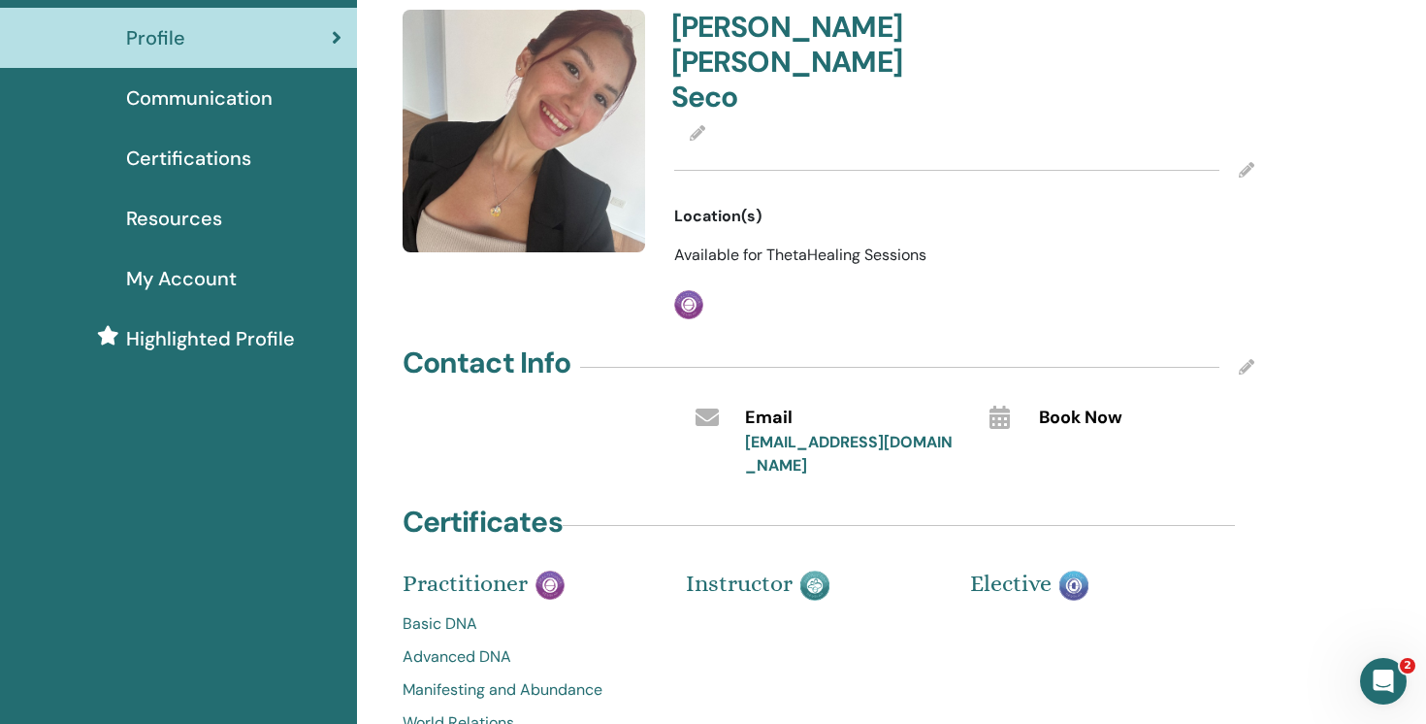
scroll to position [117, 0]
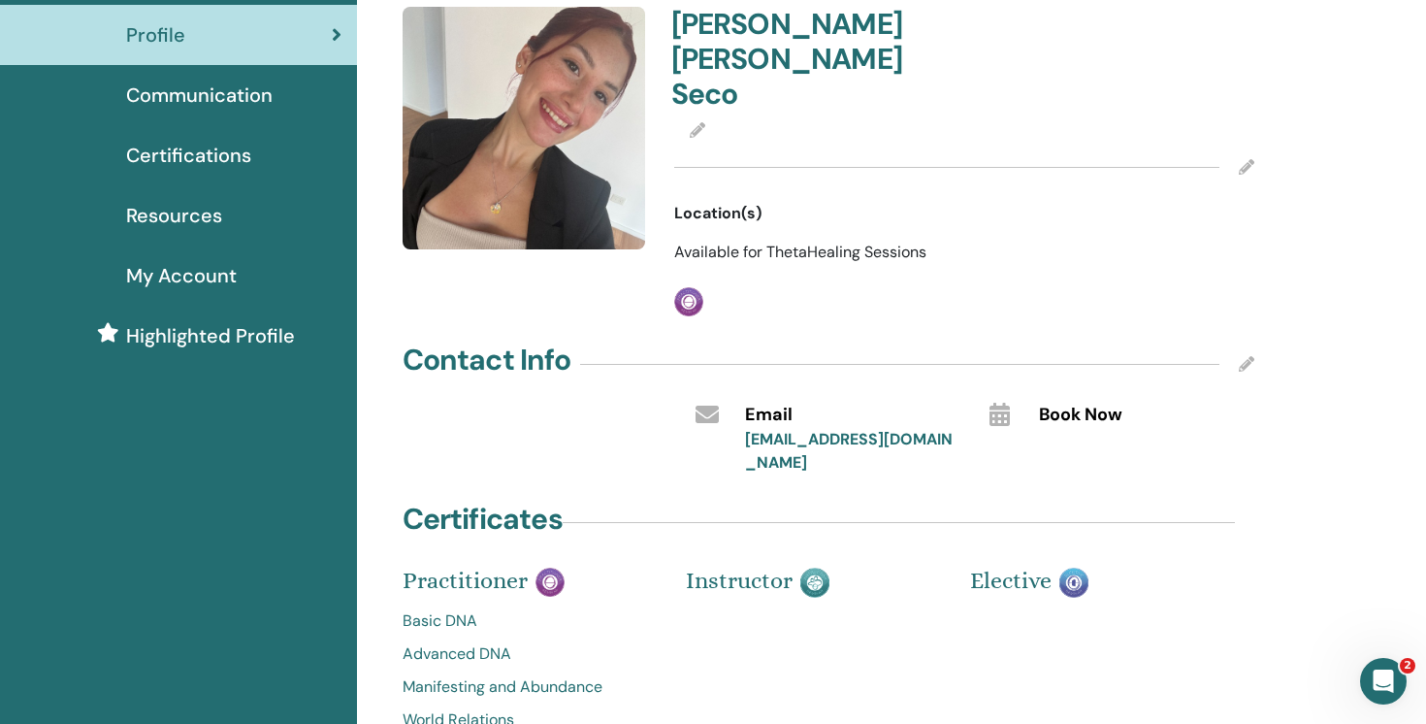
click at [700, 122] on icon at bounding box center [698, 130] width 16 height 16
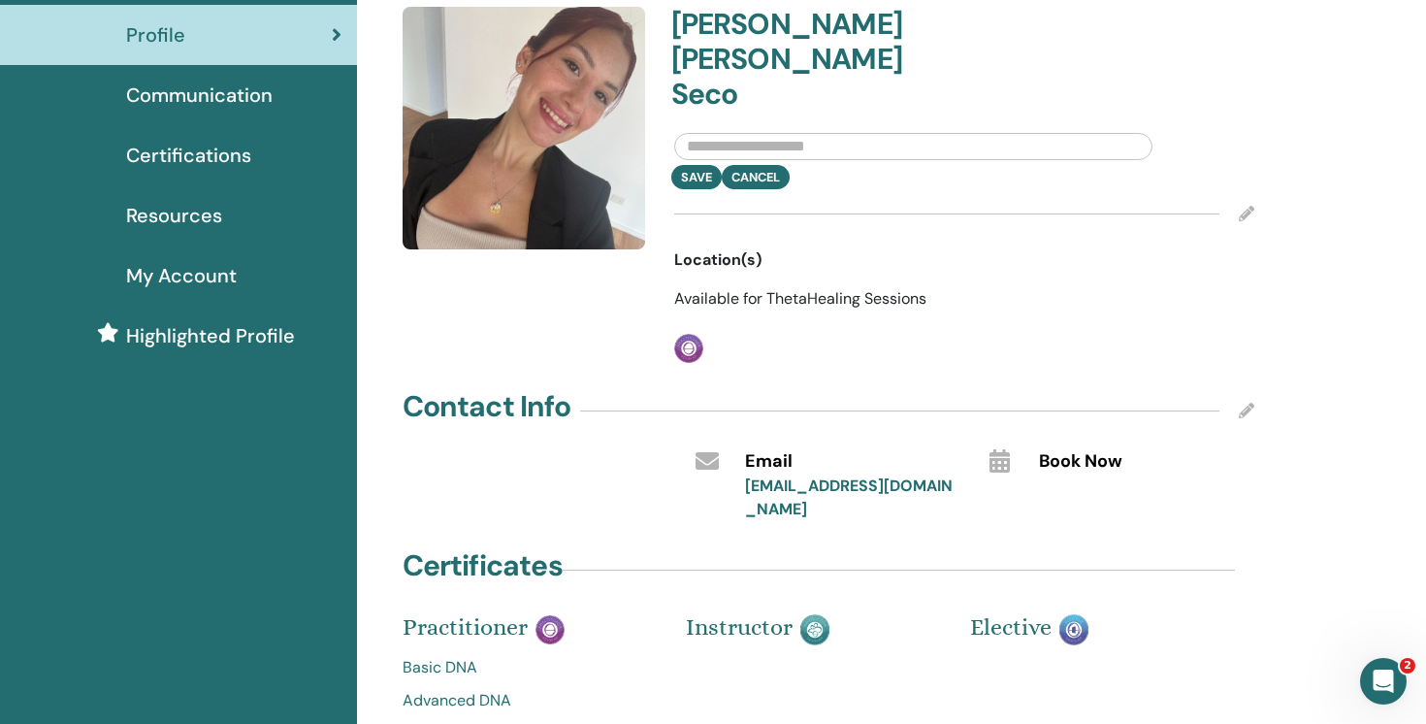
click at [773, 165] on div "Save Cancel" at bounding box center [965, 177] width 610 height 24
click at [1128, 119] on div at bounding box center [914, 142] width 508 height 46
click at [776, 189] on div at bounding box center [964, 213] width 581 height 49
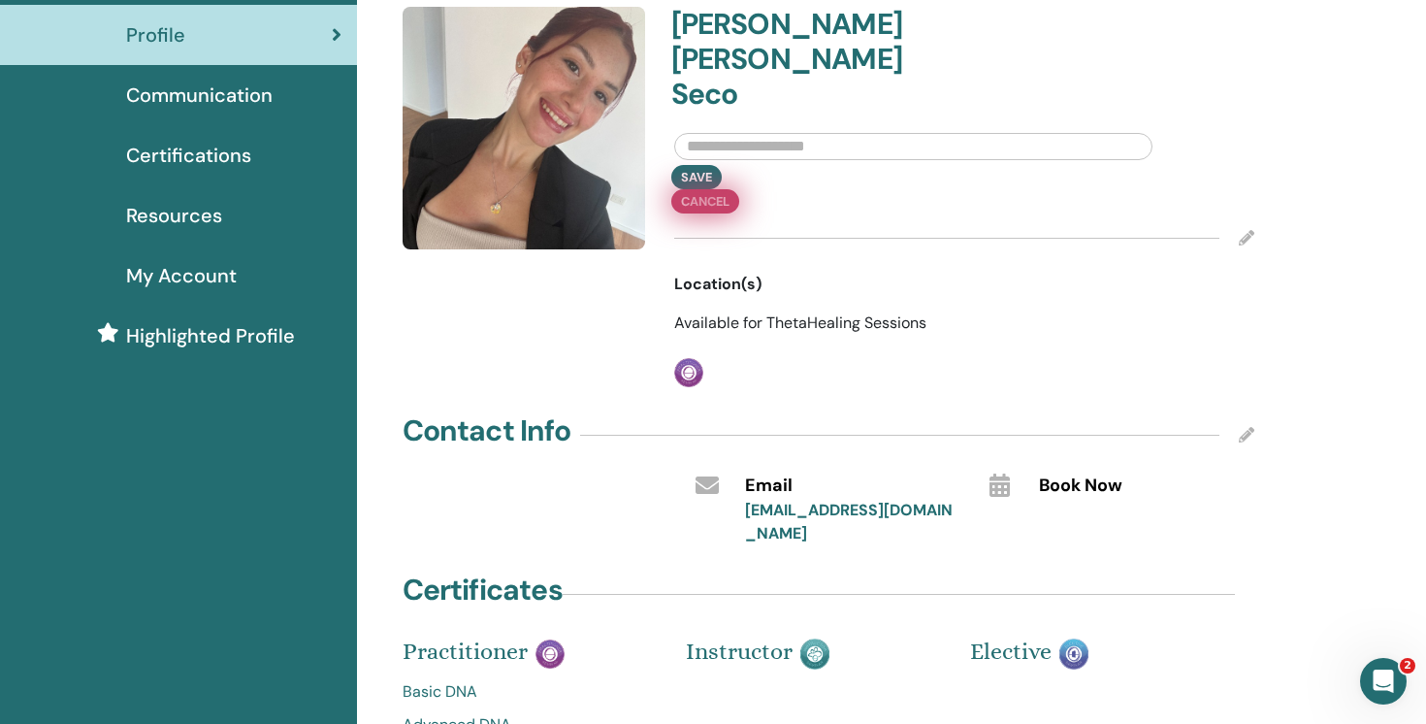
click at [776, 165] on div "Save Cancel" at bounding box center [965, 189] width 610 height 49
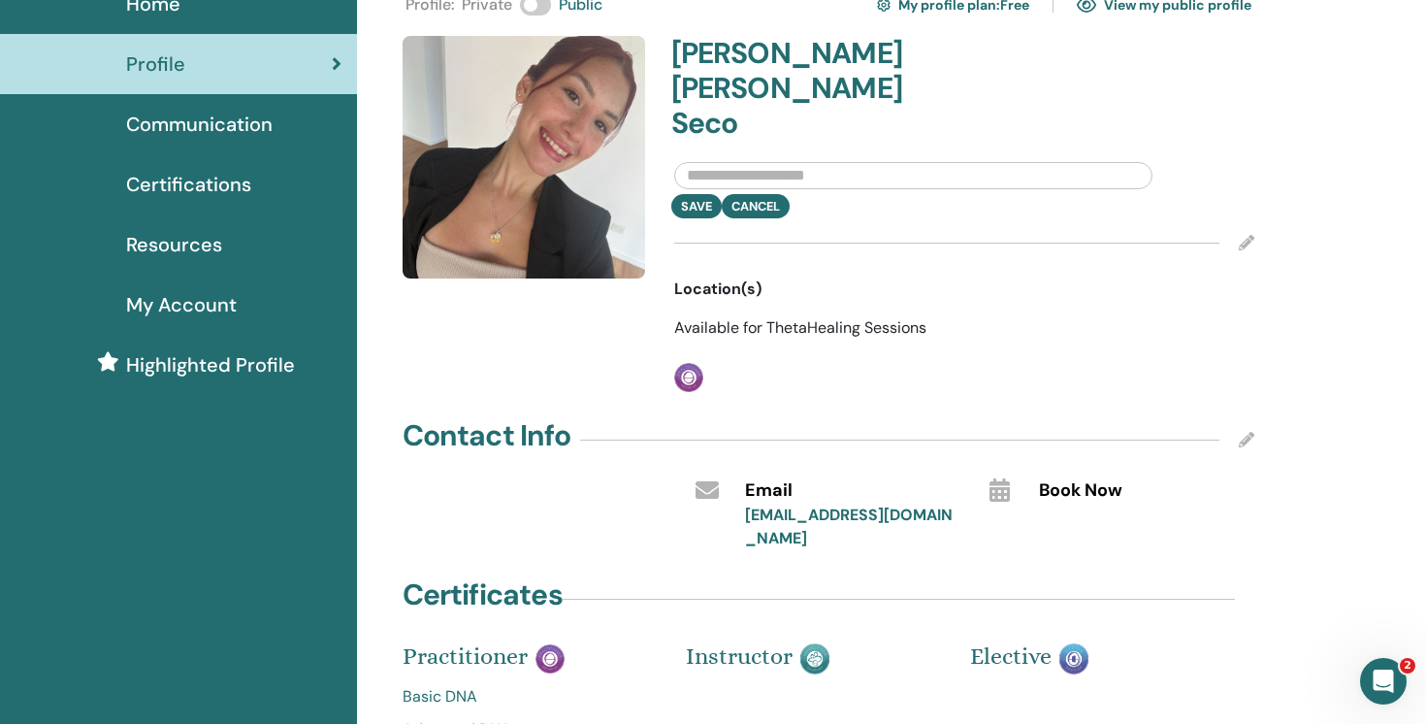
scroll to position [61, 0]
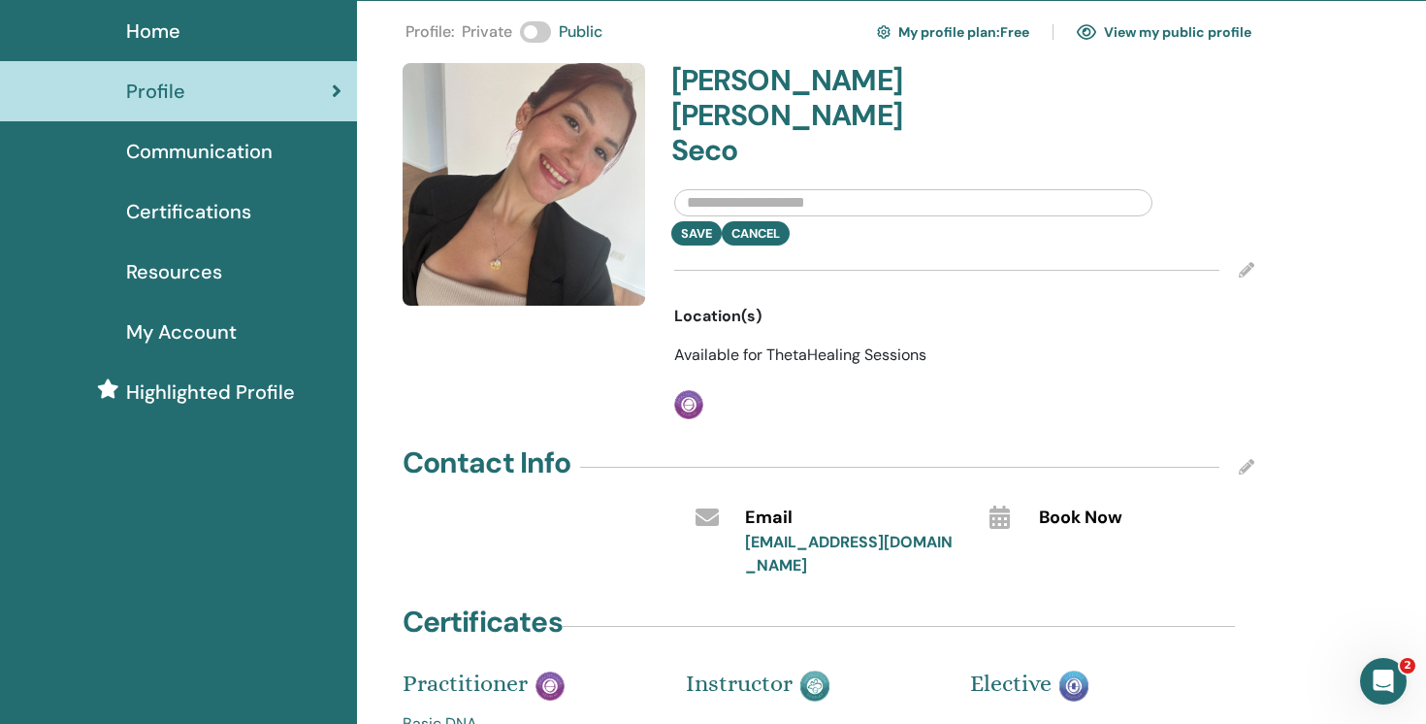
click at [265, 147] on span "Communication" at bounding box center [199, 151] width 146 height 29
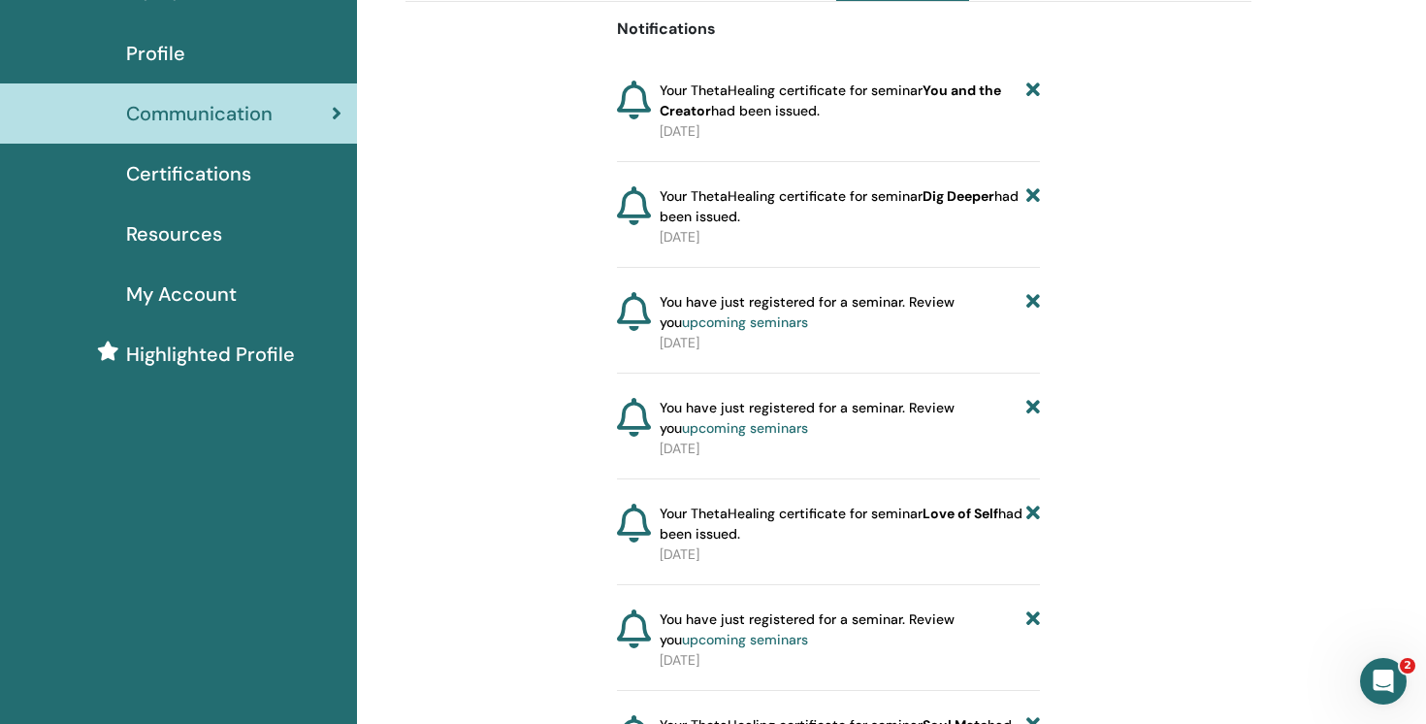
scroll to position [79, 0]
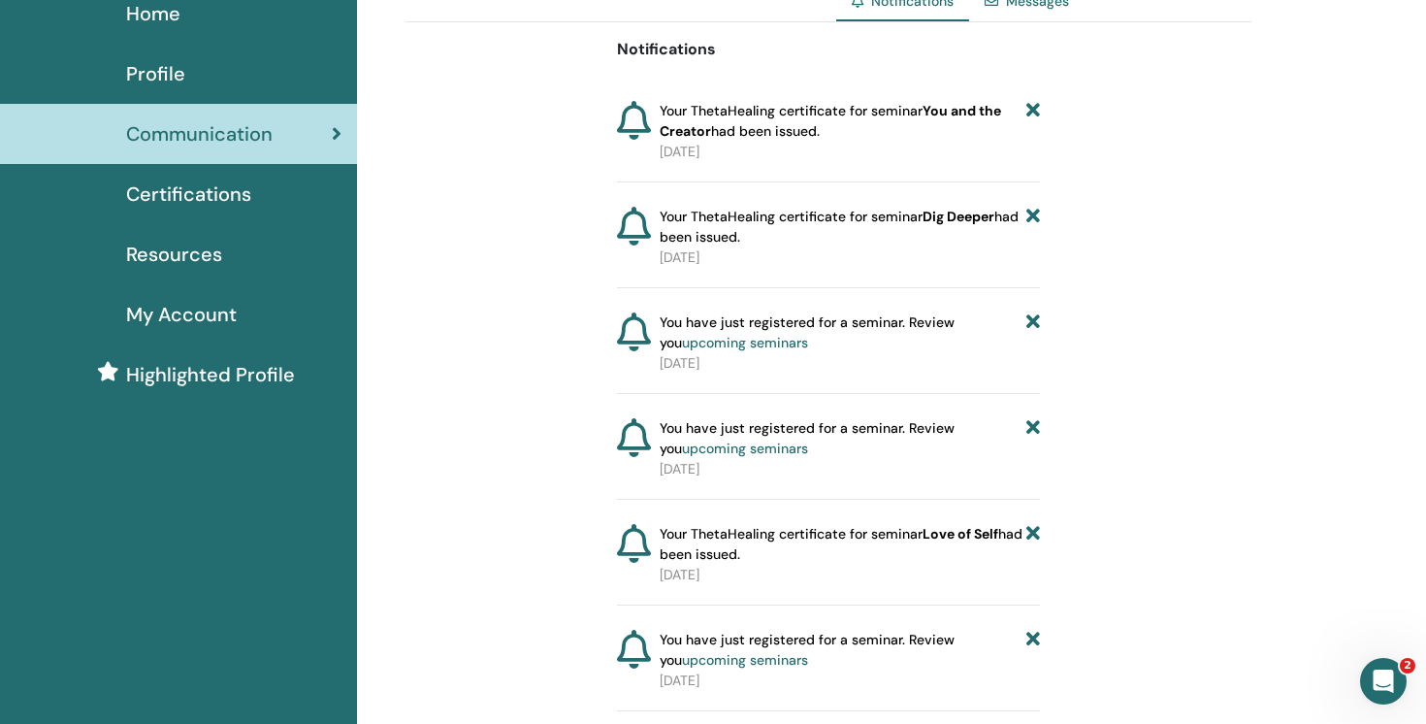
click at [254, 204] on div "Certifications" at bounding box center [179, 193] width 326 height 29
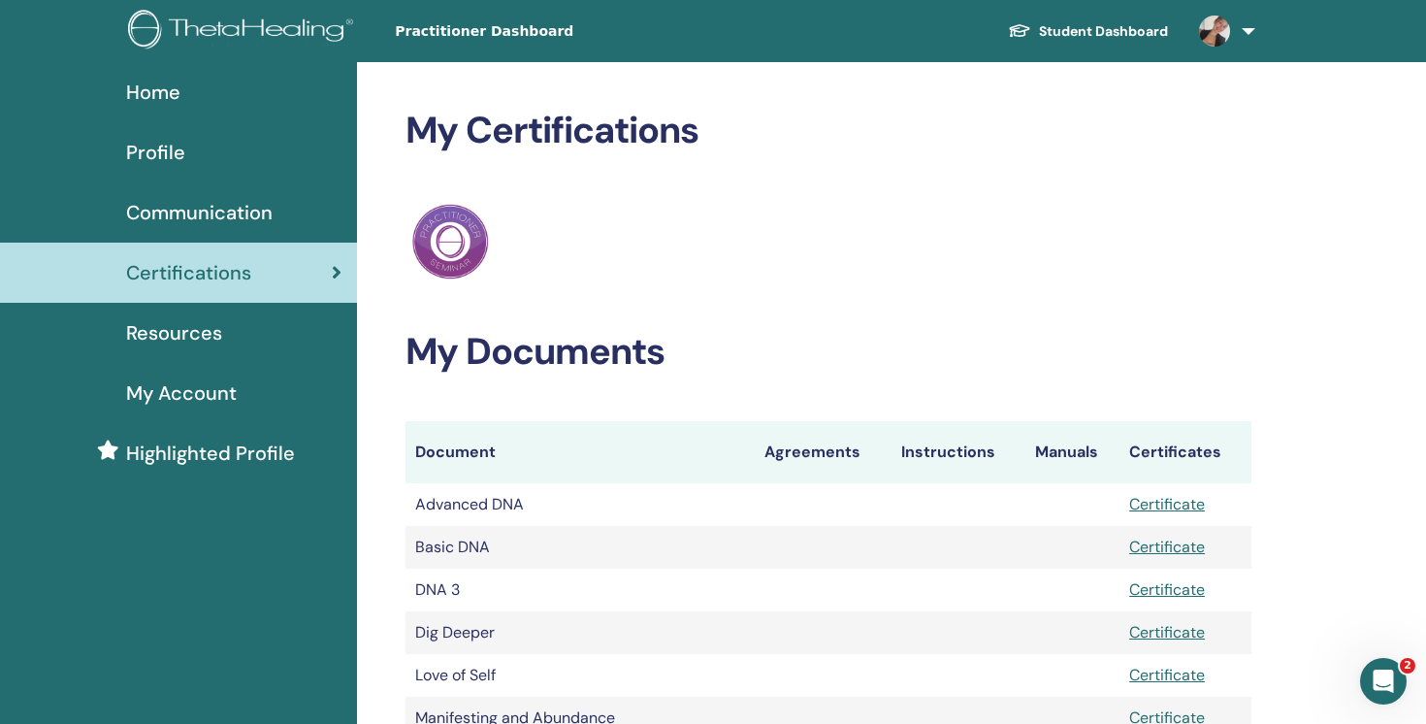
click at [214, 334] on span "Resources" at bounding box center [174, 332] width 96 height 29
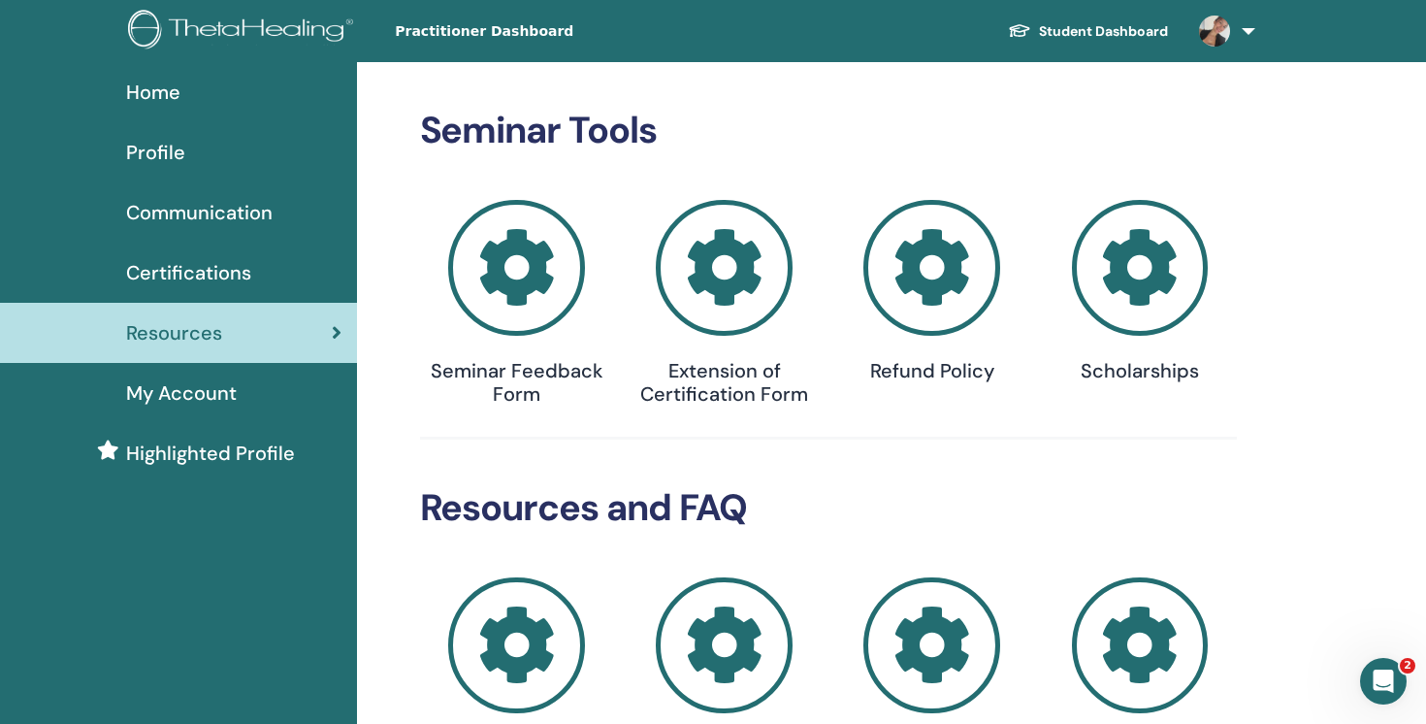
click at [219, 393] on span "My Account" at bounding box center [181, 392] width 111 height 29
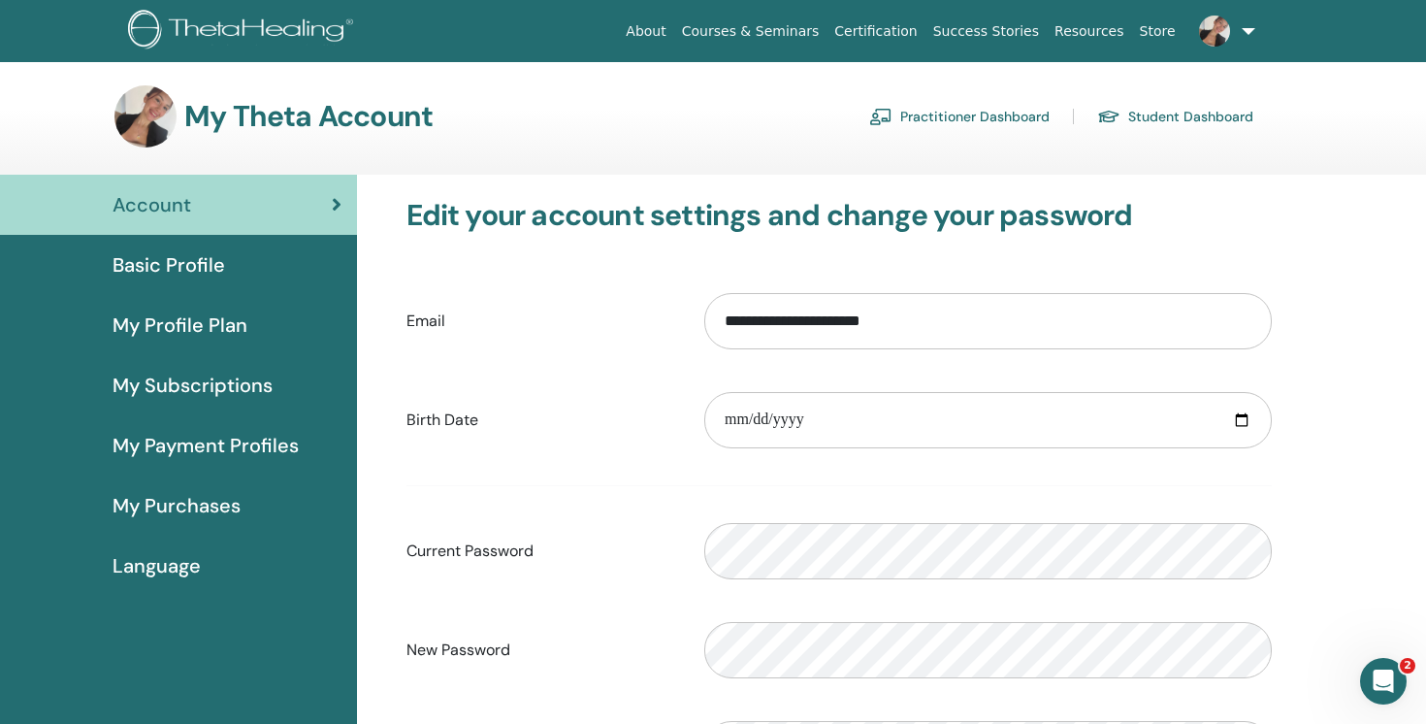
click at [226, 570] on div "Language" at bounding box center [179, 565] width 326 height 29
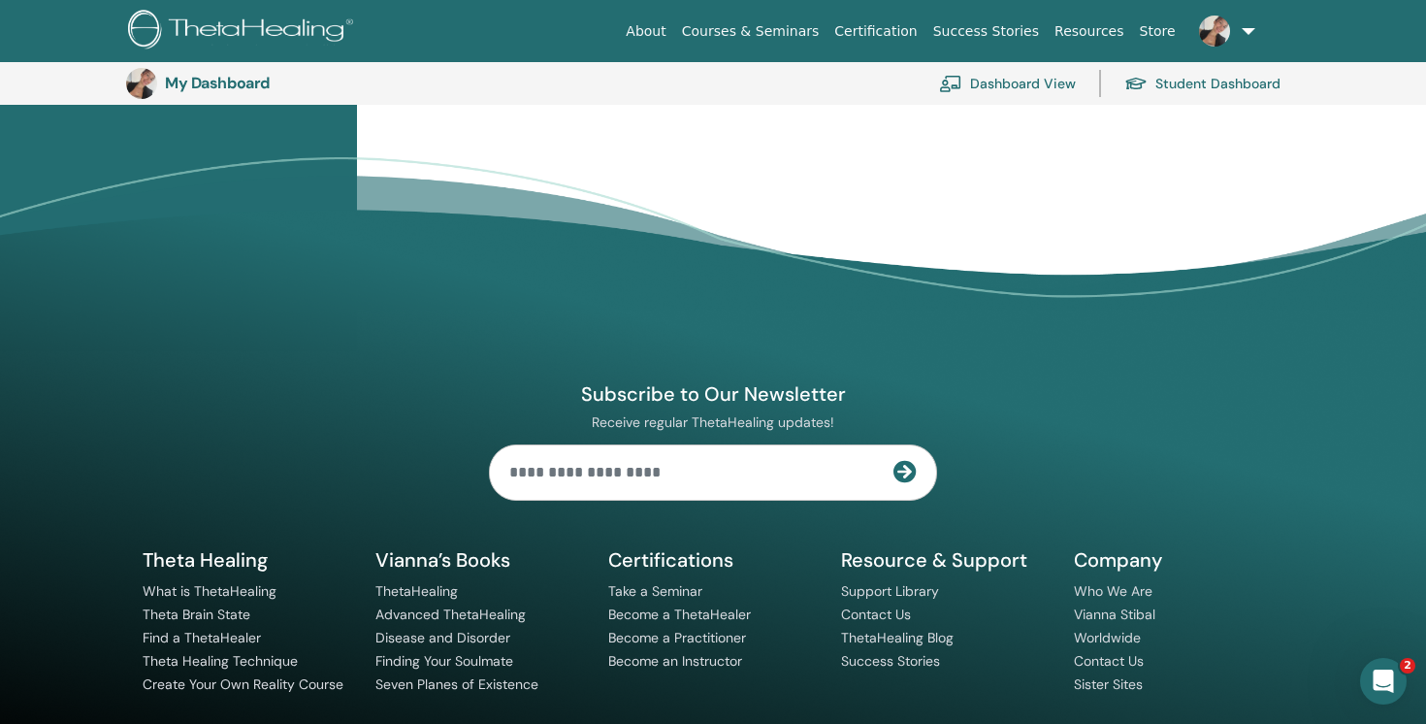
scroll to position [617, 0]
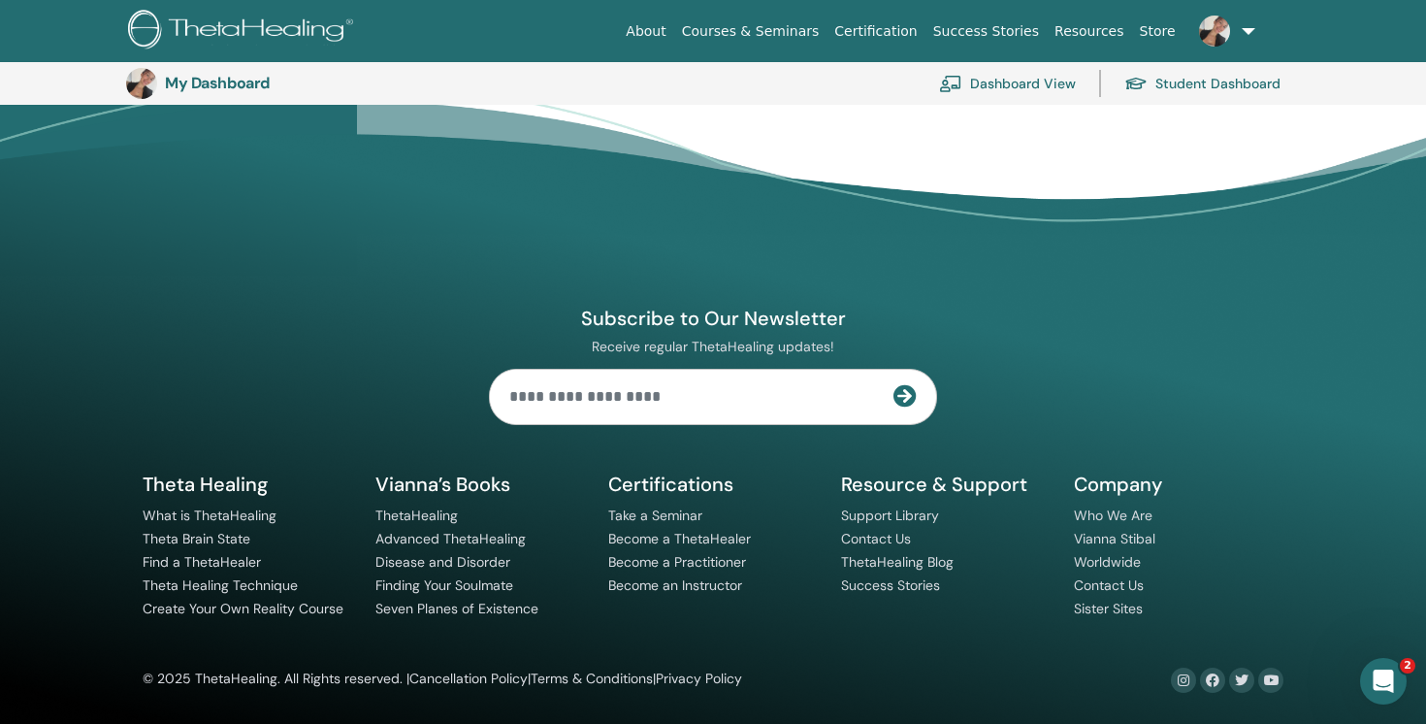
click at [1242, 34] on link at bounding box center [1223, 31] width 80 height 62
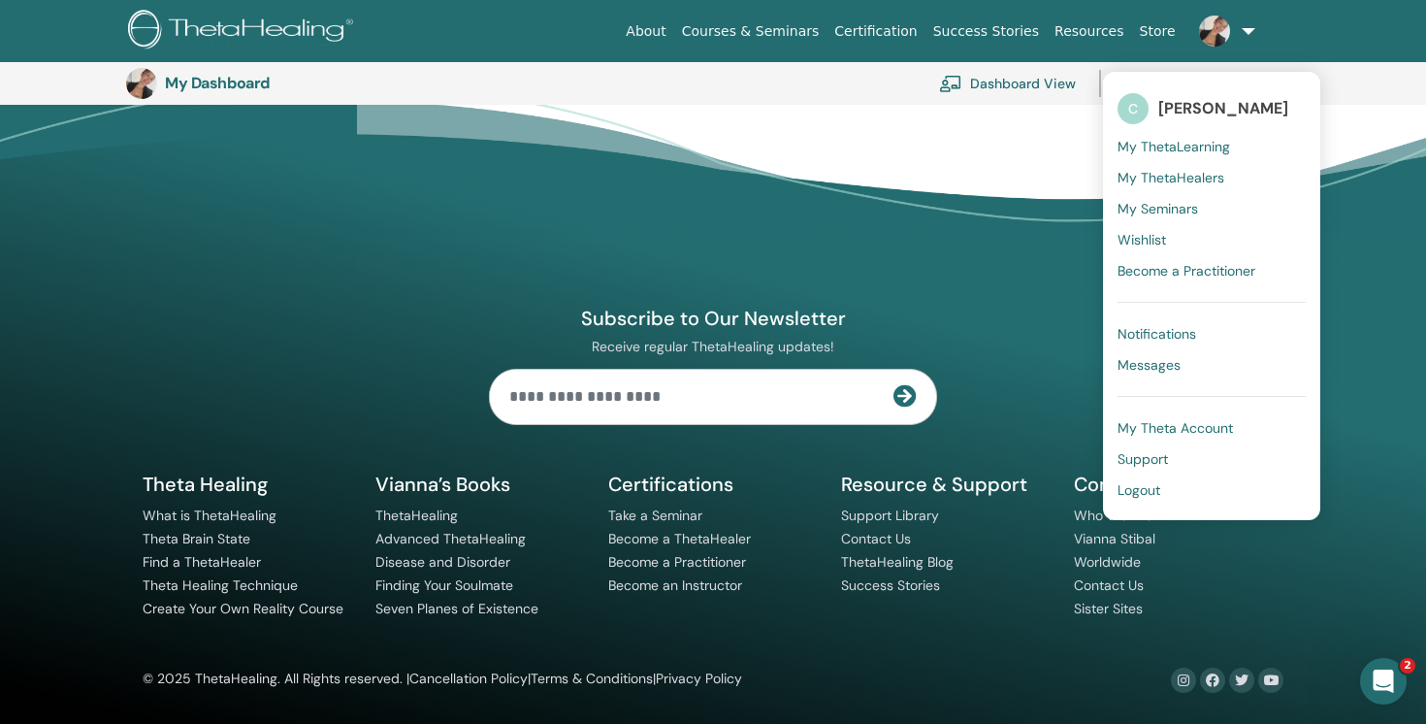
click at [1178, 429] on span "My Theta Account" at bounding box center [1174, 427] width 115 height 17
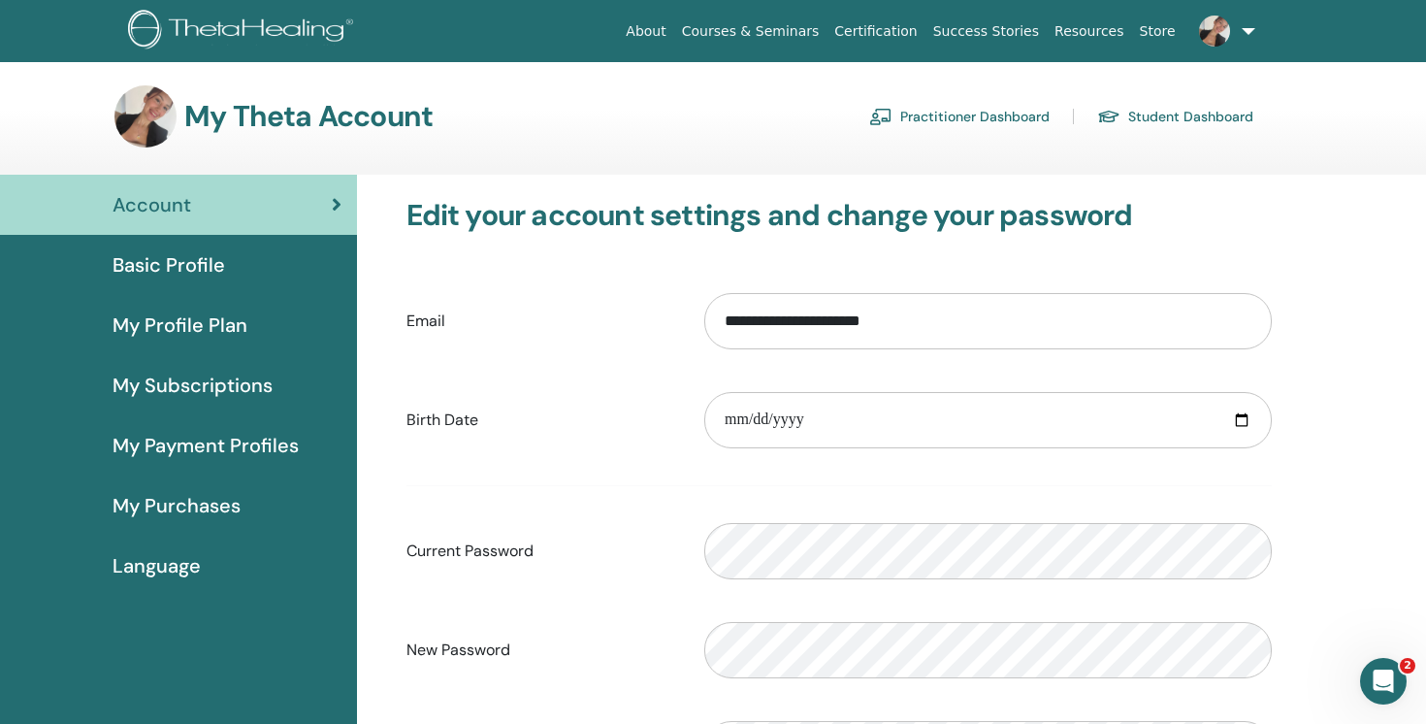
click at [211, 277] on span "Basic Profile" at bounding box center [169, 264] width 113 height 29
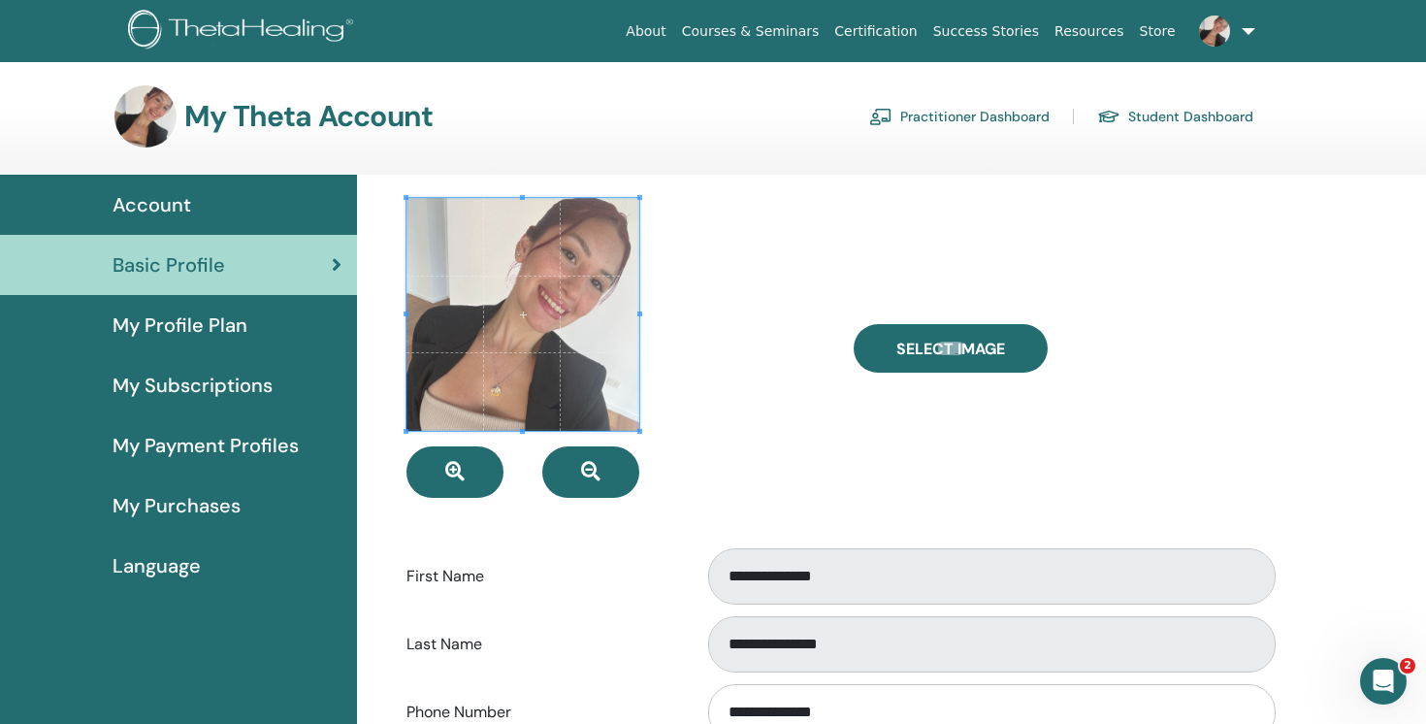
click at [157, 551] on span "Language" at bounding box center [157, 565] width 88 height 29
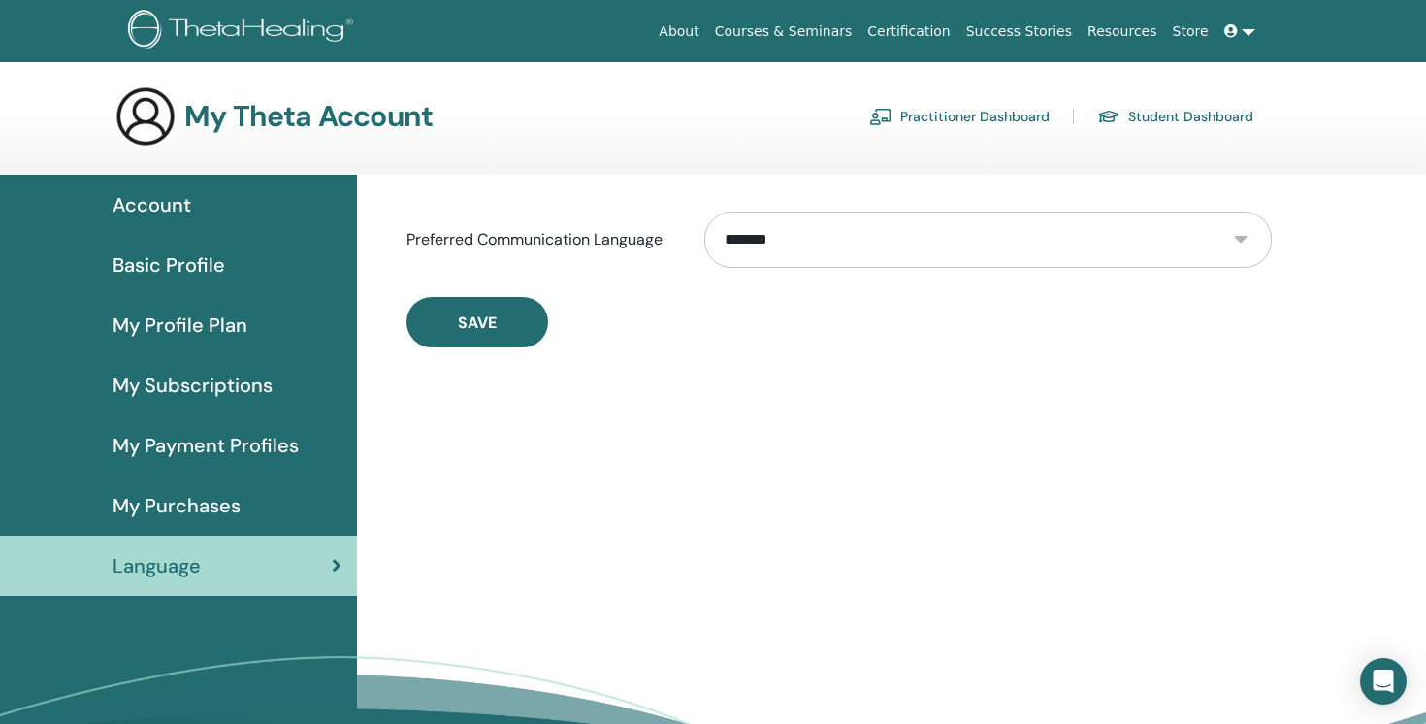
click at [160, 570] on span "Language" at bounding box center [157, 565] width 88 height 29
click at [762, 240] on select "**********" at bounding box center [987, 239] width 567 height 56
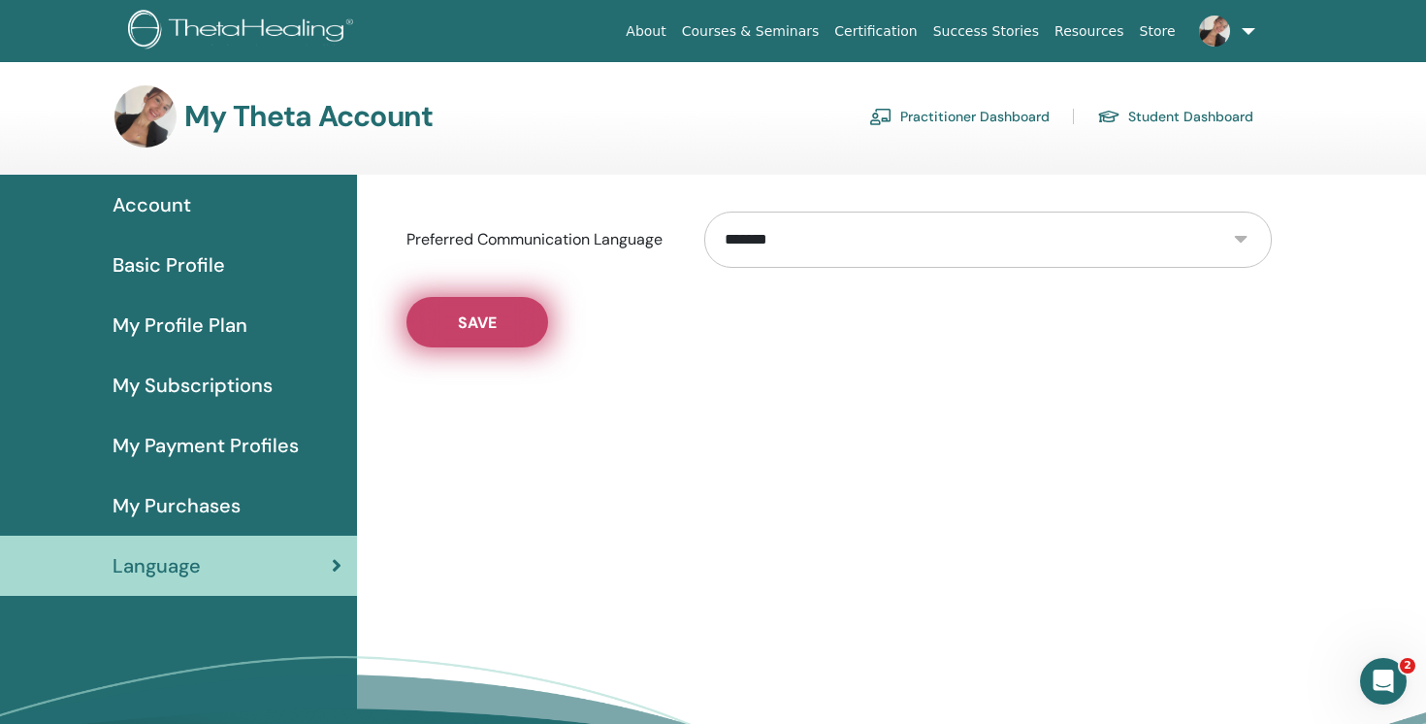
click at [513, 326] on button "Save" at bounding box center [477, 322] width 142 height 50
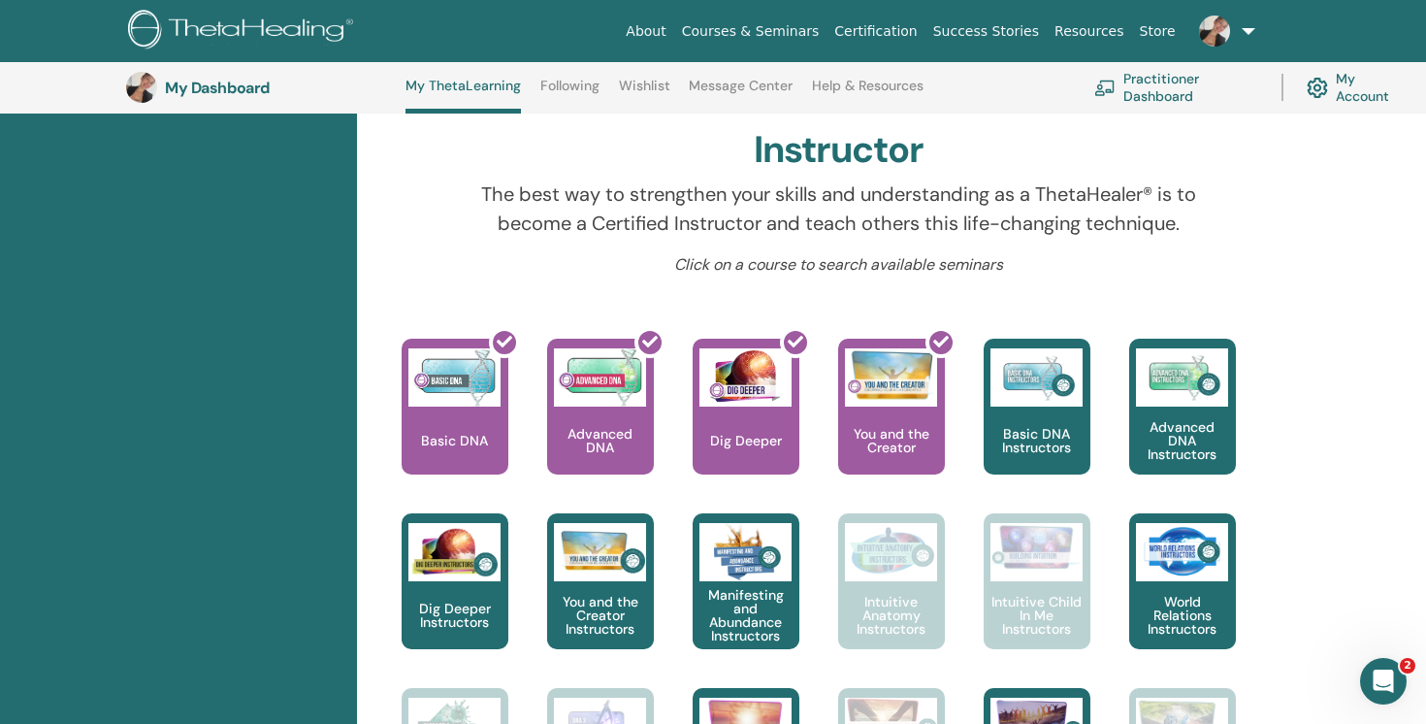
scroll to position [599, 0]
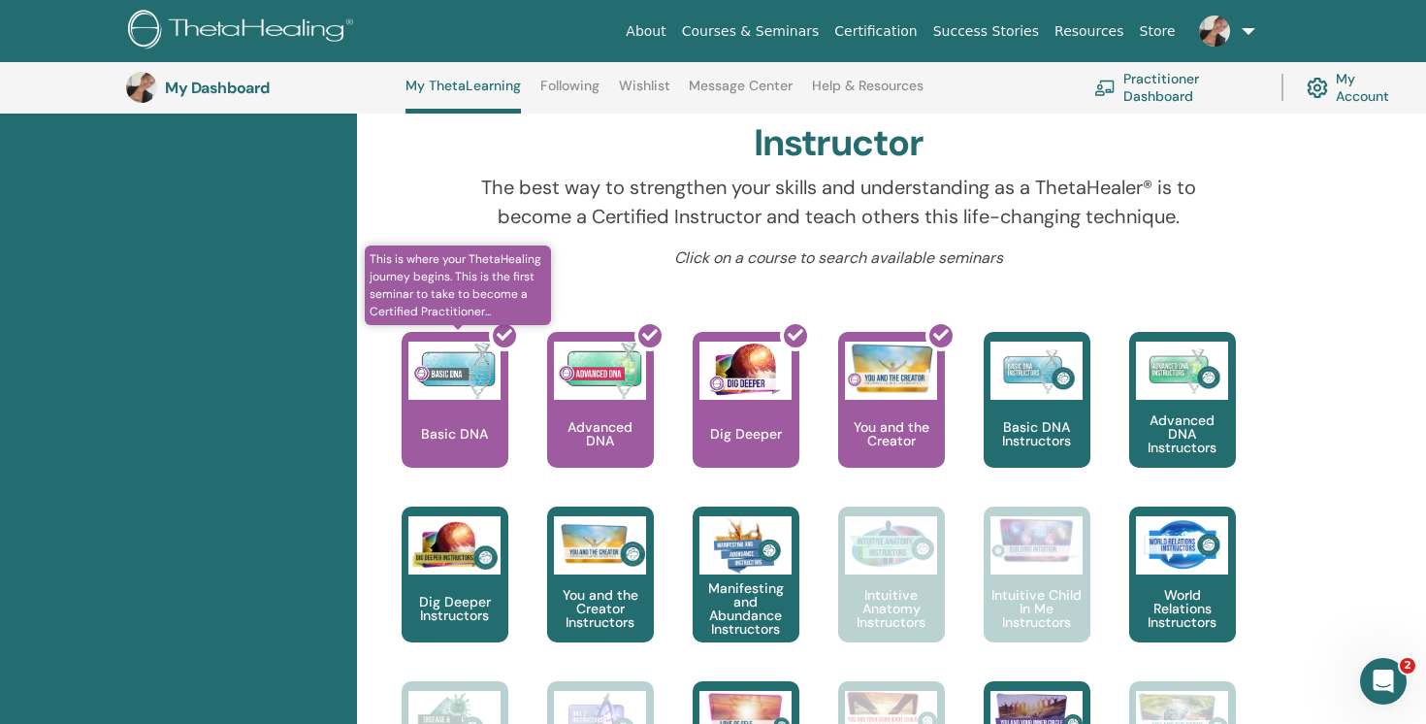
click at [480, 392] on div at bounding box center [466, 407] width 107 height 175
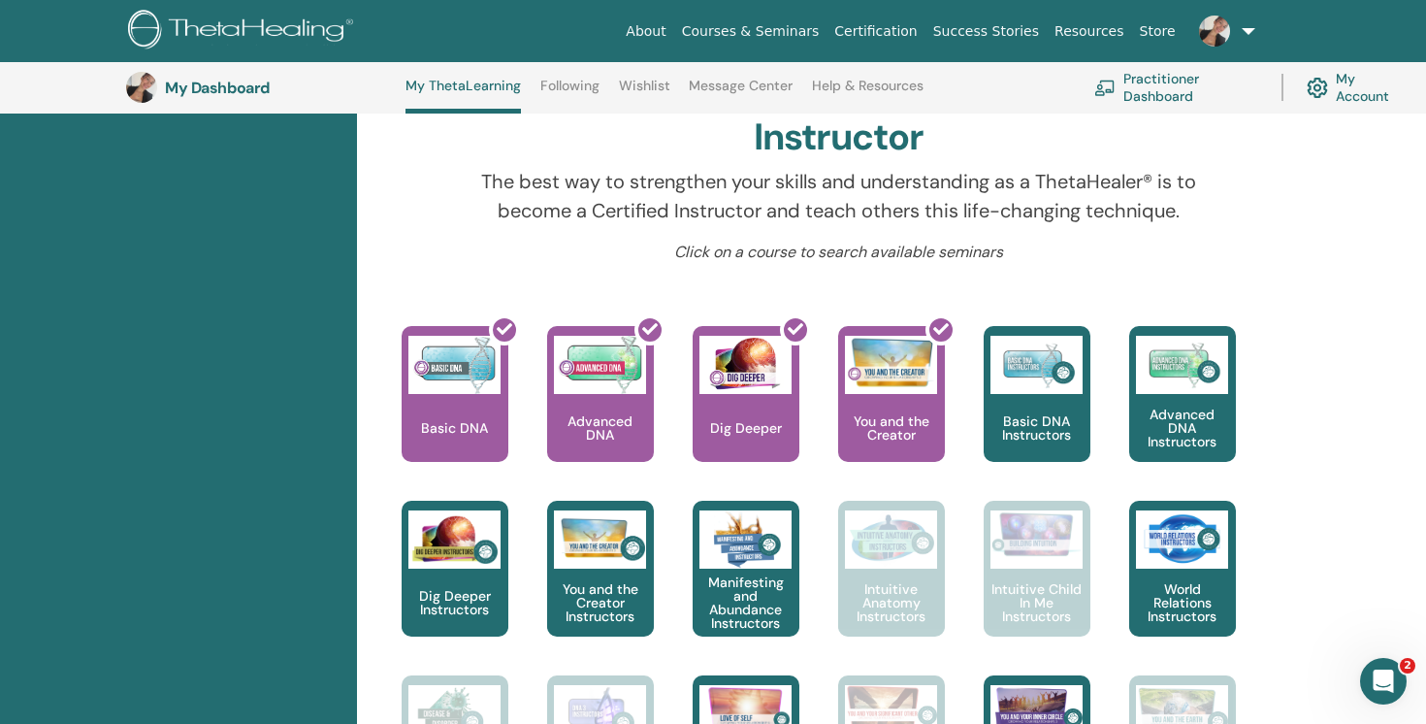
scroll to position [608, 0]
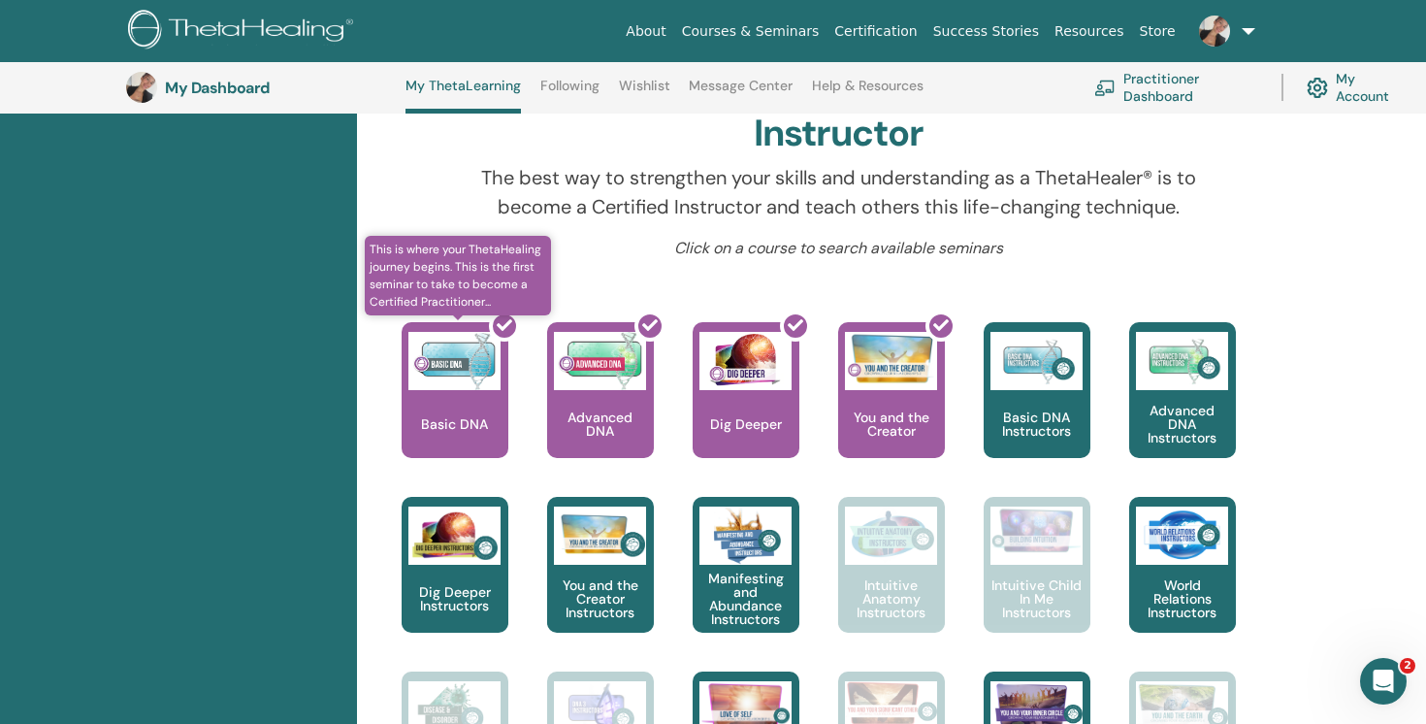
click at [451, 397] on div at bounding box center [466, 397] width 107 height 175
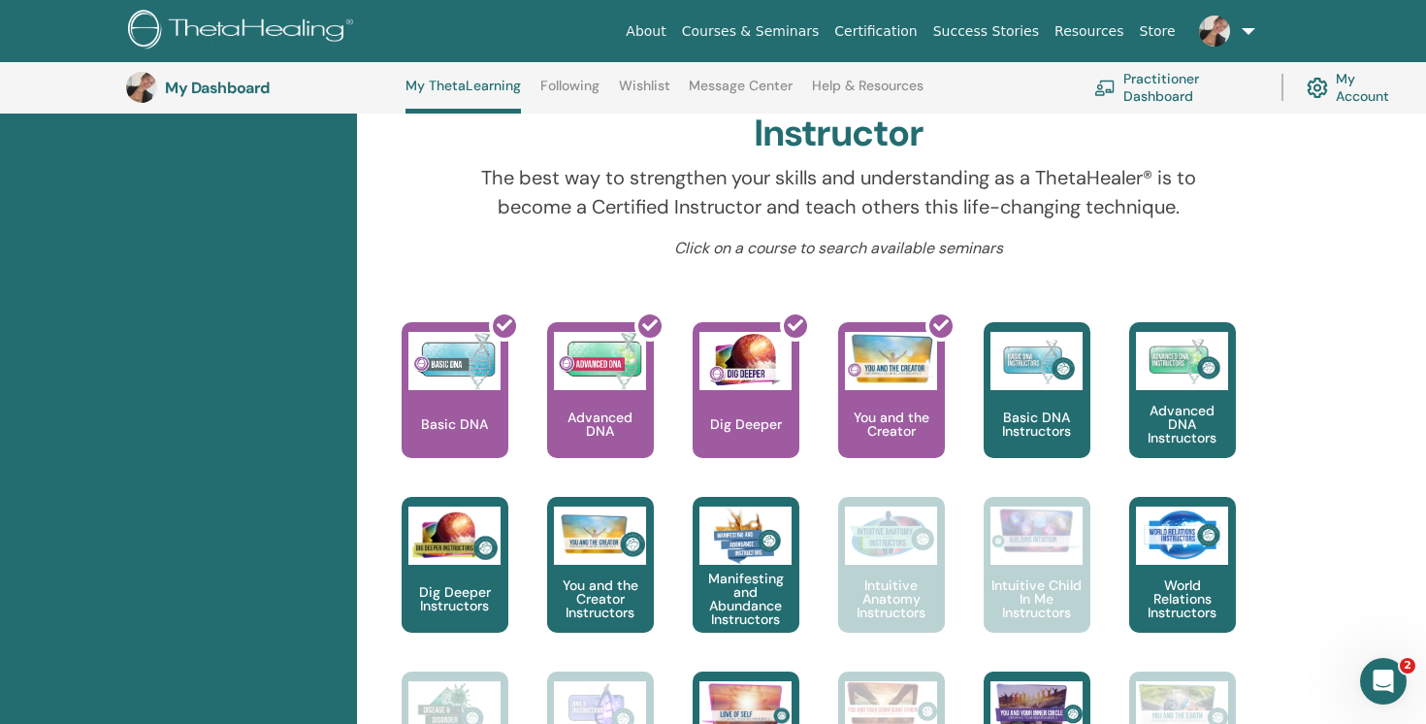
scroll to position [609, 0]
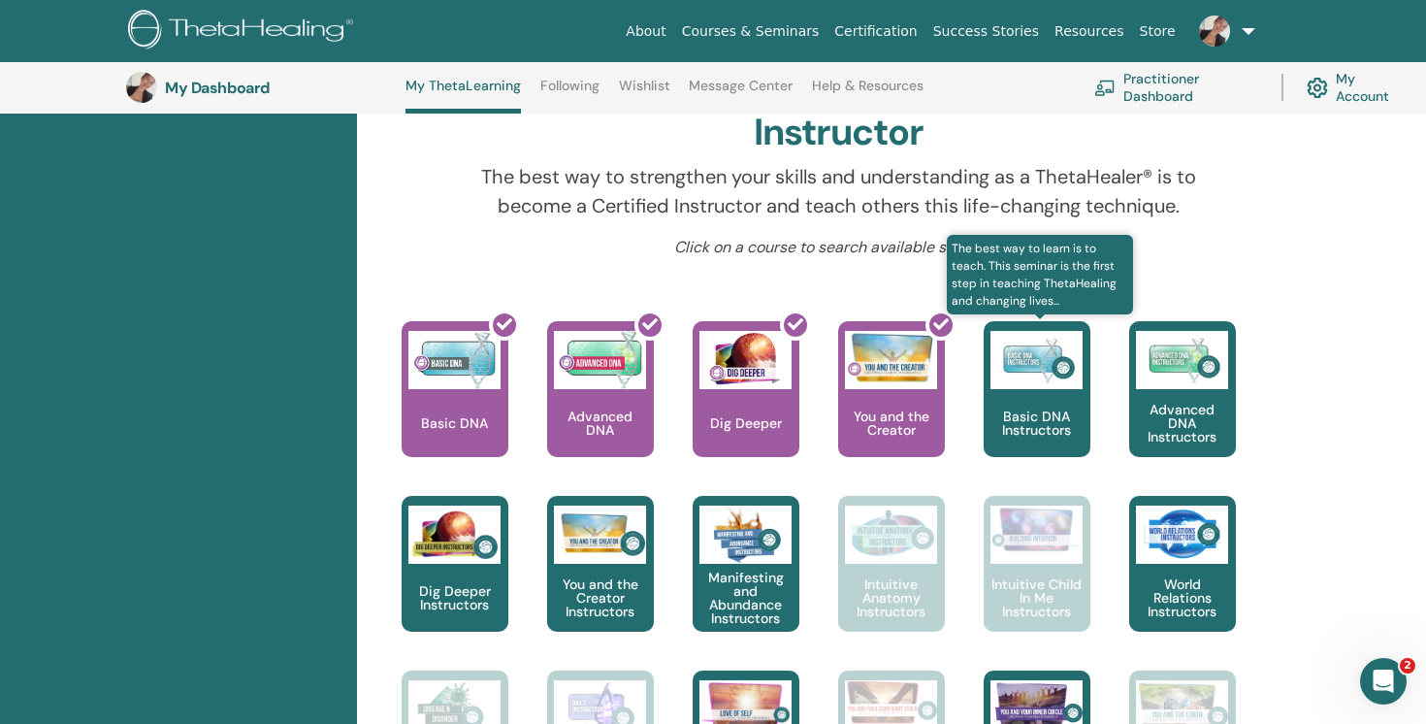
click at [1044, 392] on div "Basic DNA Instructors" at bounding box center [1037, 389] width 107 height 136
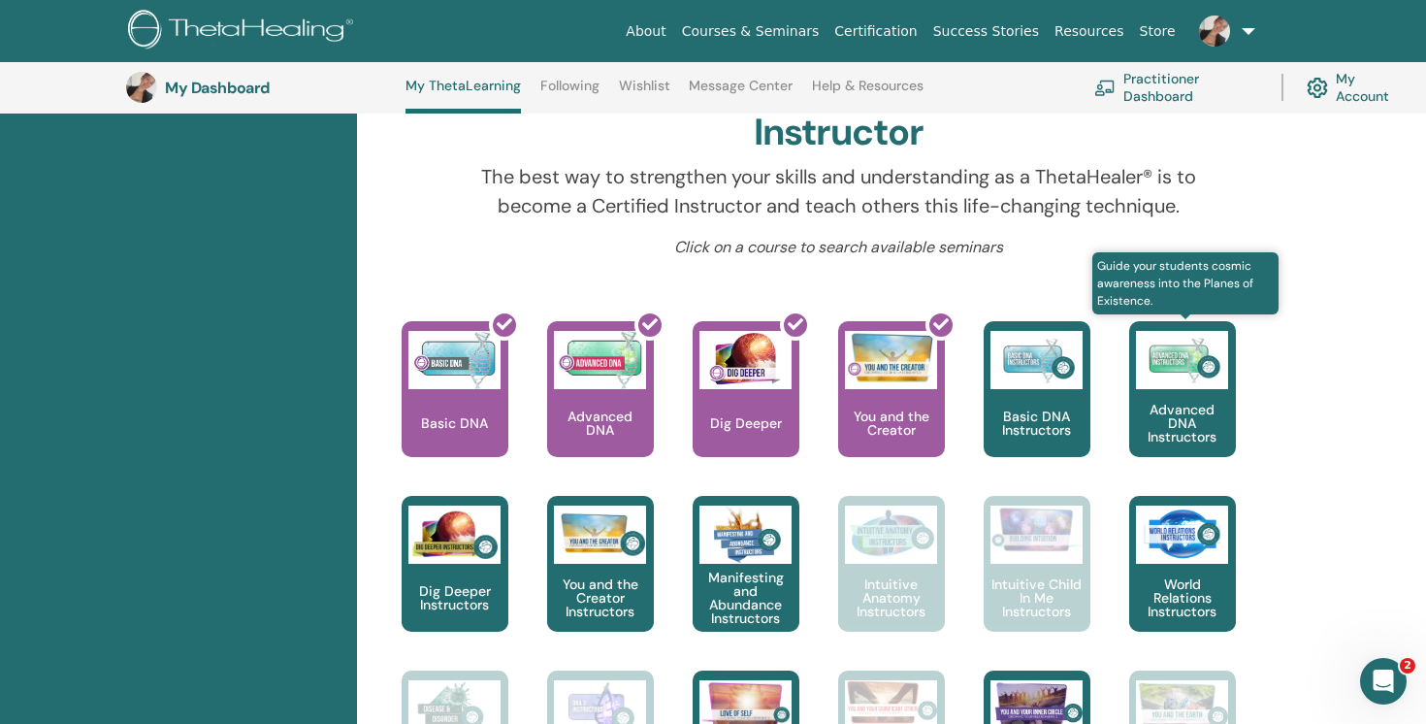
click at [1145, 407] on p "Advanced DNA Instructors" at bounding box center [1182, 423] width 107 height 41
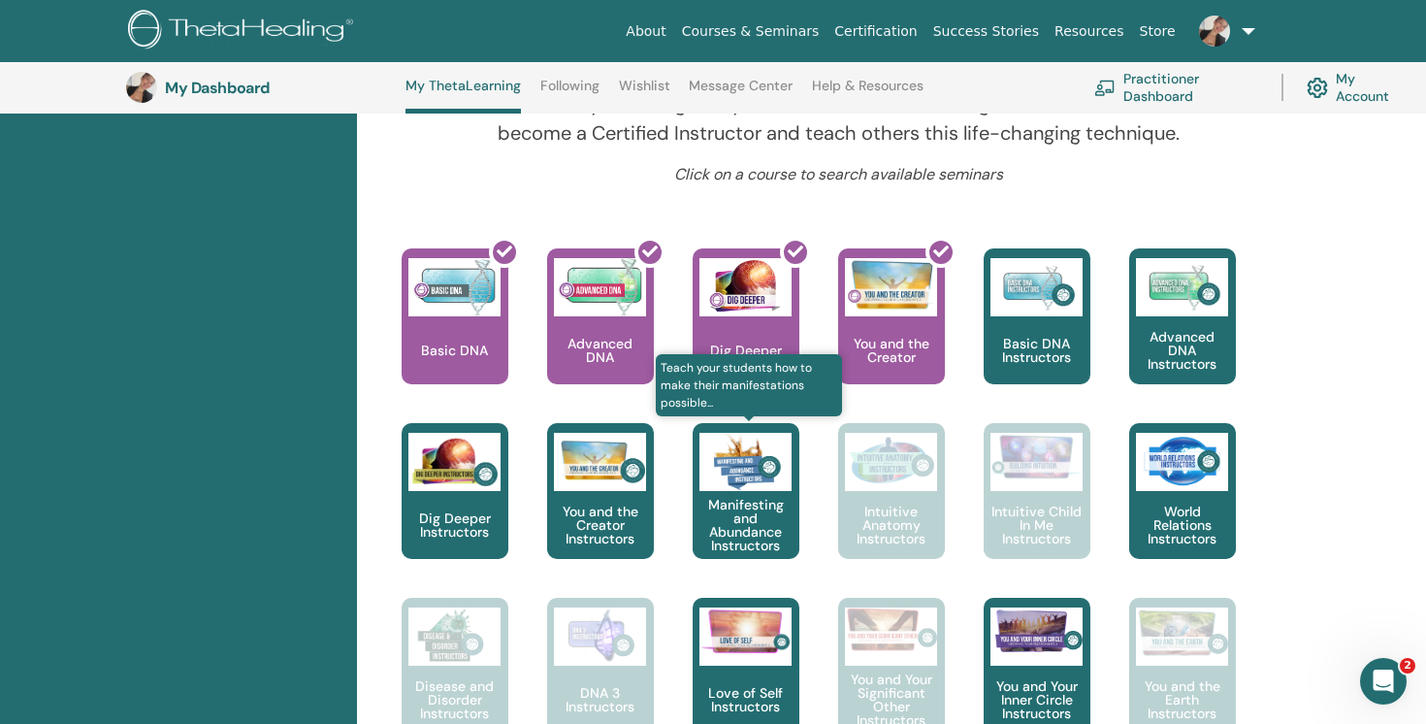
scroll to position [684, 0]
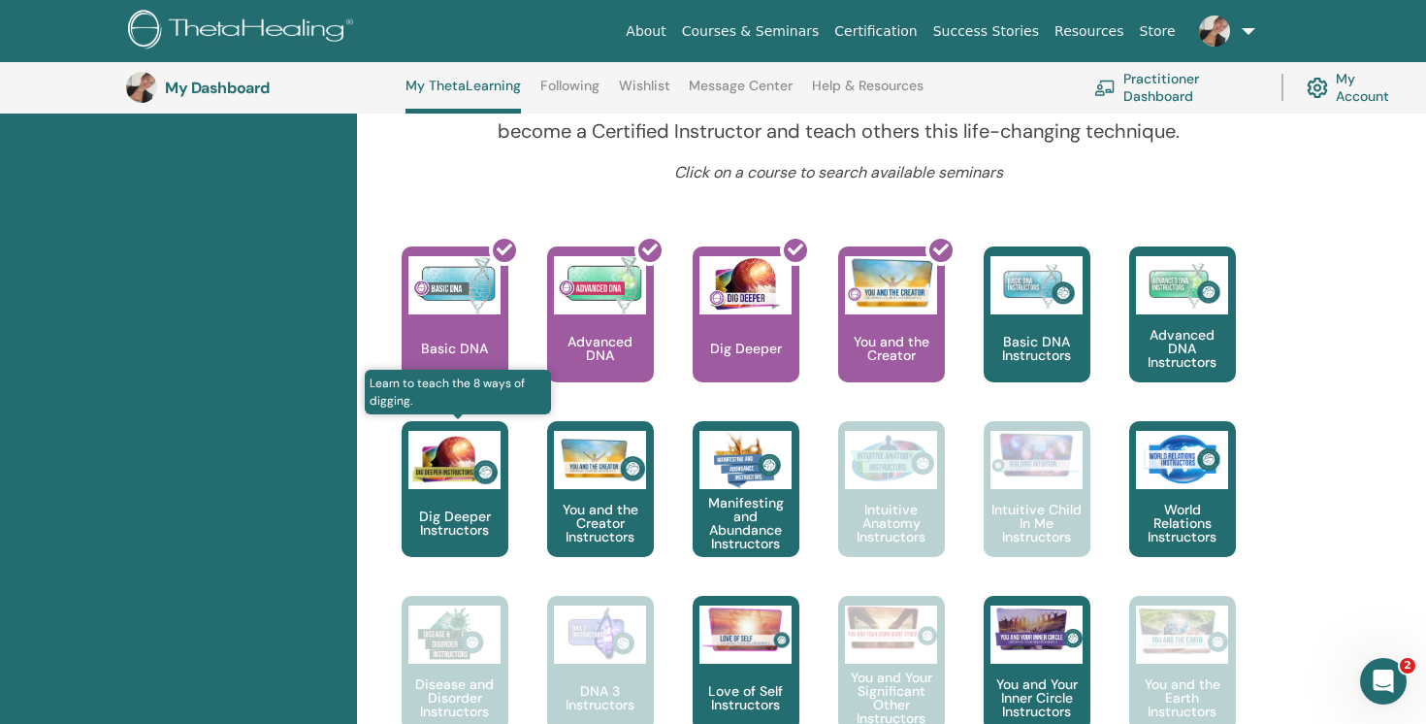
click at [481, 500] on div "Dig Deeper Instructors" at bounding box center [455, 489] width 107 height 136
click at [469, 512] on p "Dig Deeper Instructors" at bounding box center [455, 522] width 107 height 27
